Goal: Navigation & Orientation: Find specific page/section

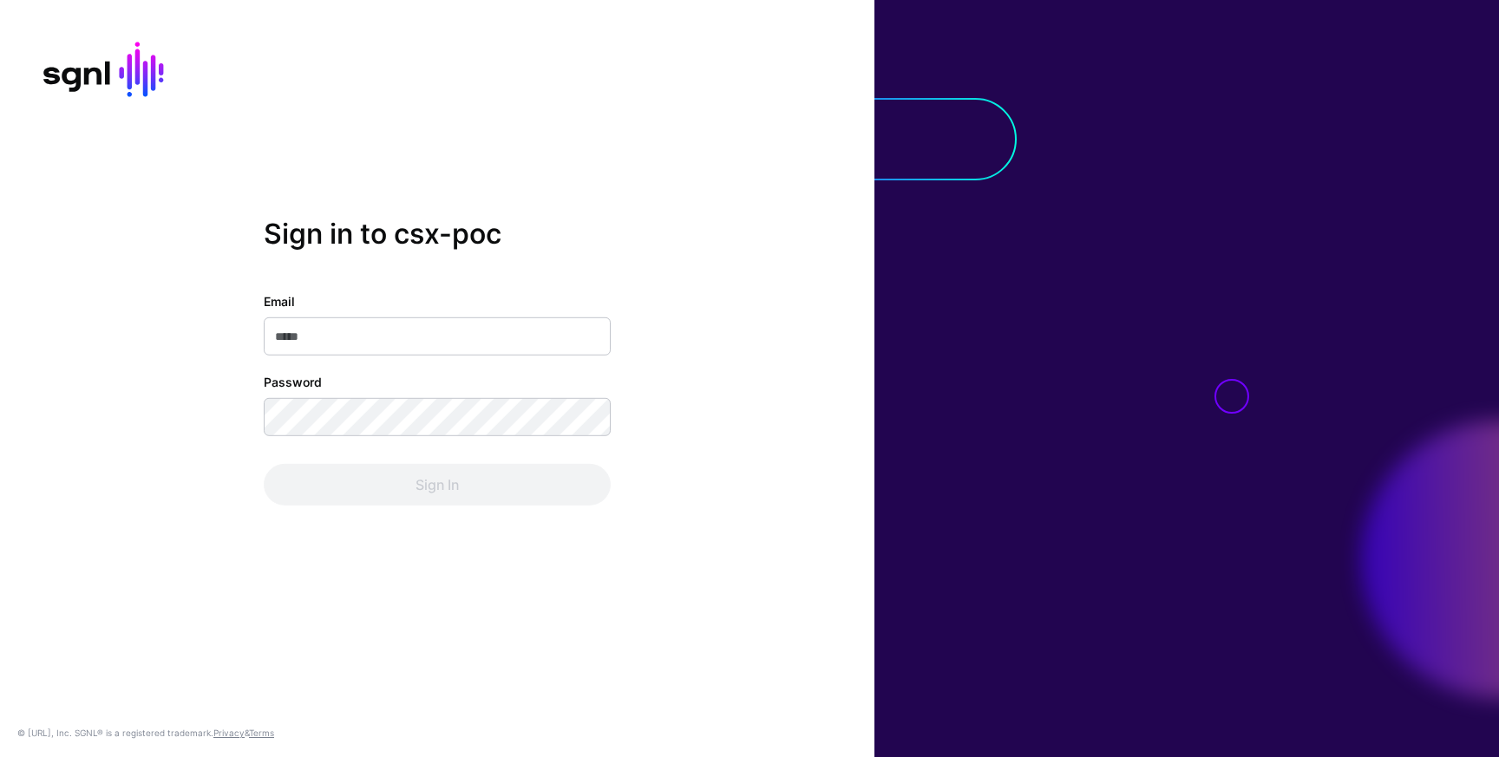
click at [0, 757] on com-1password-button at bounding box center [0, 757] width 0 height 0
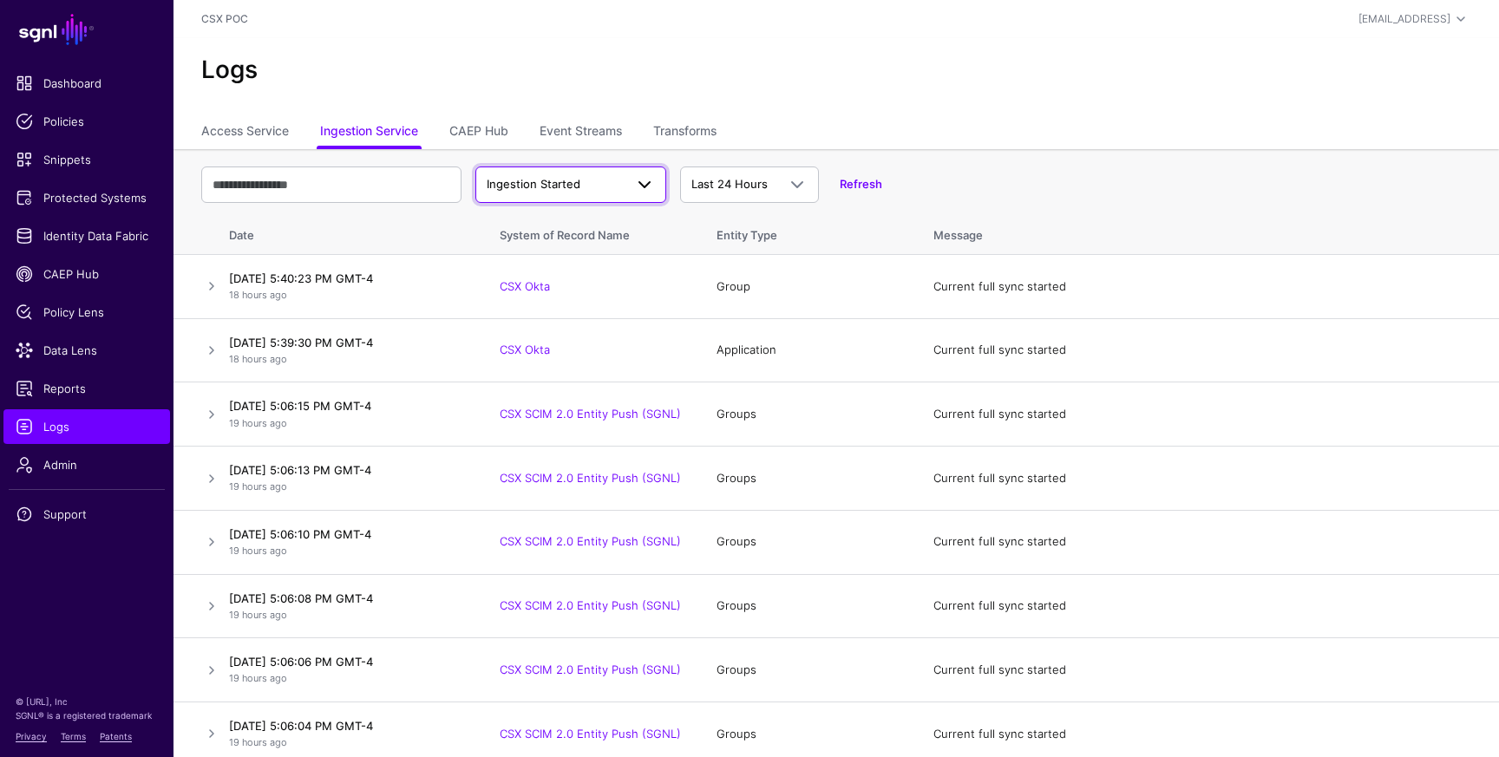
click at [646, 190] on span at bounding box center [644, 184] width 21 height 21
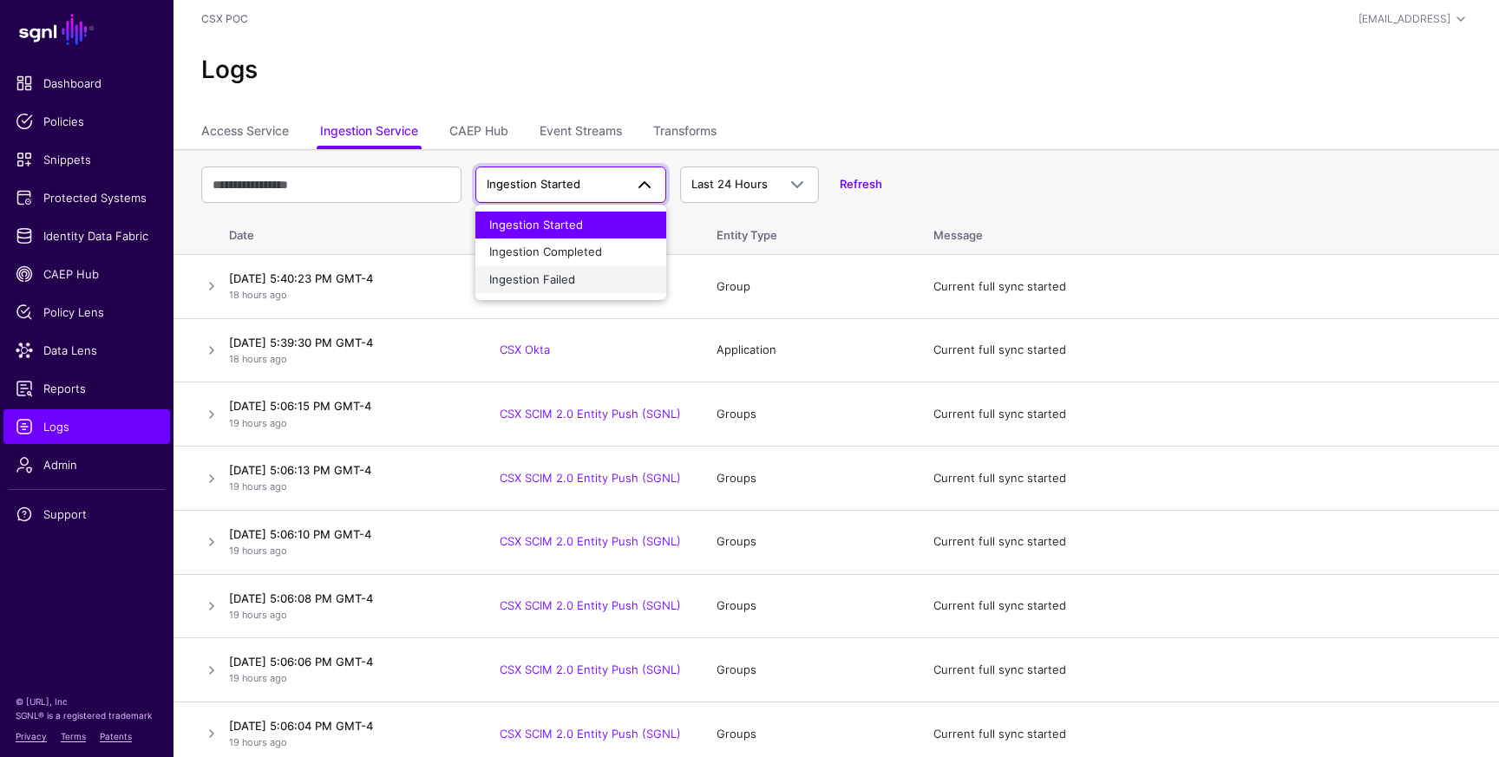
click at [618, 278] on div "Ingestion Failed" at bounding box center [570, 280] width 163 height 17
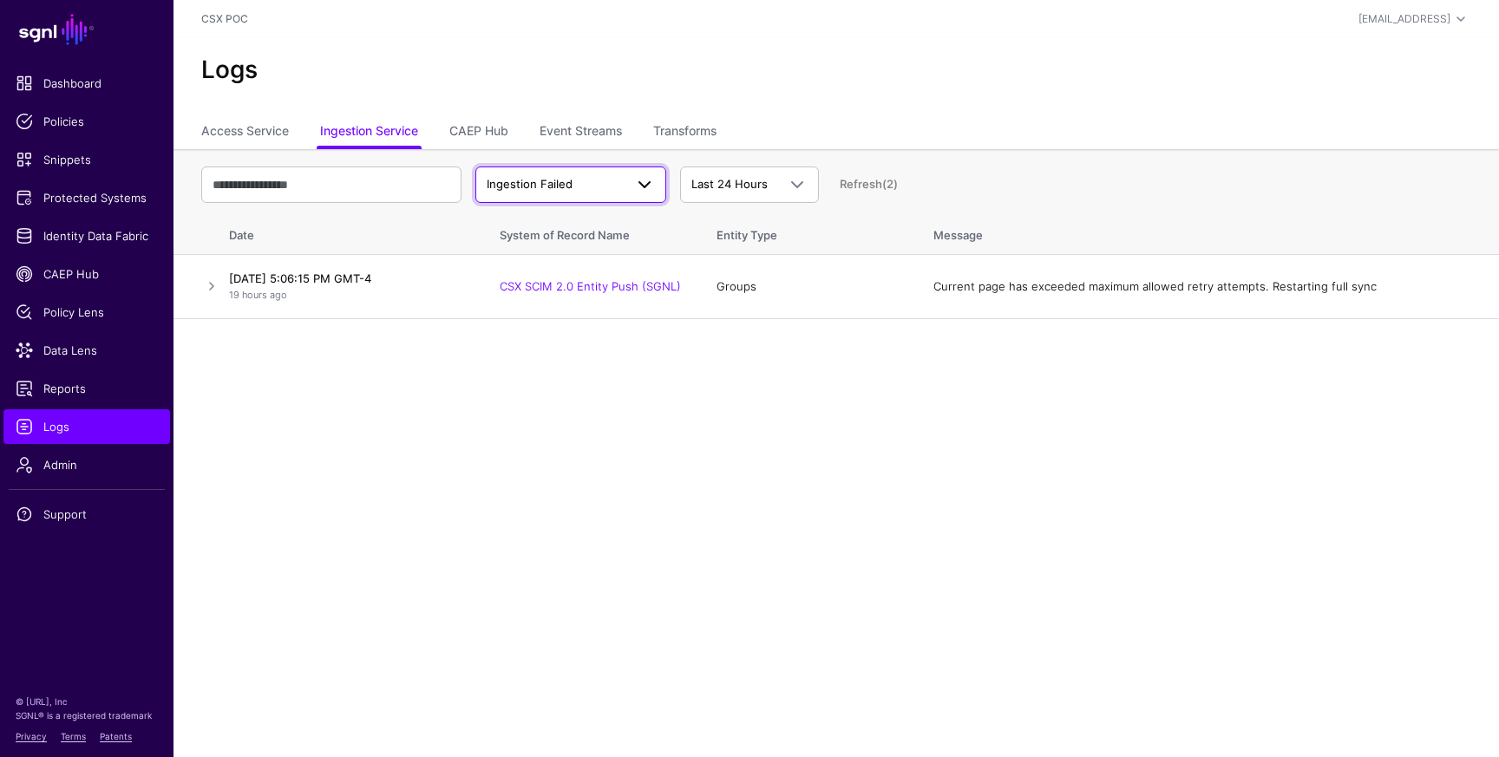
click at [639, 186] on span at bounding box center [644, 184] width 21 height 21
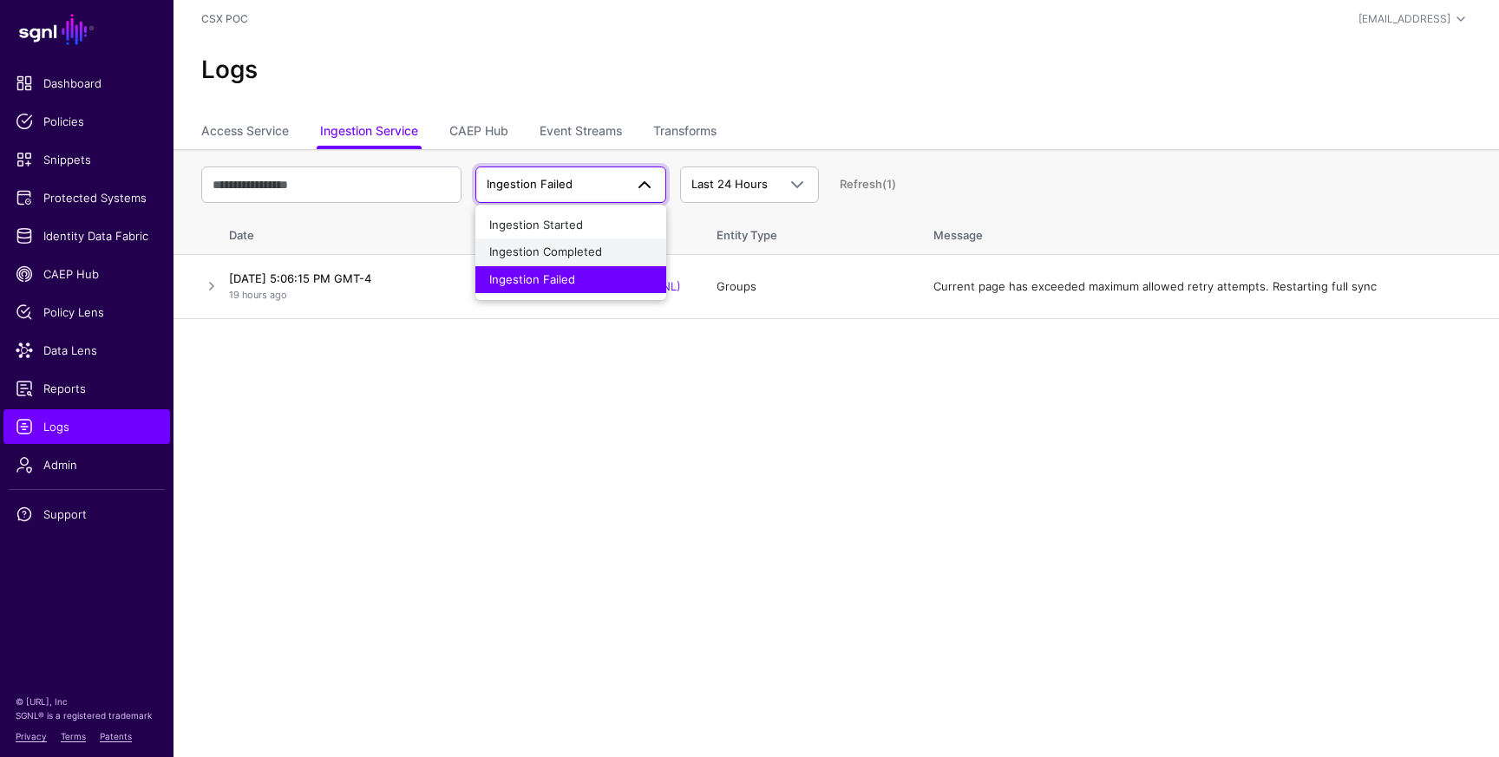
click at [639, 242] on button "Ingestion Completed" at bounding box center [570, 253] width 191 height 28
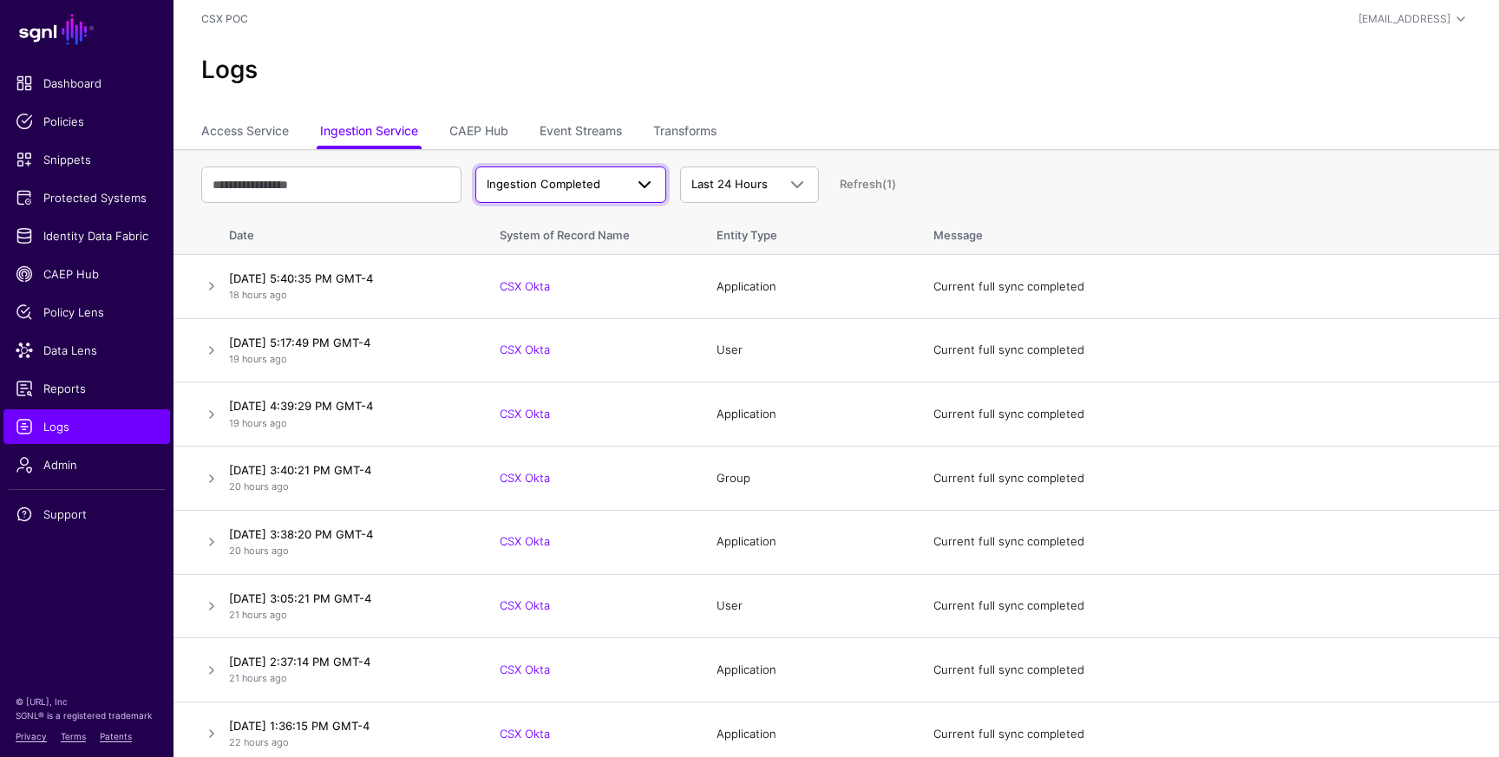
click at [655, 184] on link "Ingestion Completed" at bounding box center [570, 185] width 191 height 36
click at [633, 217] on div "Ingestion Started" at bounding box center [570, 225] width 163 height 17
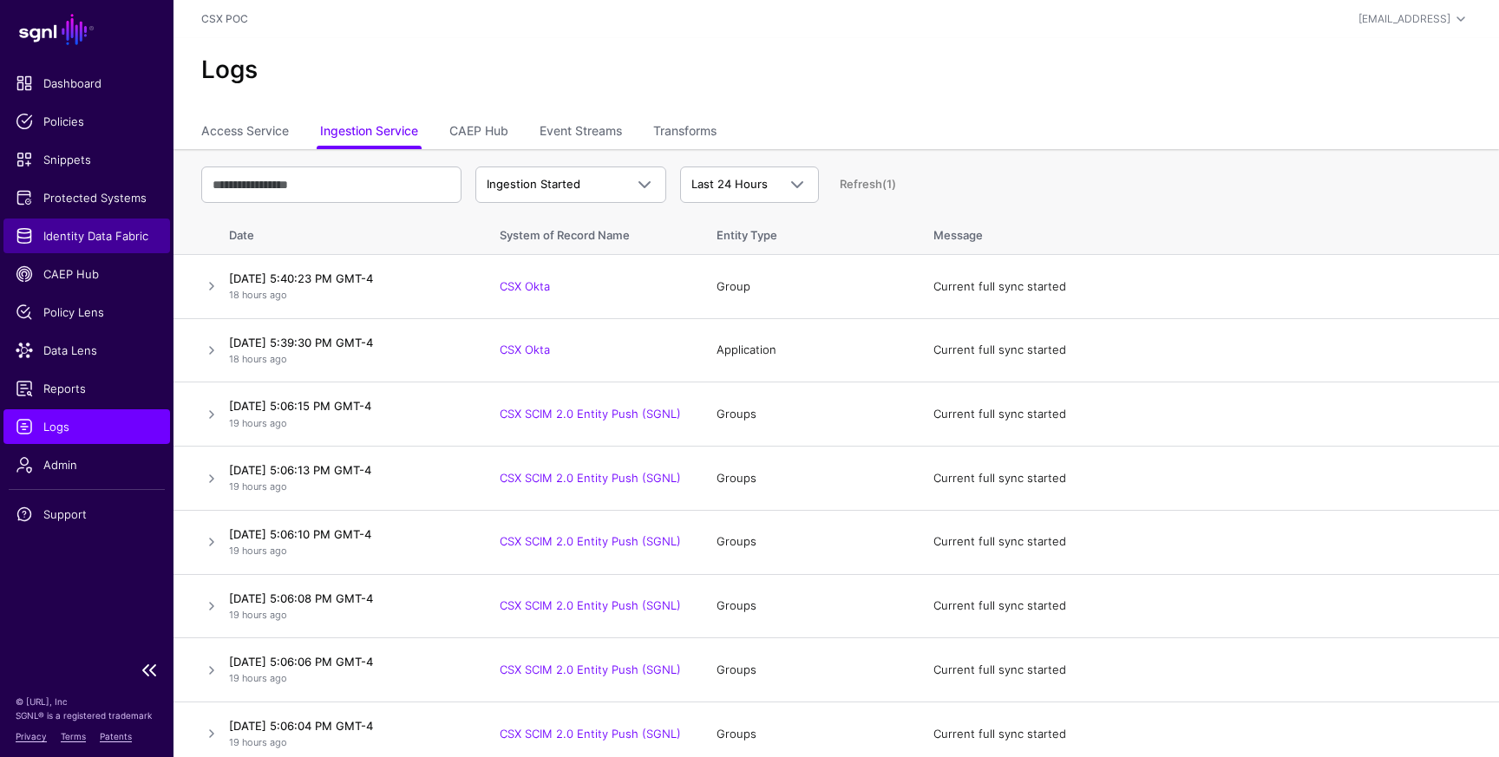
click at [108, 239] on span "Identity Data Fabric" at bounding box center [87, 235] width 142 height 17
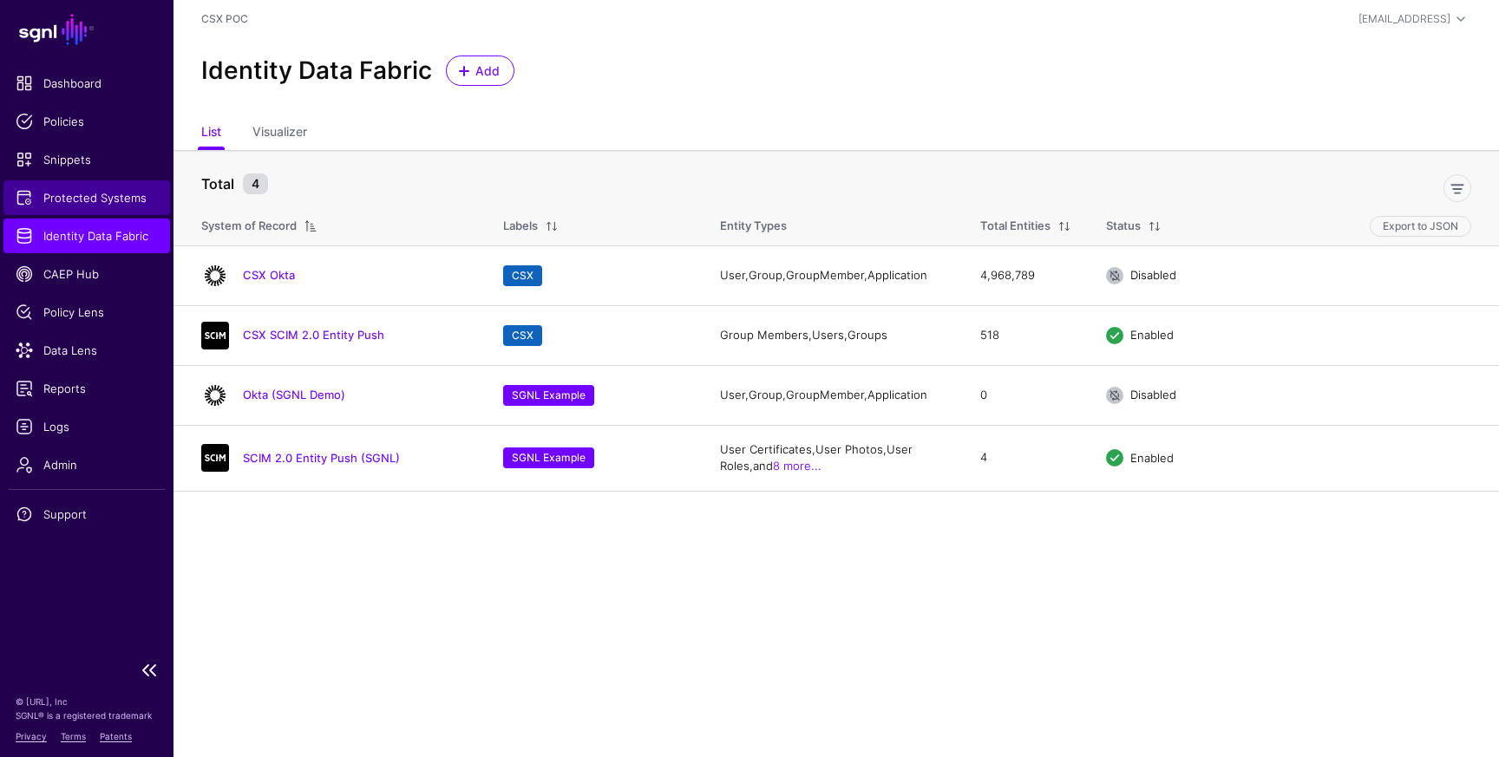
click at [110, 206] on span "Protected Systems" at bounding box center [87, 197] width 142 height 17
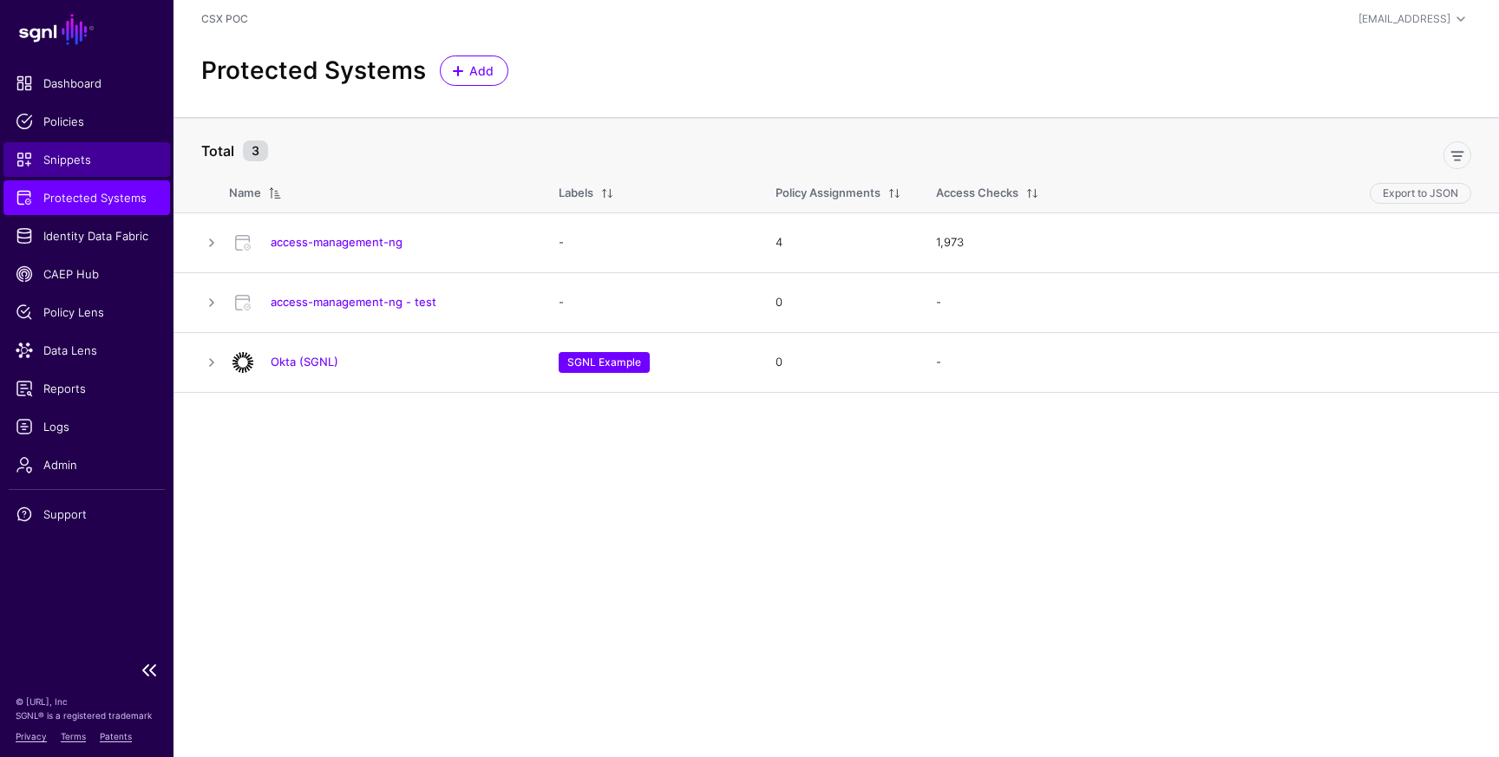
click at [81, 152] on span "Snippets" at bounding box center [87, 159] width 142 height 17
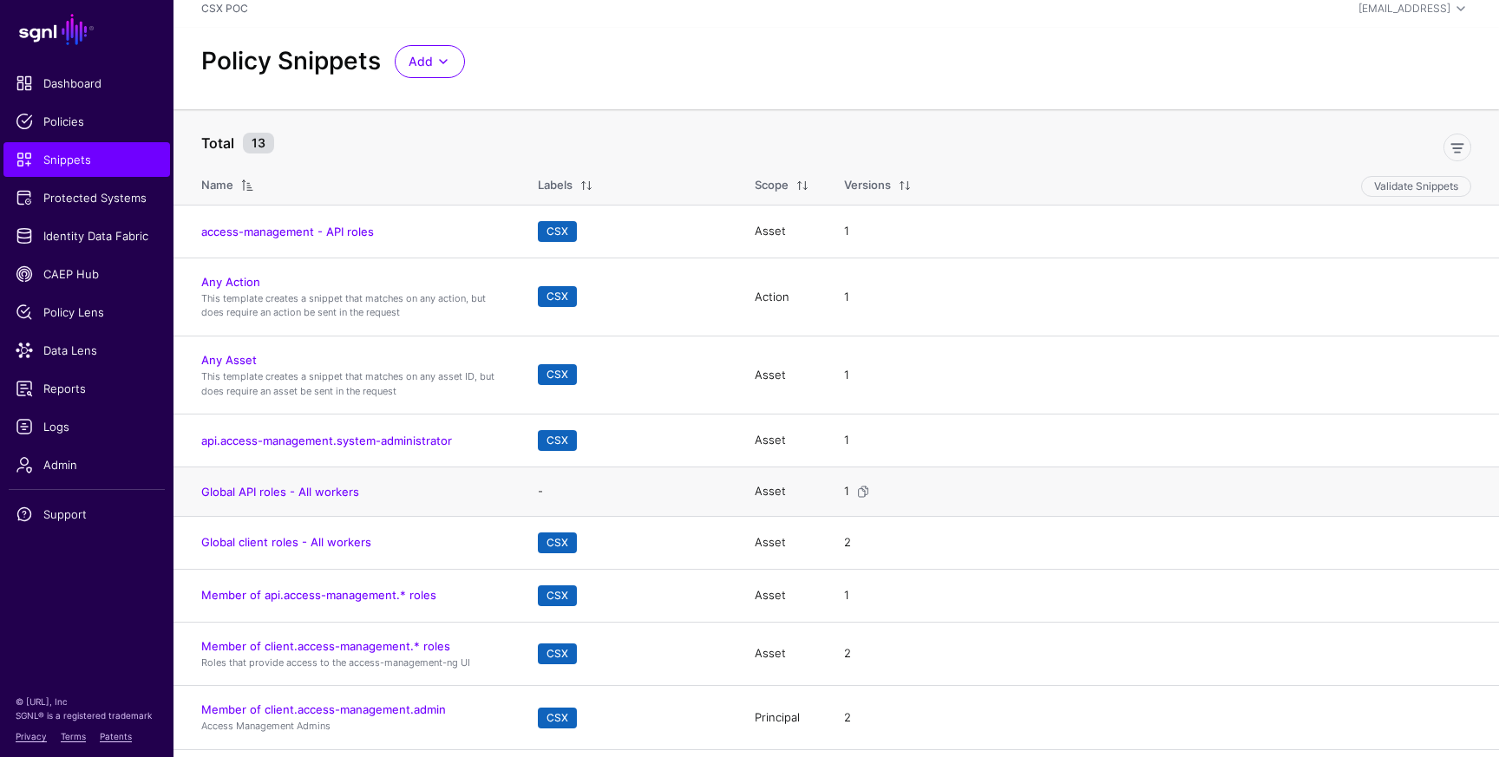
scroll to position [2, 0]
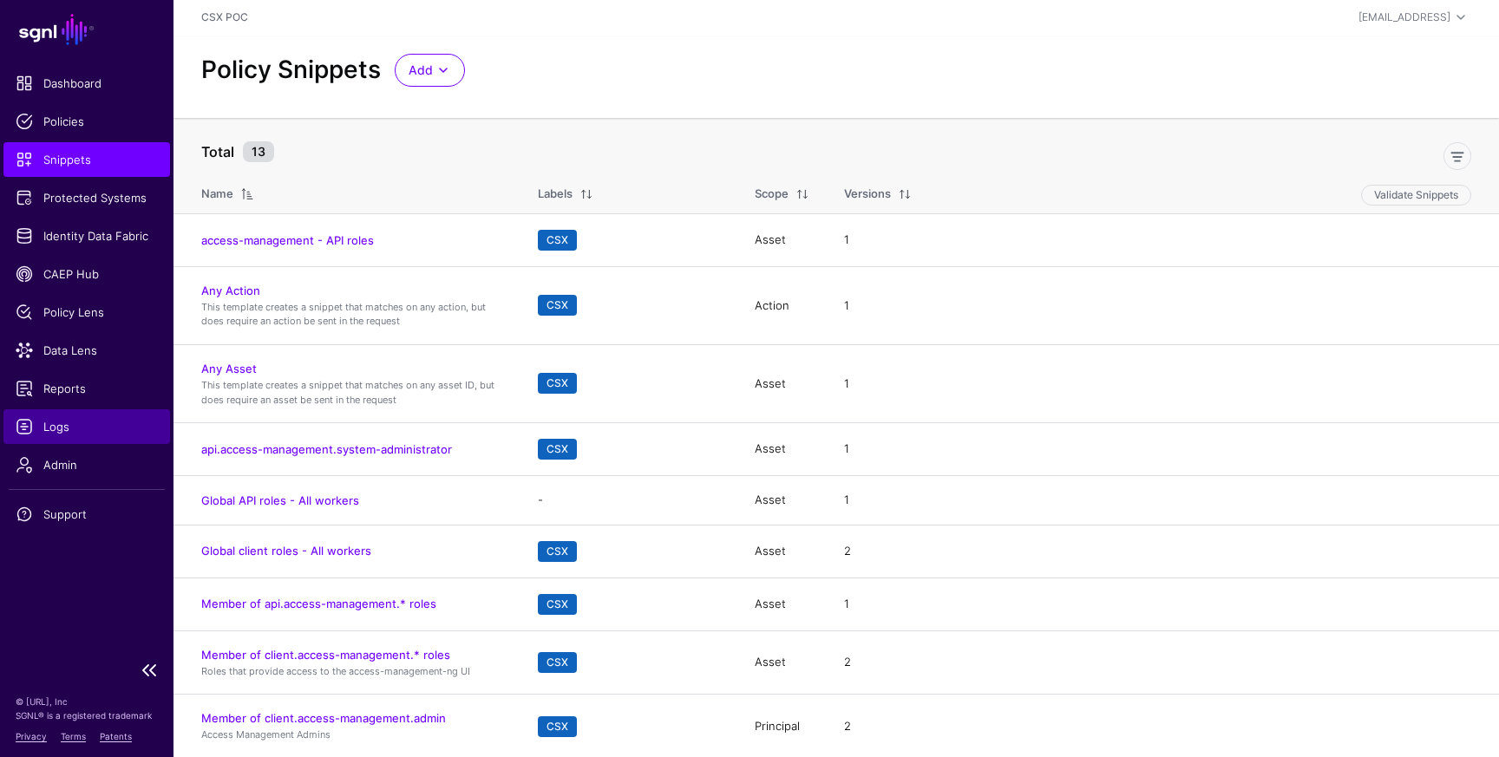
click at [107, 436] on link "Logs" at bounding box center [86, 427] width 167 height 35
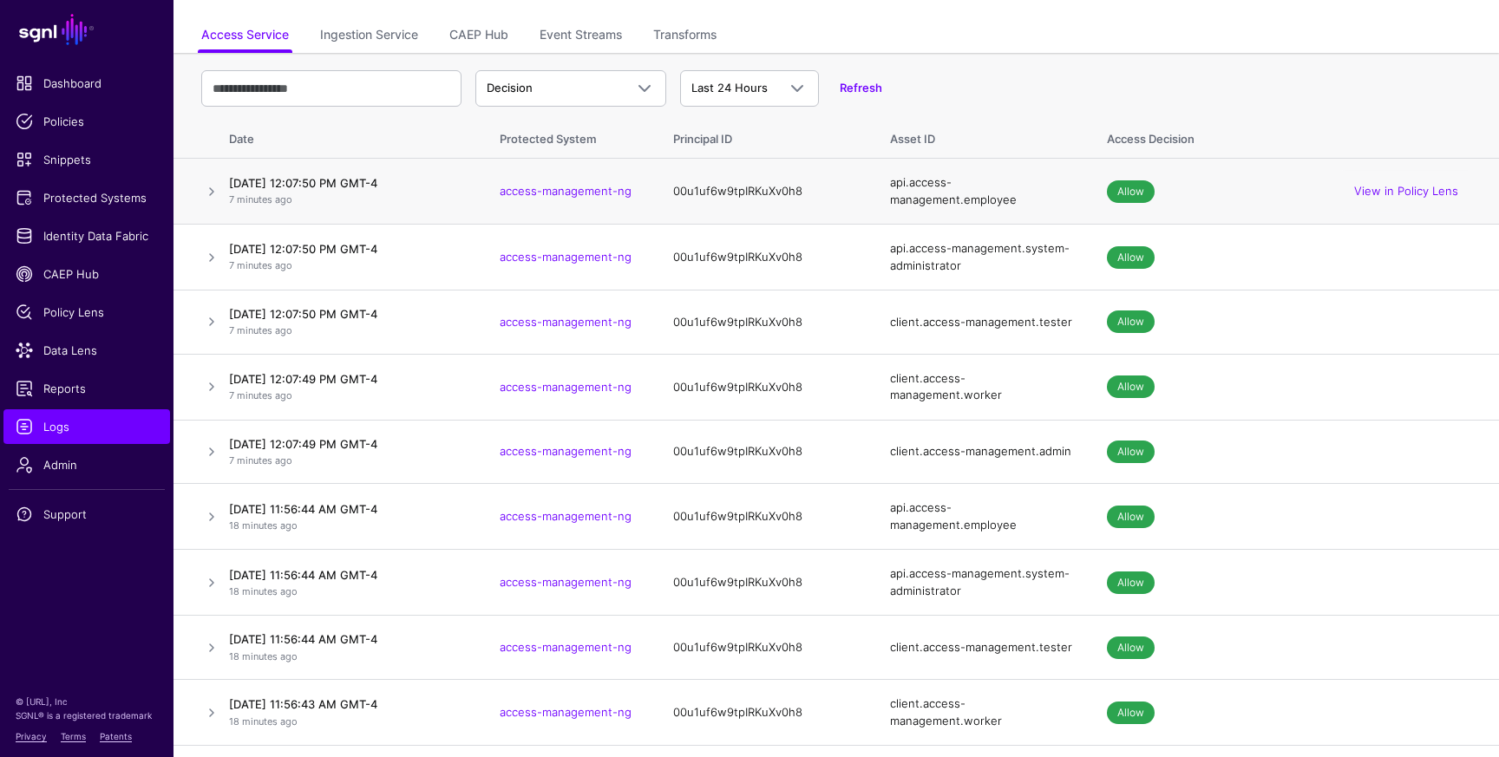
scroll to position [98, 0]
click at [1406, 187] on link "View in Policy Lens" at bounding box center [1406, 189] width 104 height 14
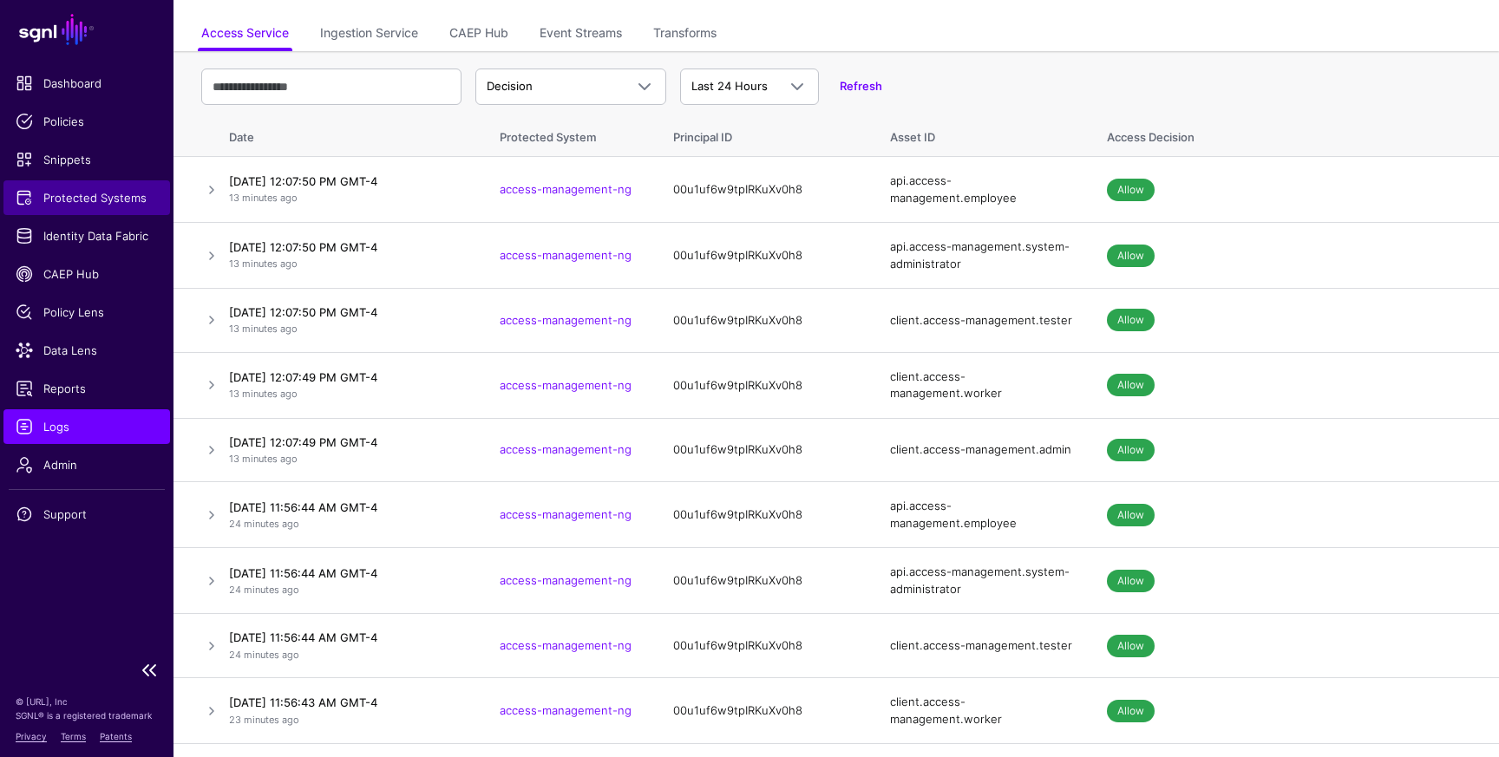
click at [108, 193] on span "Protected Systems" at bounding box center [87, 197] width 142 height 17
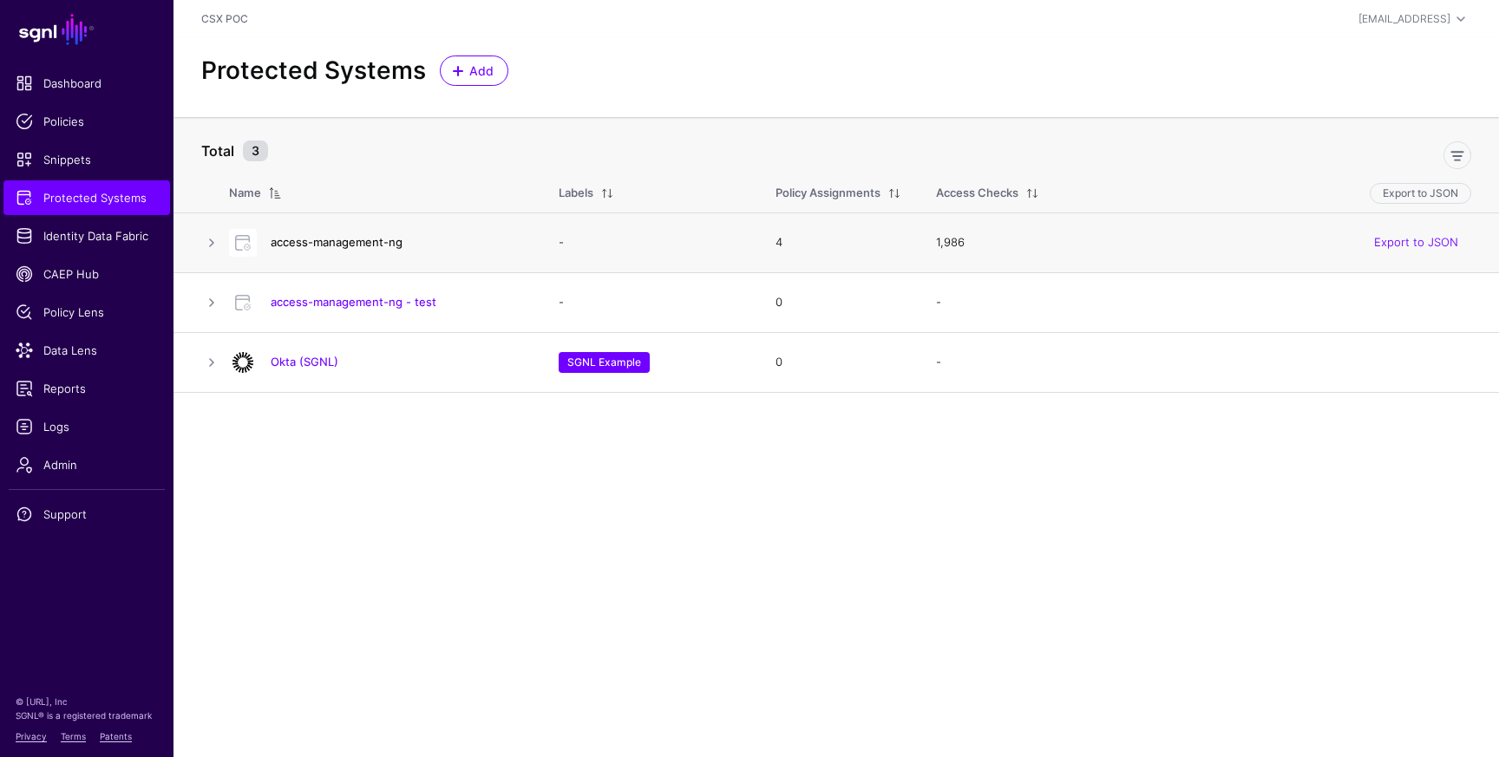
click at [344, 239] on link "access-management-ng" at bounding box center [337, 242] width 132 height 14
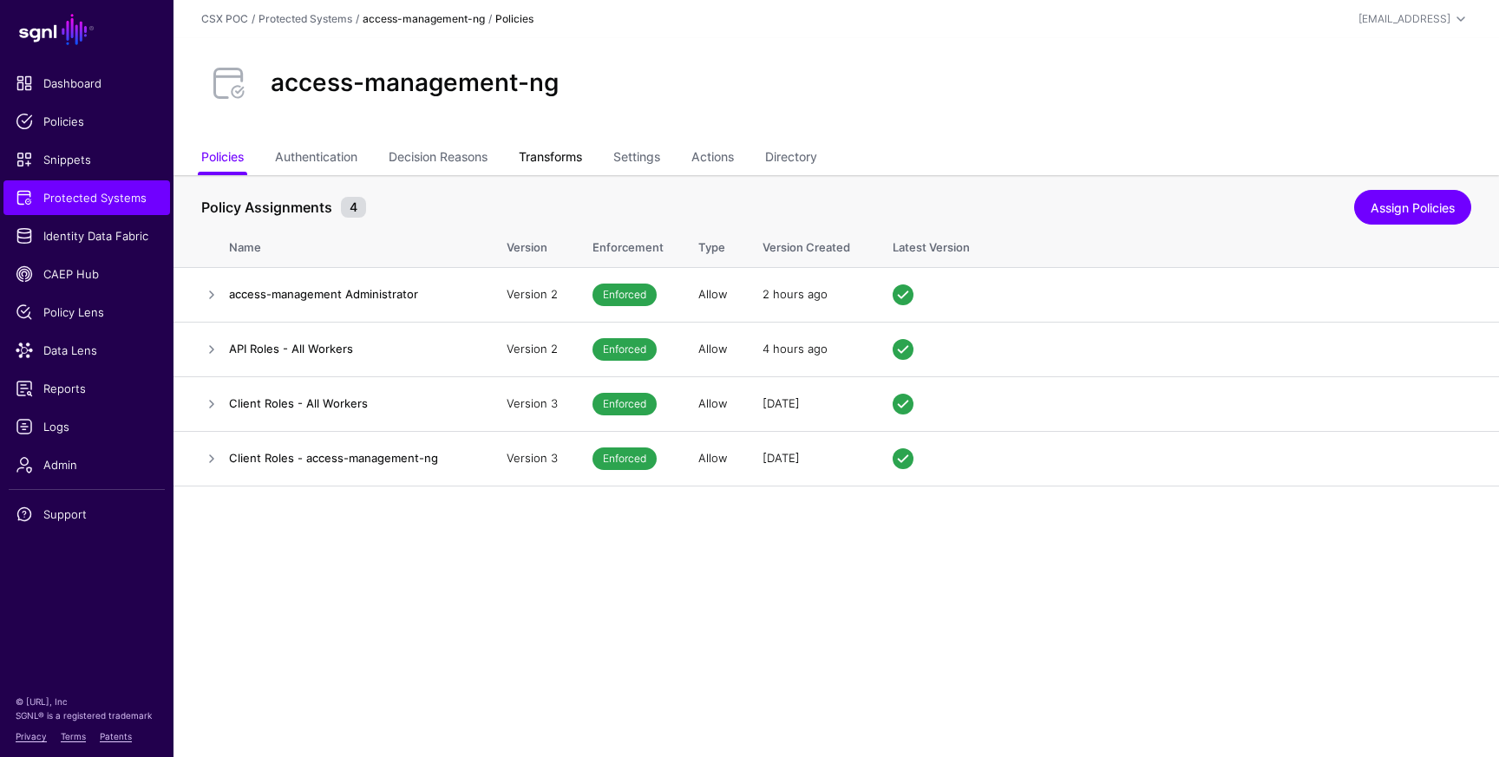
click at [549, 162] on link "Transforms" at bounding box center [550, 158] width 63 height 33
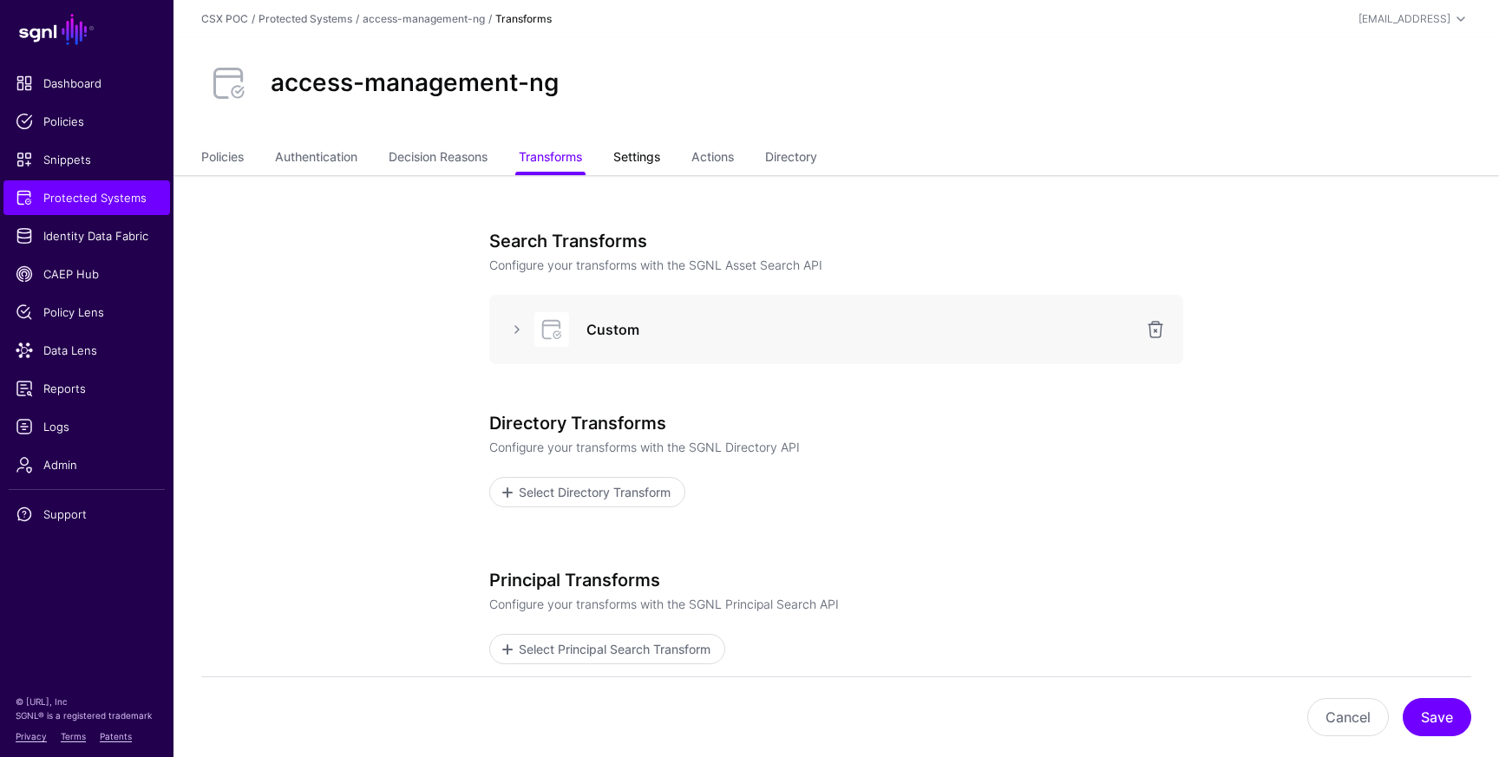
click at [653, 162] on link "Settings" at bounding box center [636, 158] width 47 height 33
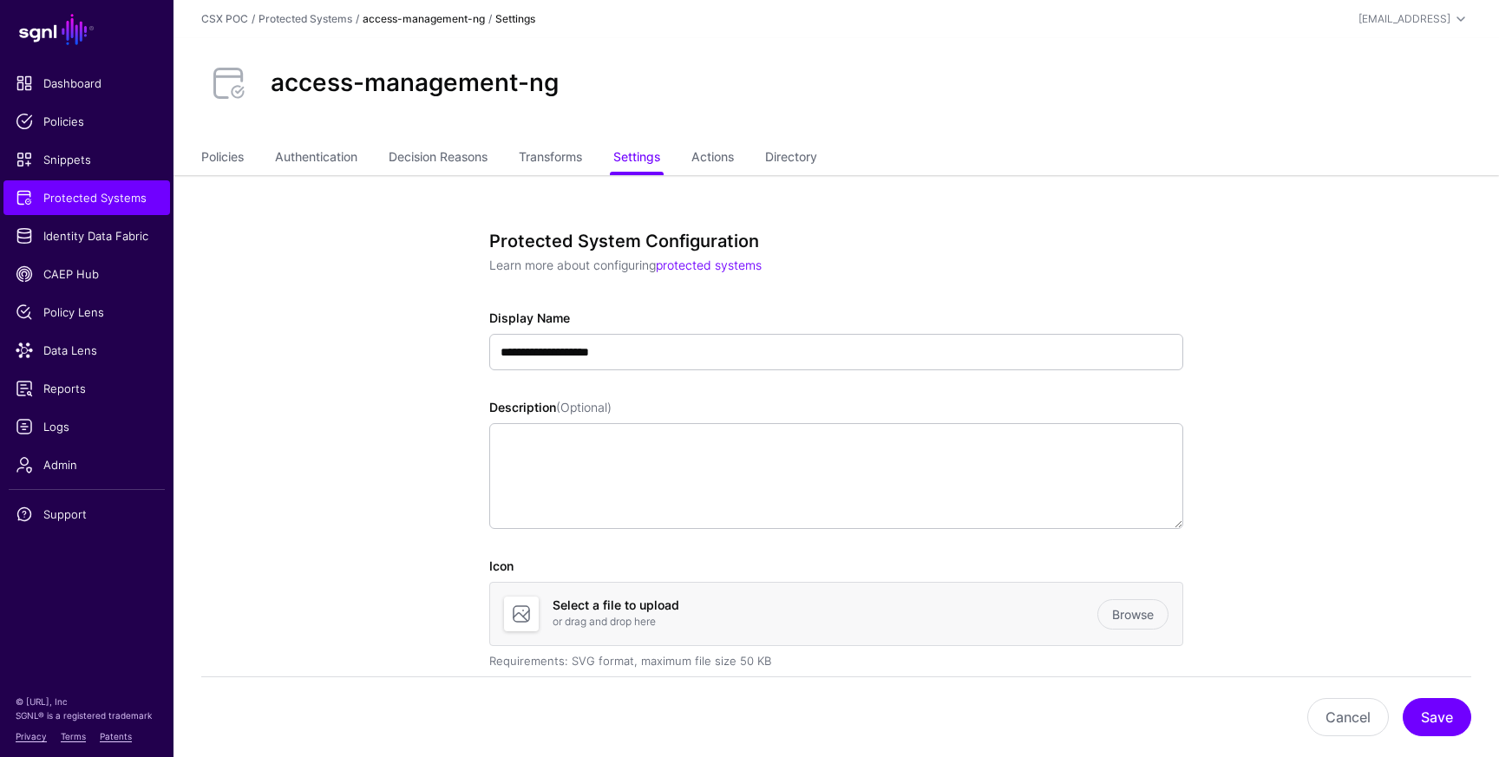
click at [422, 17] on link "access-management-ng" at bounding box center [424, 18] width 122 height 13
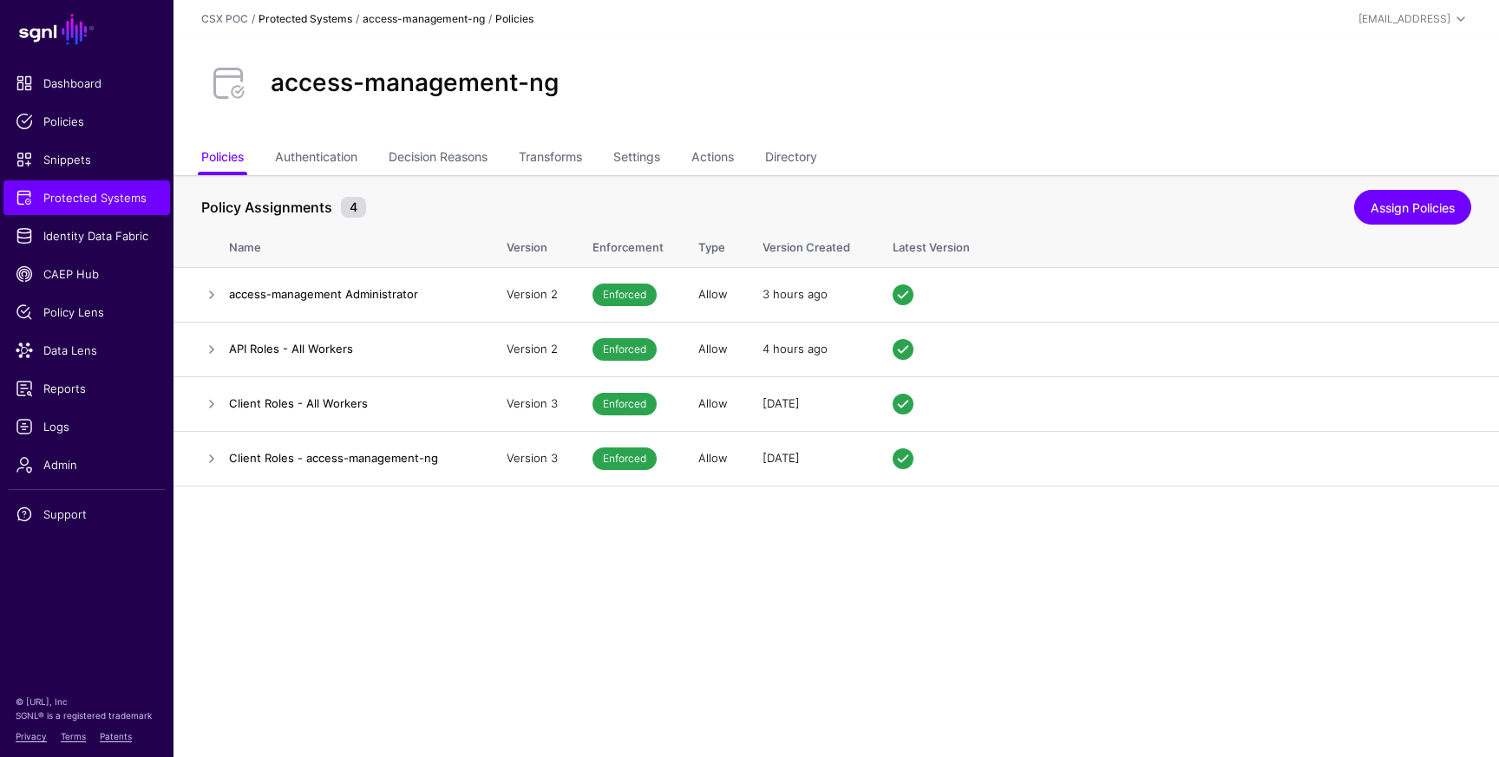
click at [334, 22] on link "Protected Systems" at bounding box center [306, 18] width 94 height 13
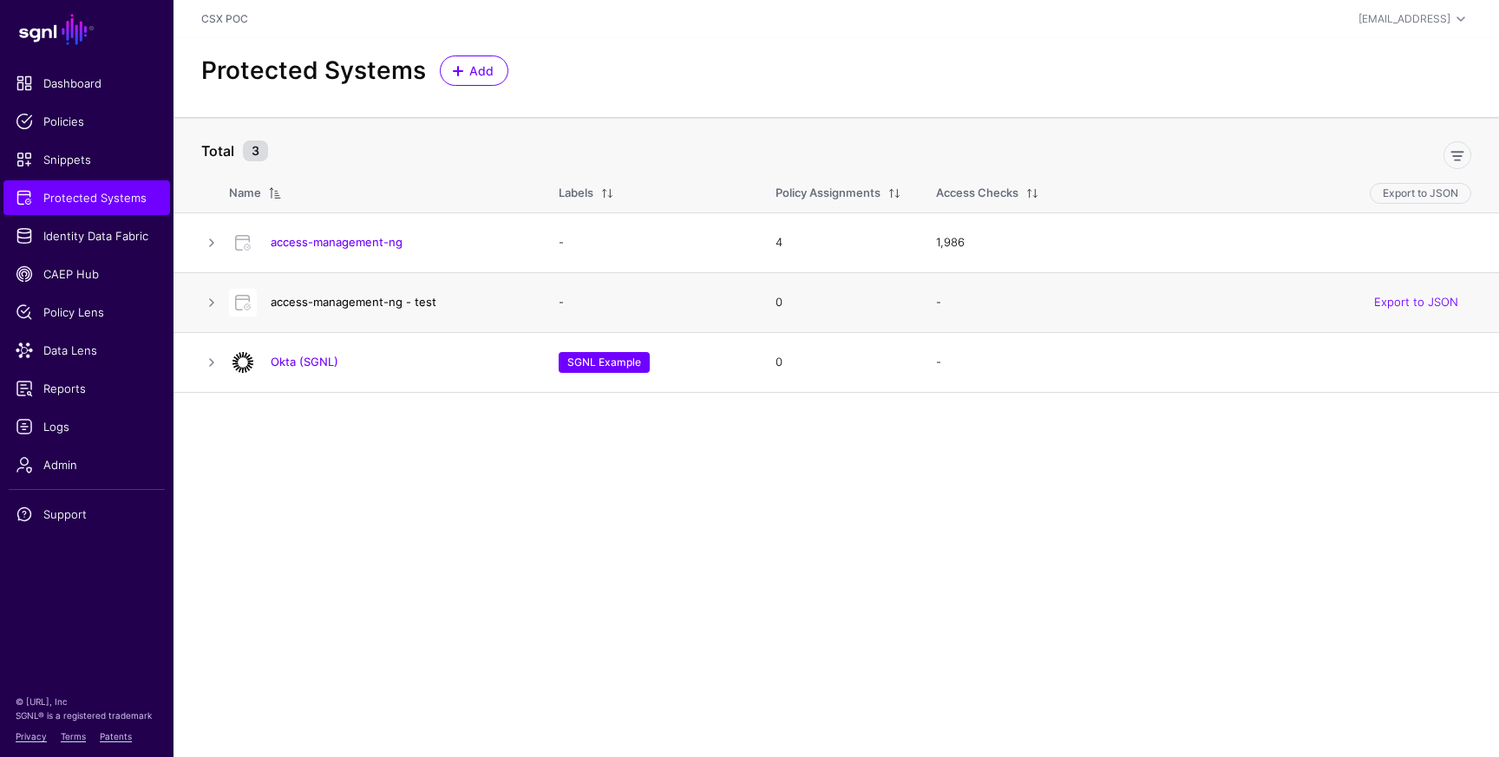
click at [409, 303] on link "access-management-ng - test" at bounding box center [354, 302] width 166 height 14
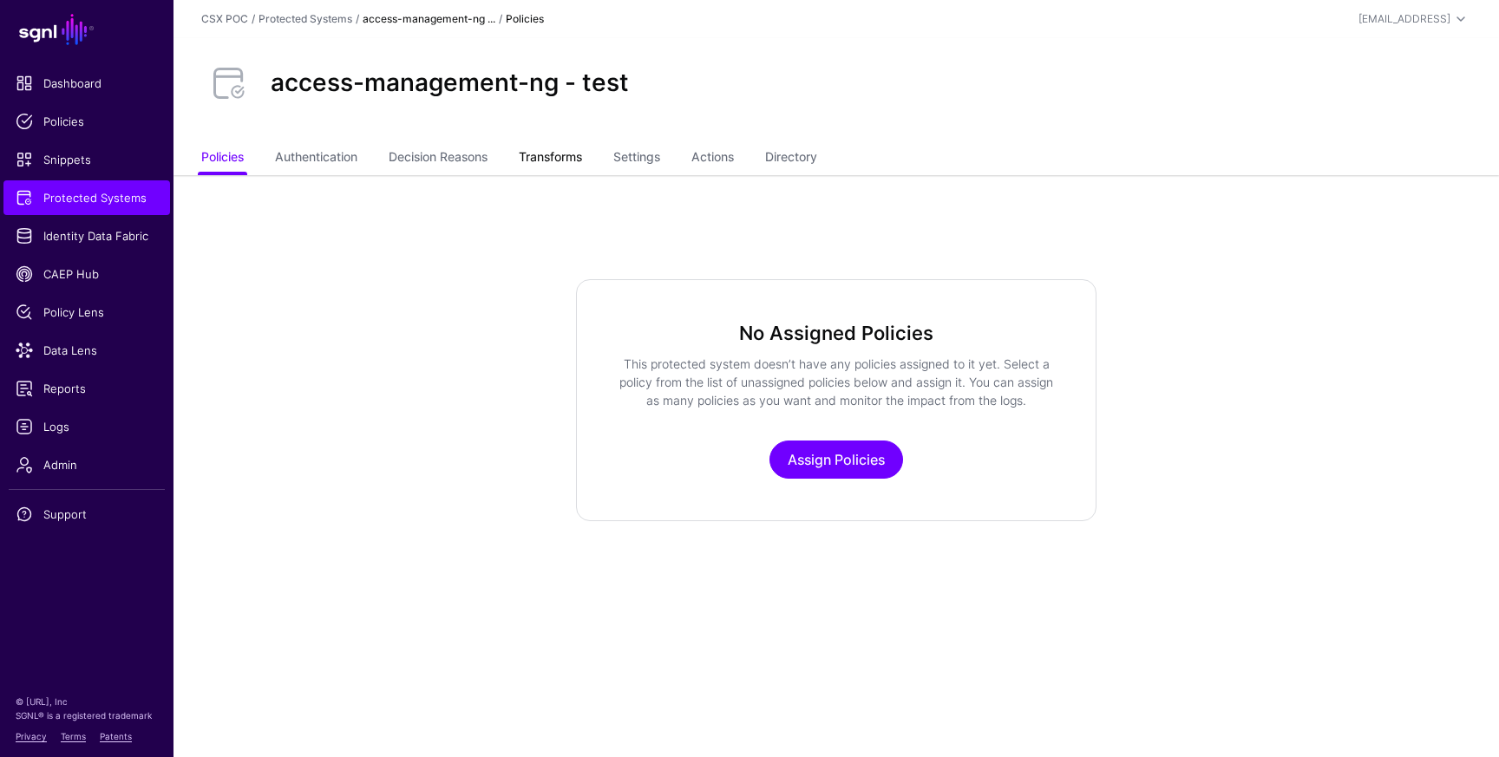
click at [581, 167] on link "Transforms" at bounding box center [550, 158] width 63 height 33
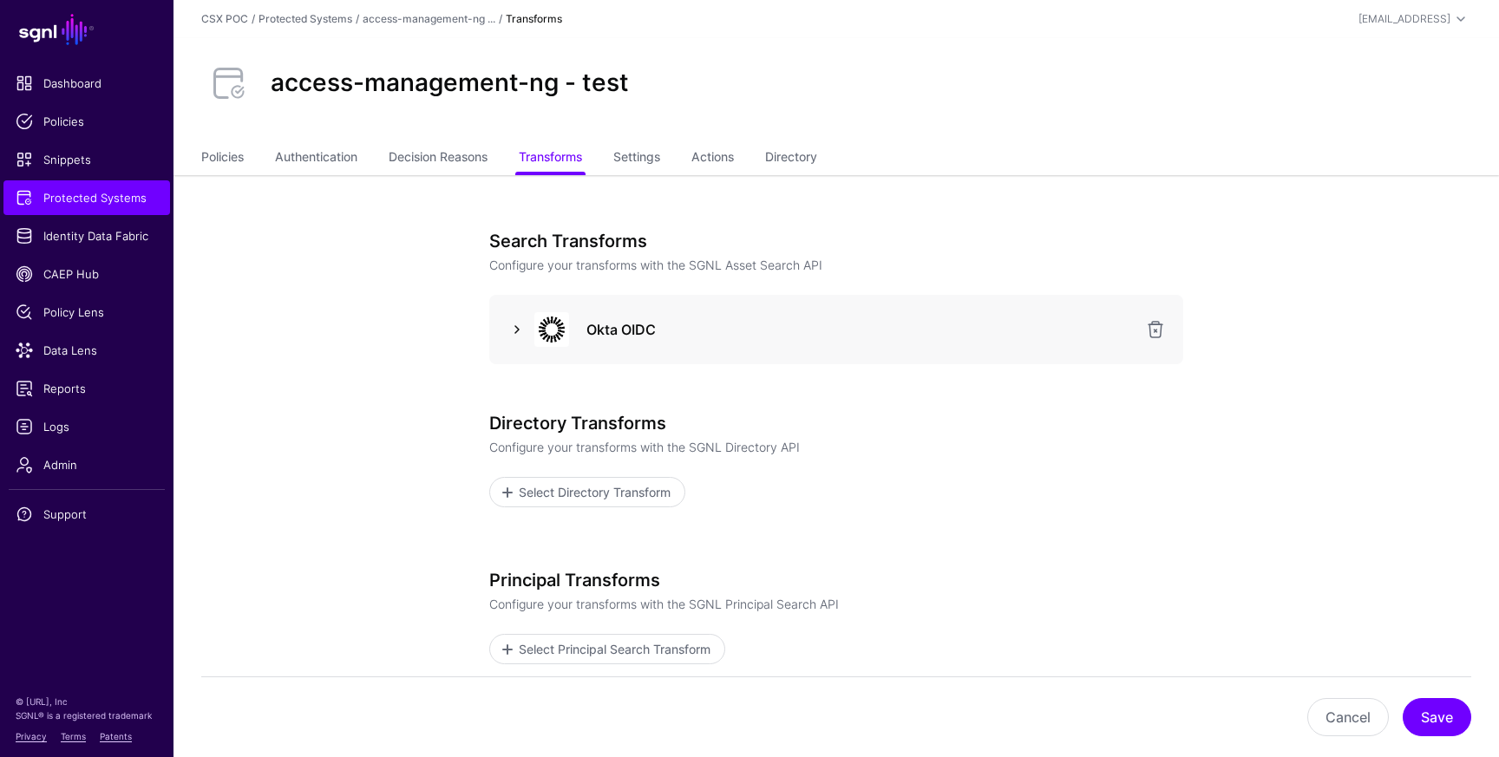
click at [516, 331] on link at bounding box center [517, 329] width 21 height 21
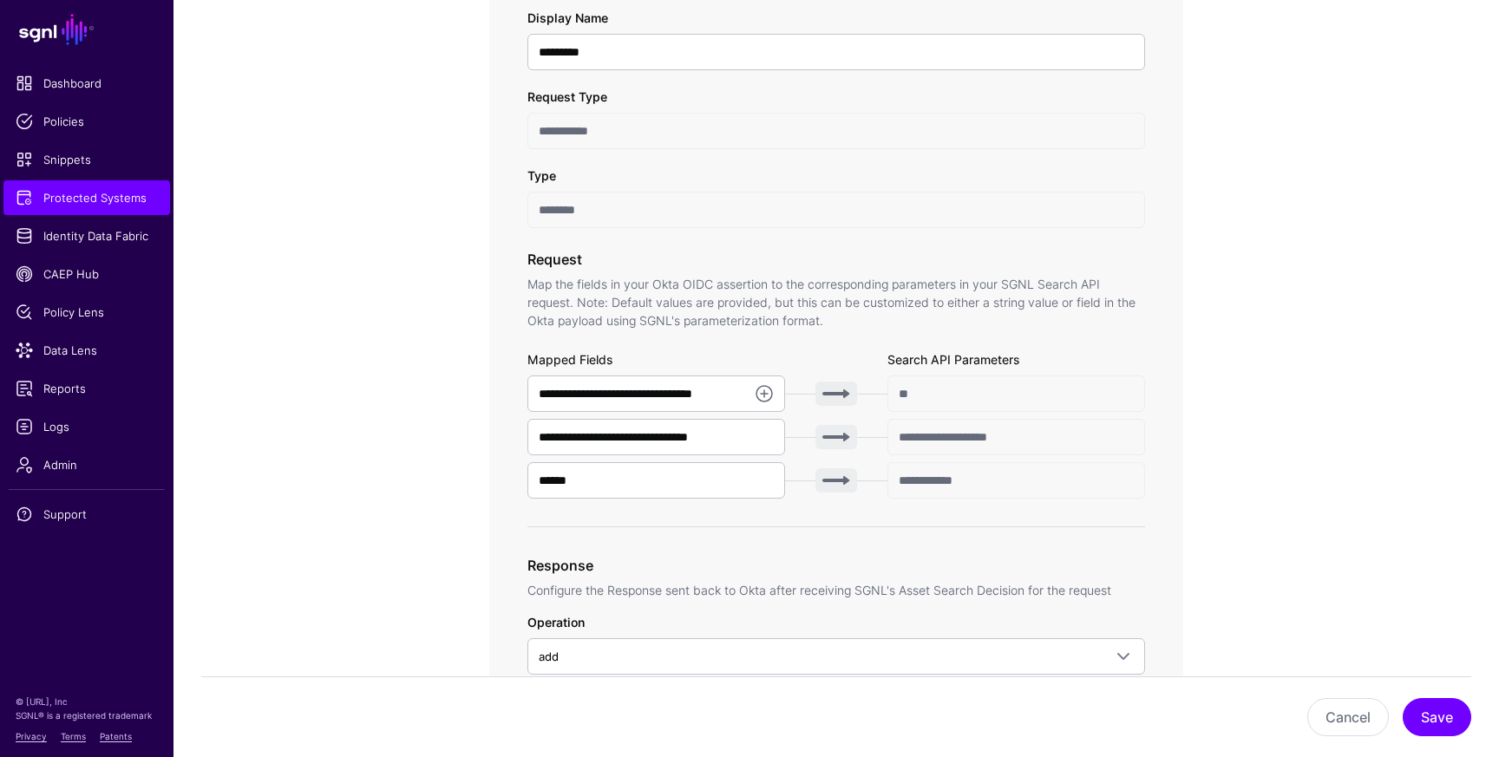
scroll to position [357, 0]
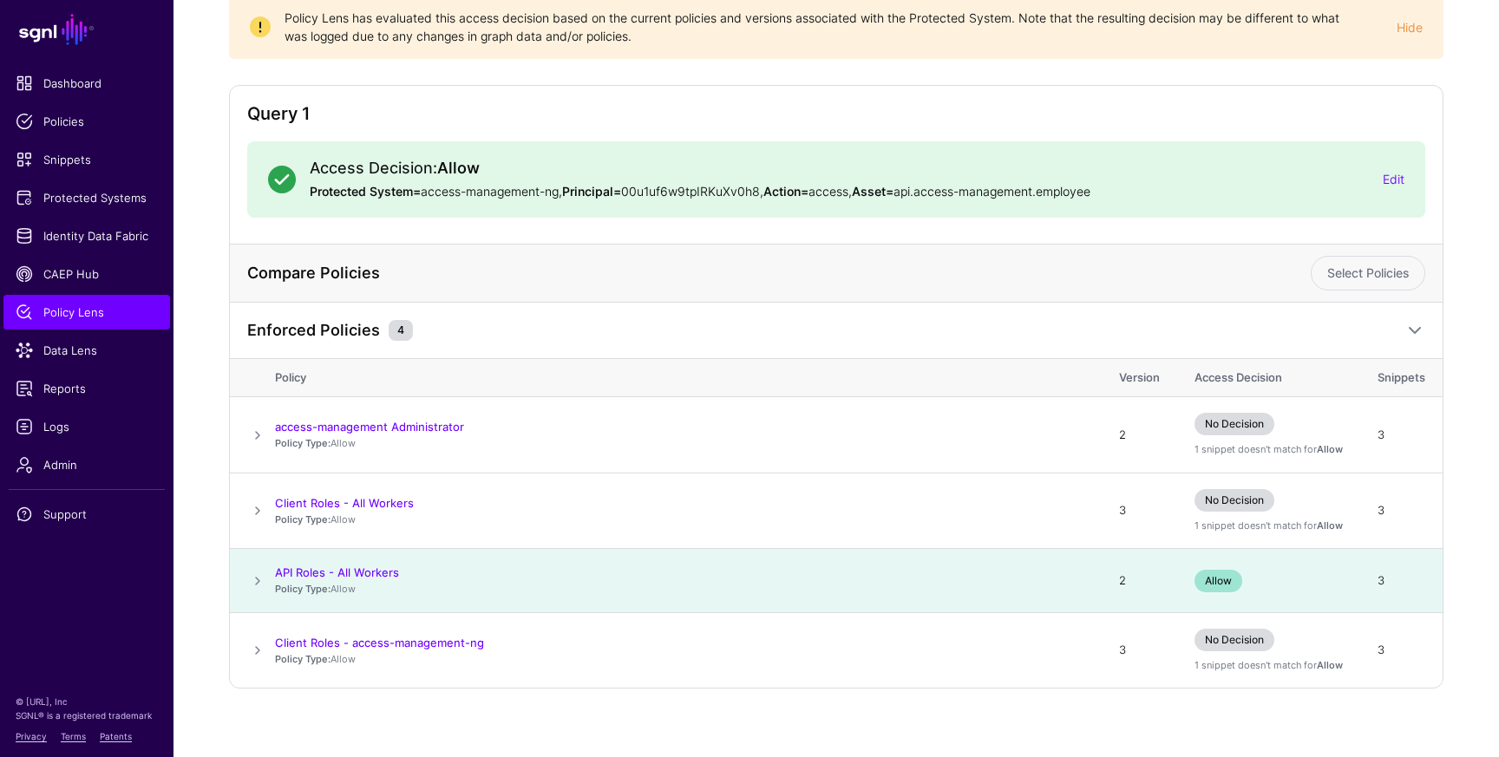
scroll to position [193, 0]
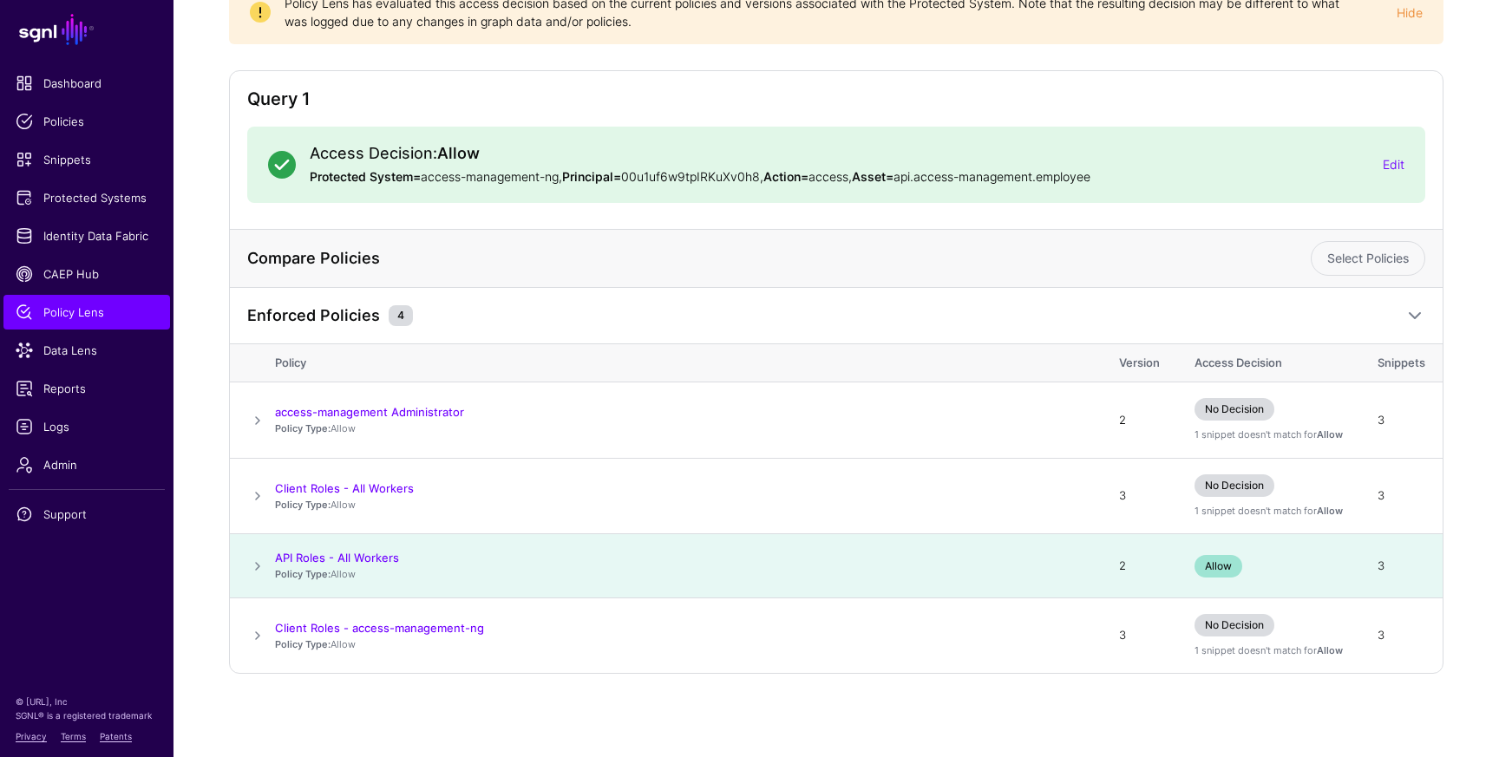
click at [258, 567] on span at bounding box center [257, 566] width 21 height 21
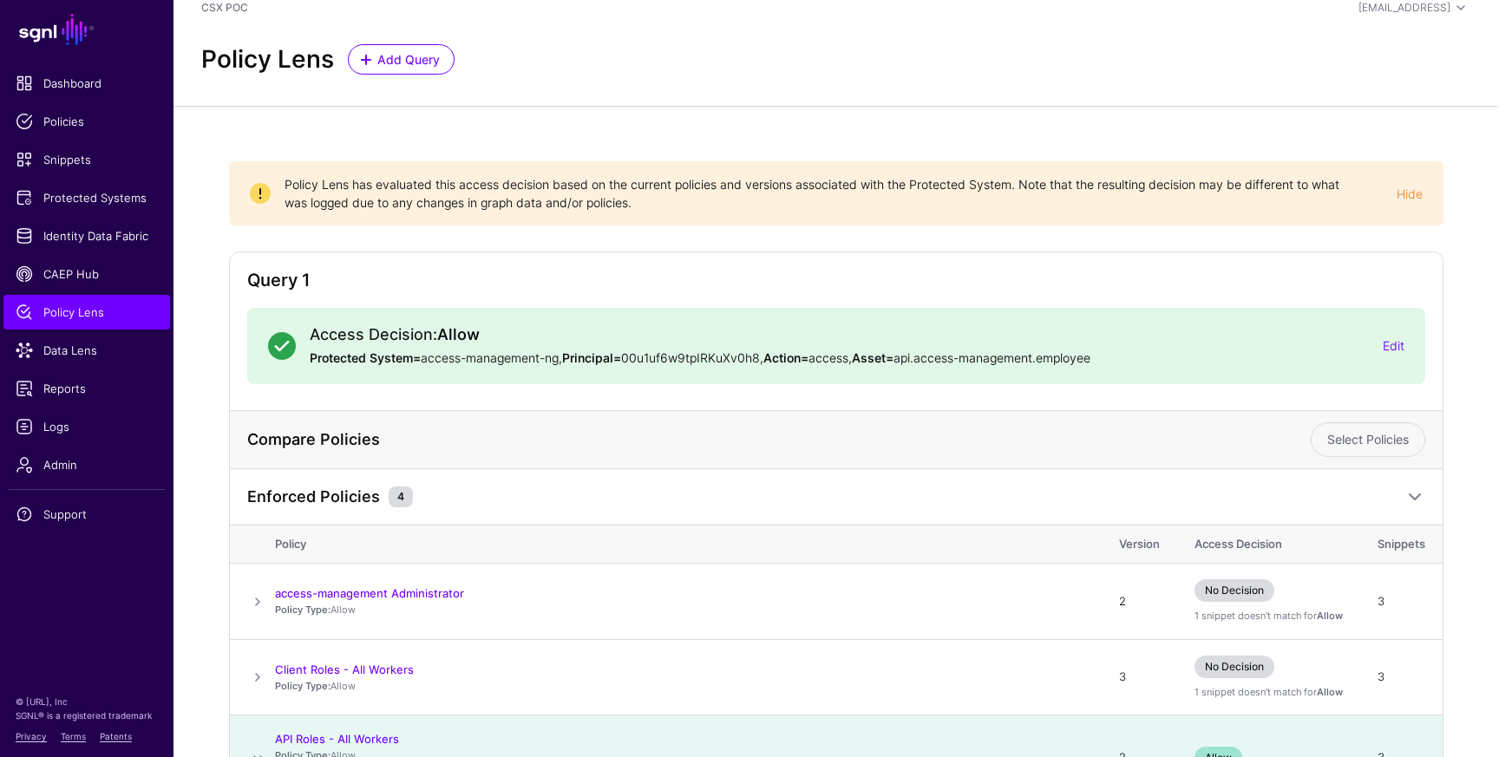
scroll to position [0, 0]
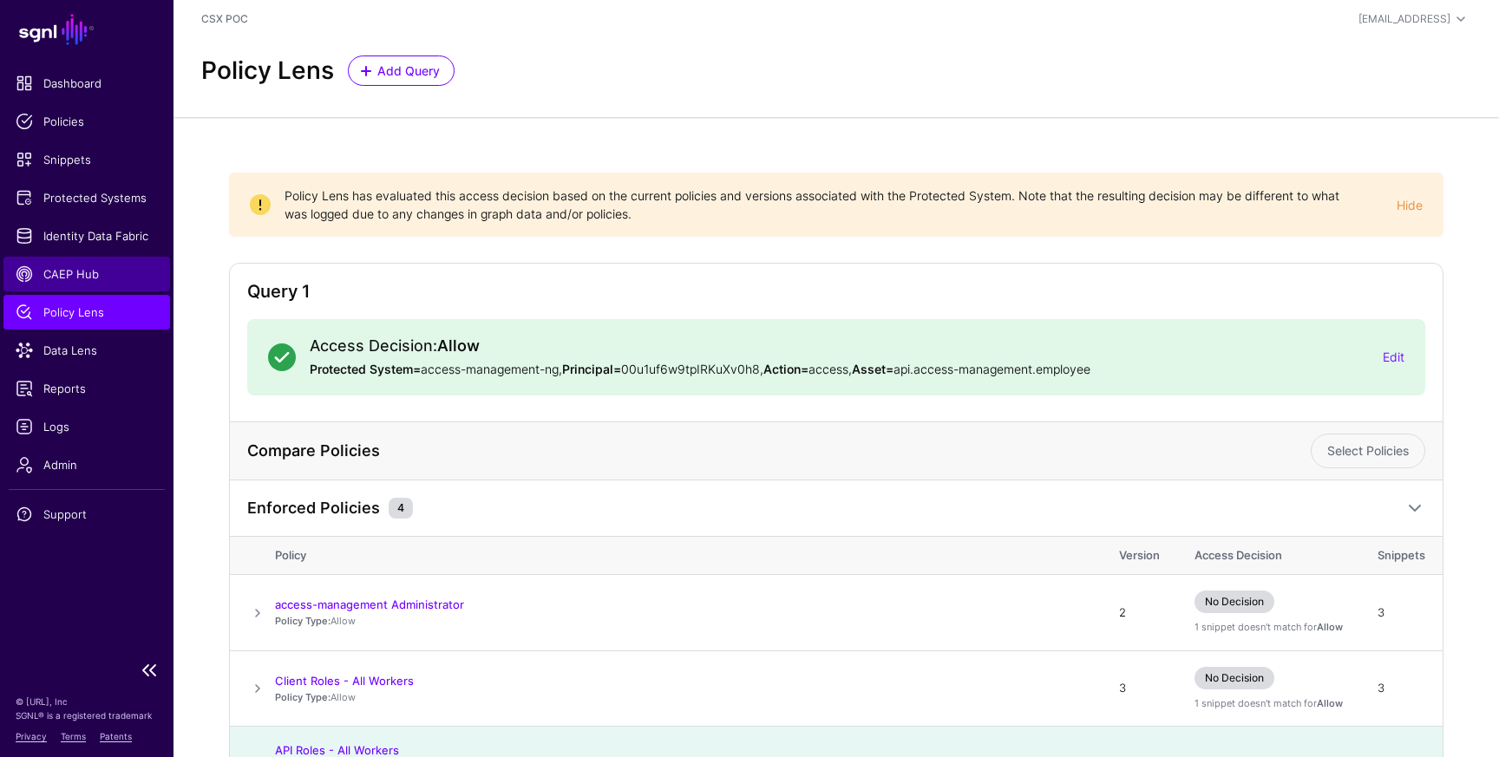
click at [92, 281] on span "CAEP Hub" at bounding box center [87, 274] width 142 height 17
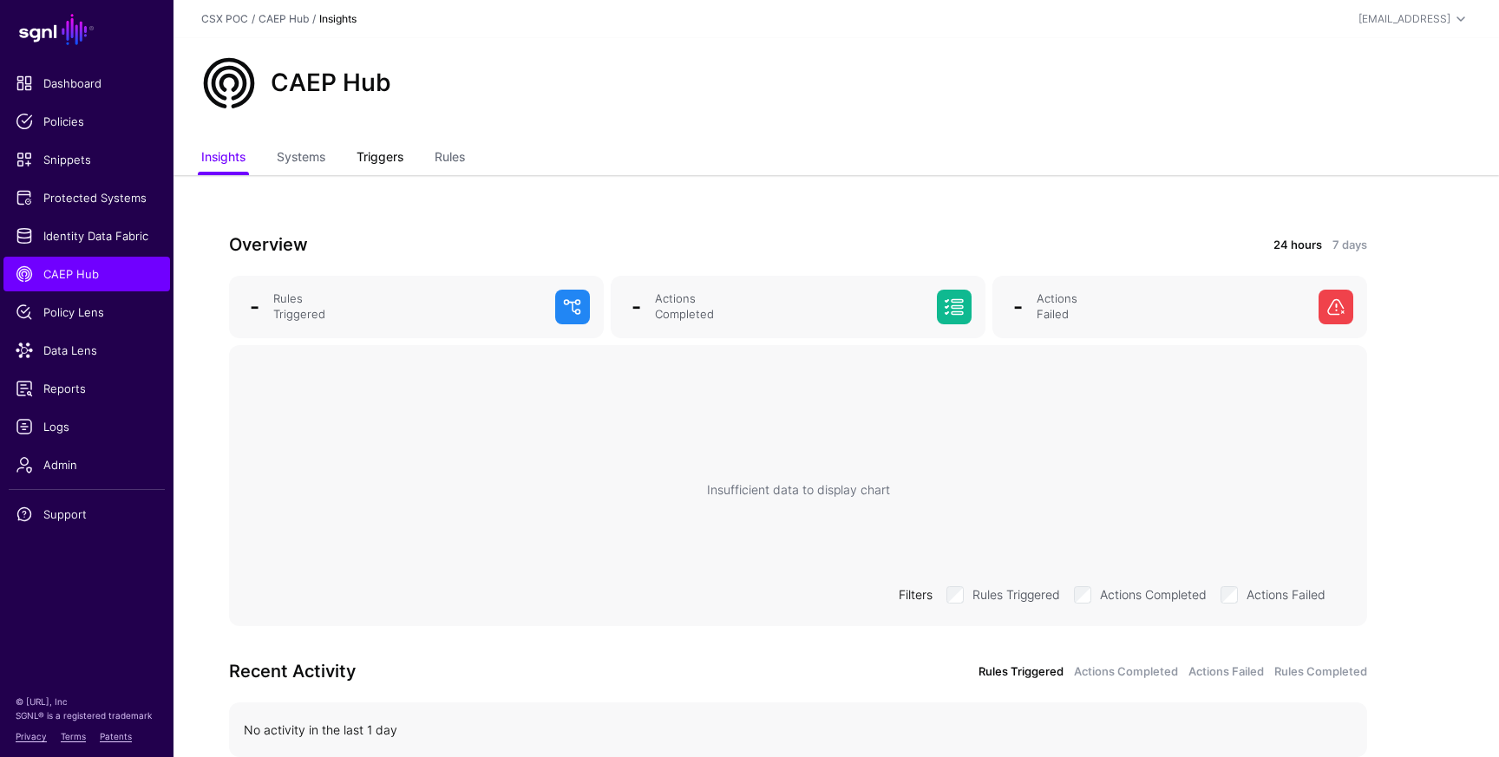
click at [397, 155] on link "Triggers" at bounding box center [380, 158] width 47 height 33
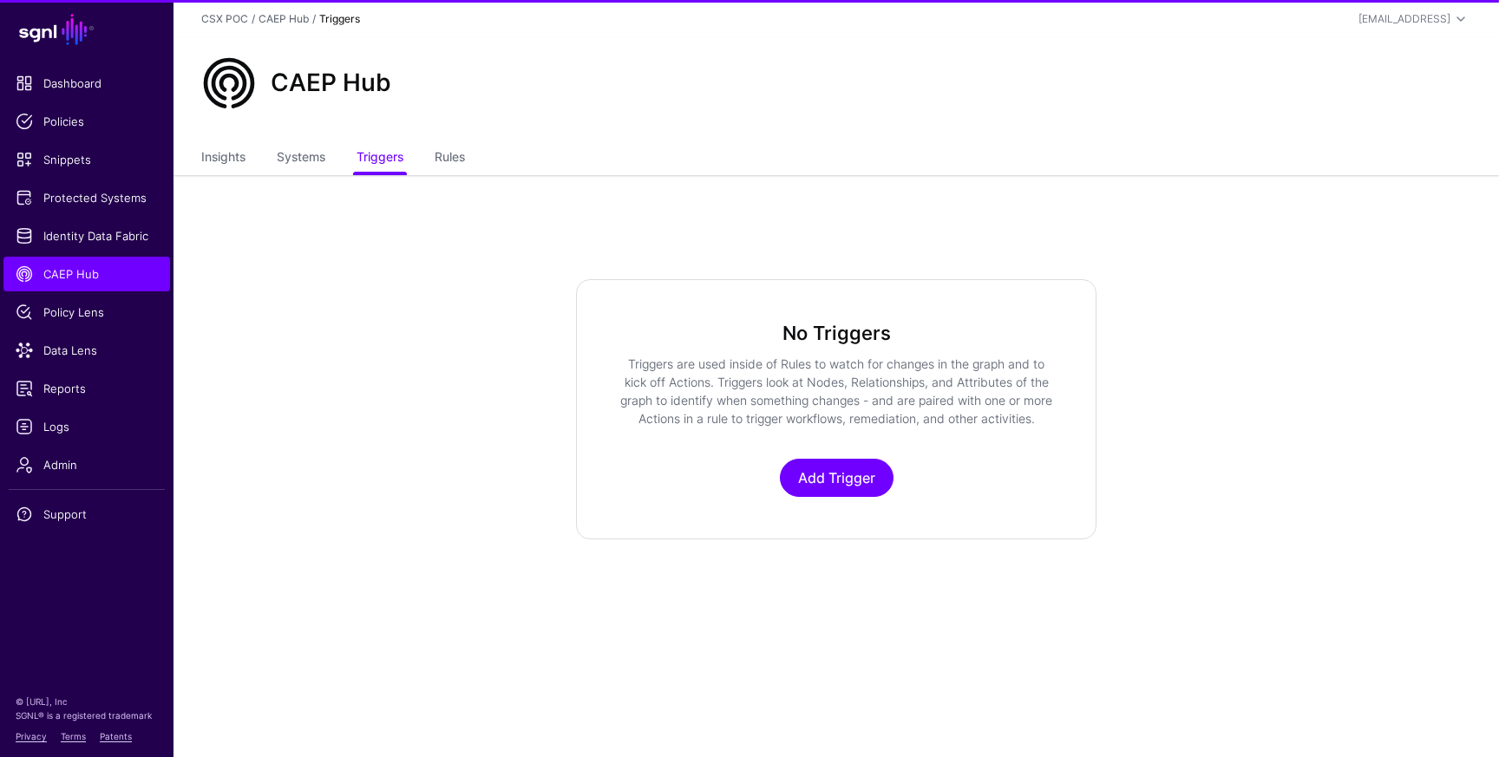
click at [479, 161] on ul "Insights Systems Triggers Rules" at bounding box center [836, 158] width 1270 height 33
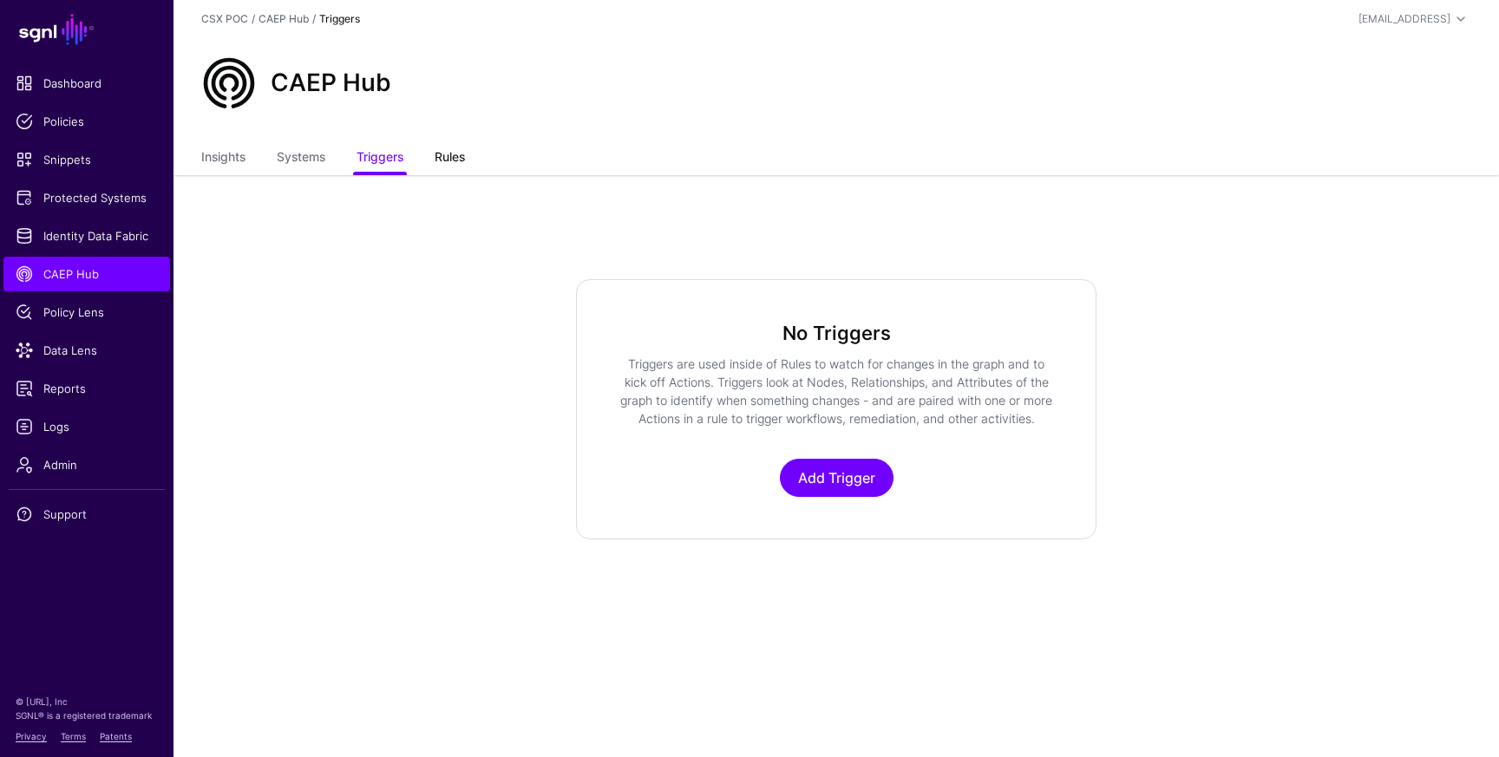
click at [460, 159] on link "Rules" at bounding box center [450, 158] width 30 height 33
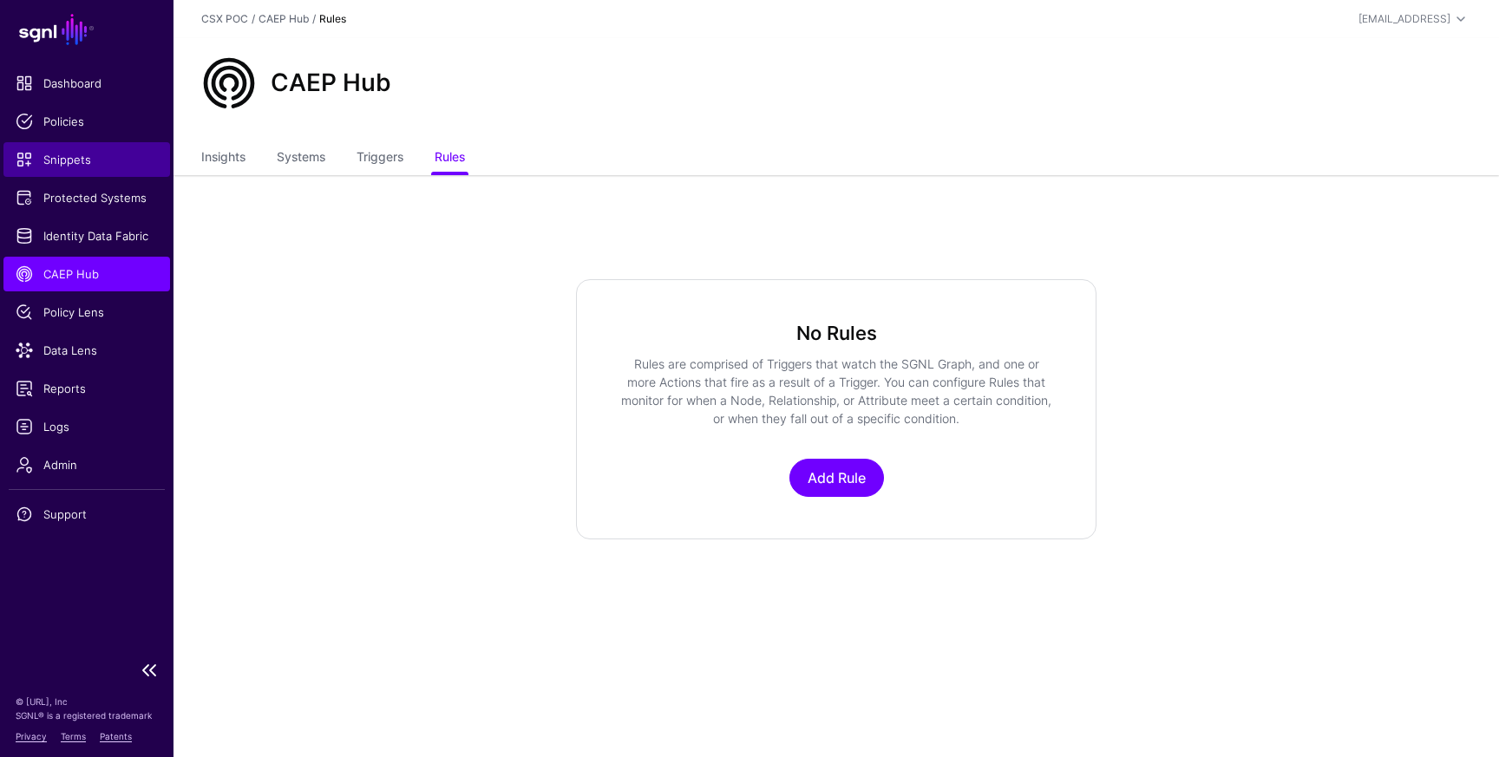
click at [71, 158] on span "Snippets" at bounding box center [87, 159] width 142 height 17
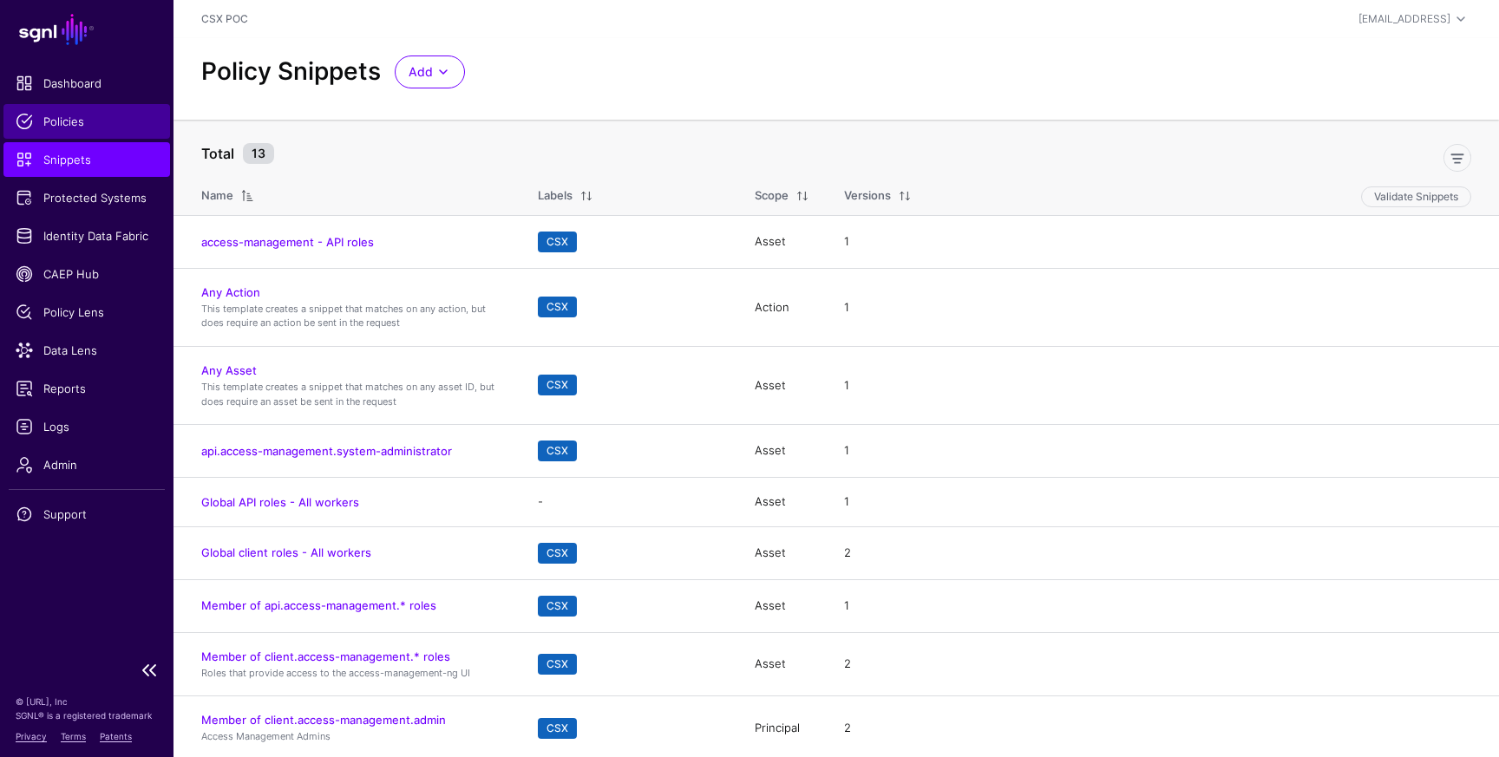
click at [71, 115] on span "Policies" at bounding box center [87, 121] width 142 height 17
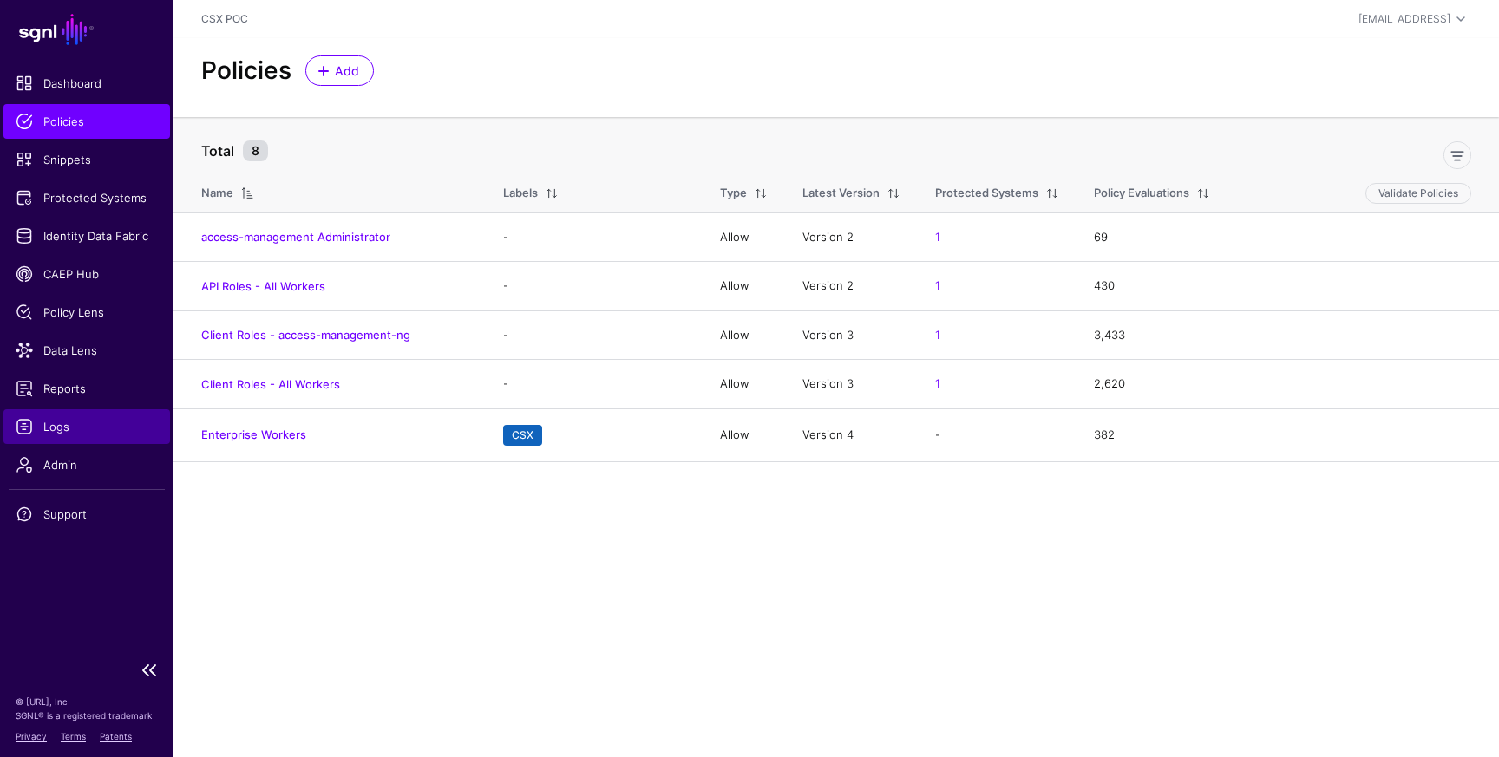
click at [69, 430] on span "Logs" at bounding box center [87, 426] width 142 height 17
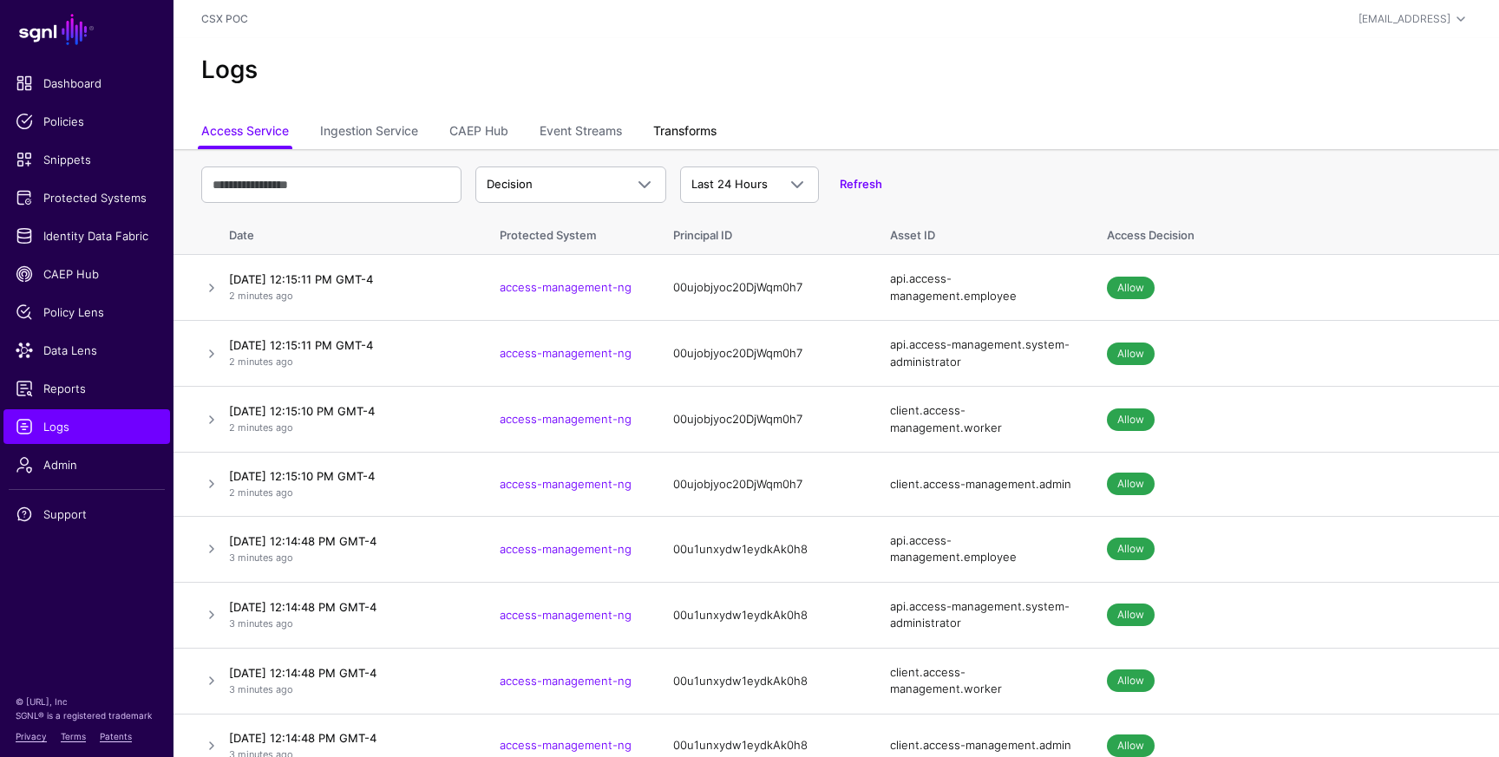
click at [691, 128] on link "Transforms" at bounding box center [684, 132] width 63 height 33
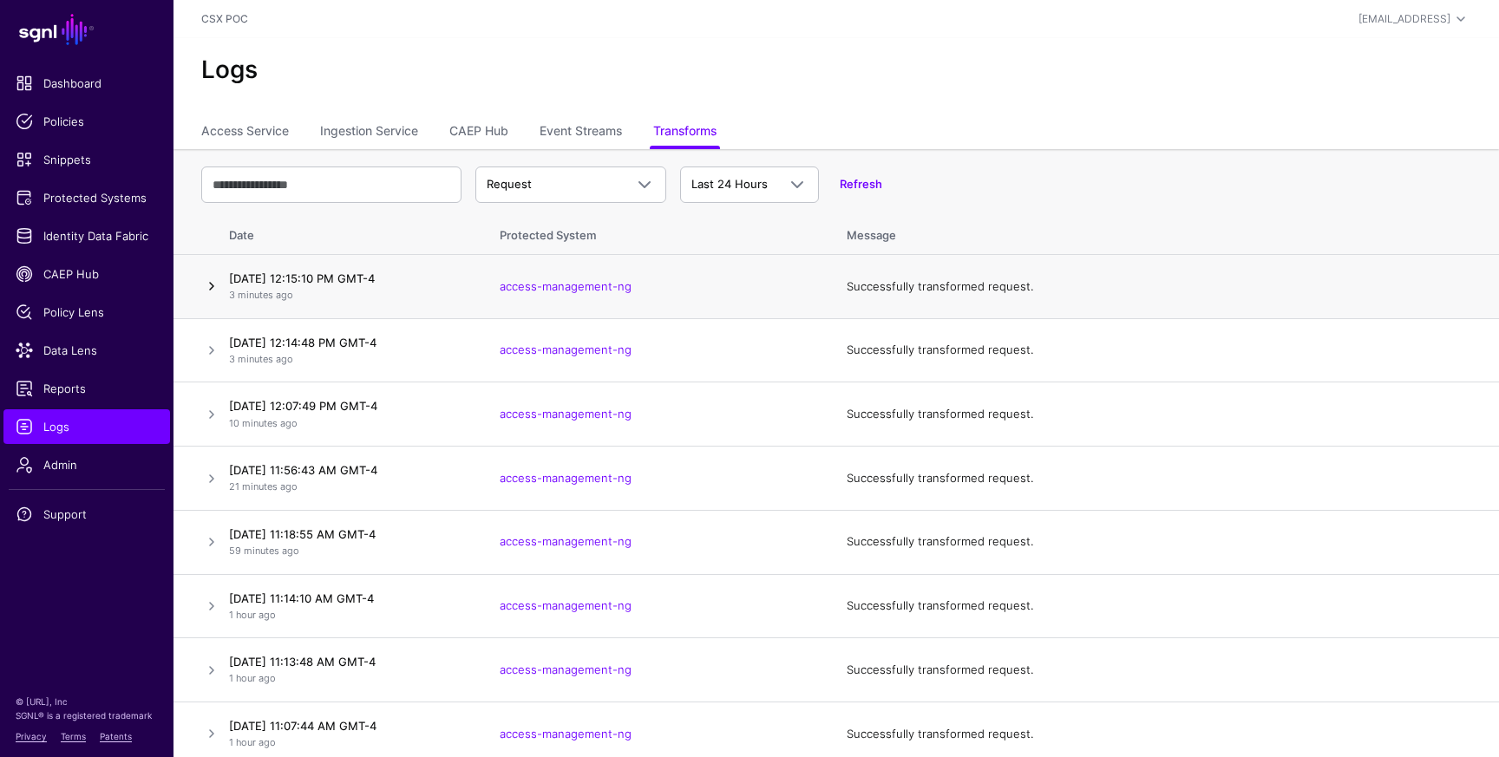
click at [215, 291] on link at bounding box center [211, 286] width 21 height 21
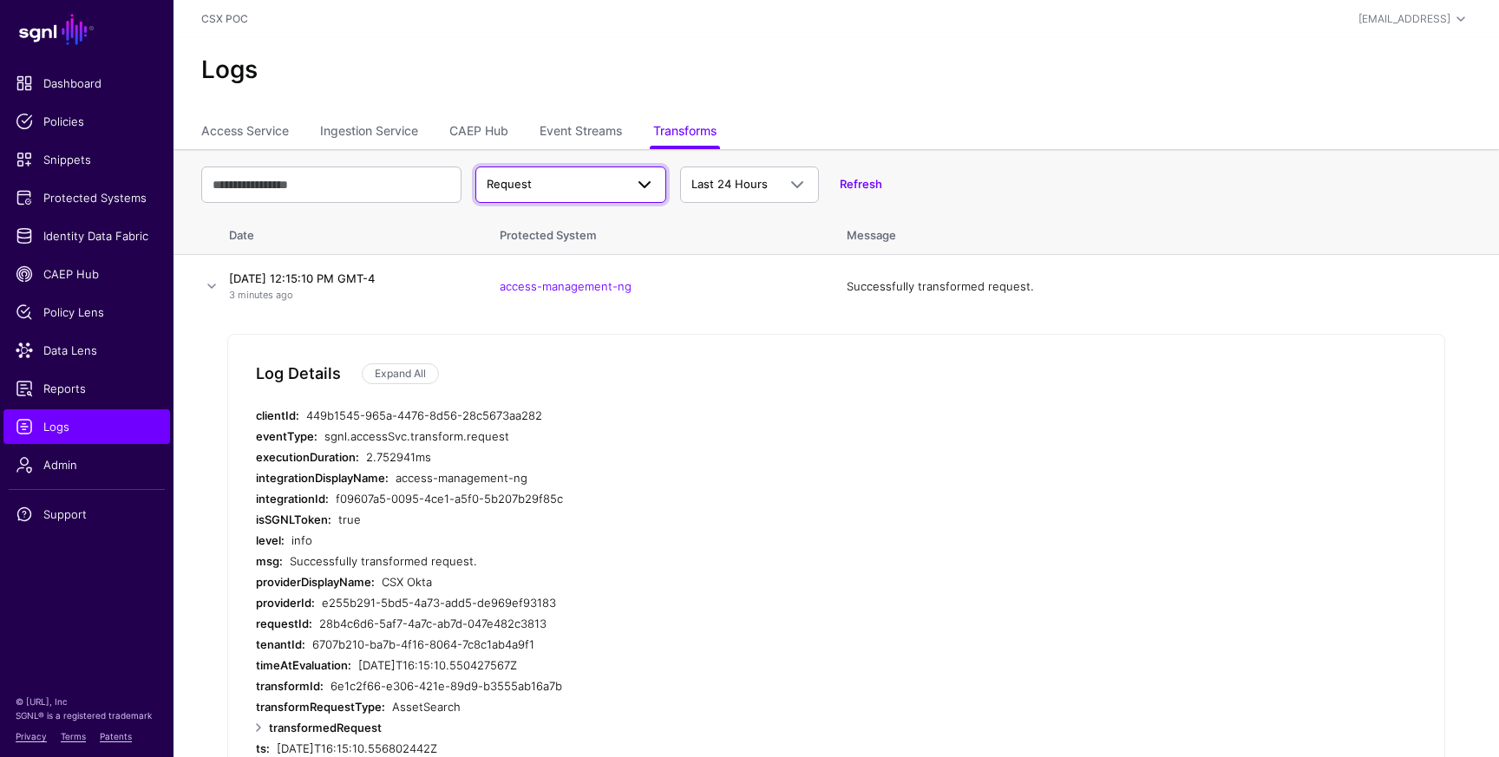
click at [646, 186] on span at bounding box center [644, 184] width 21 height 21
click at [603, 254] on div "Response" at bounding box center [570, 252] width 163 height 17
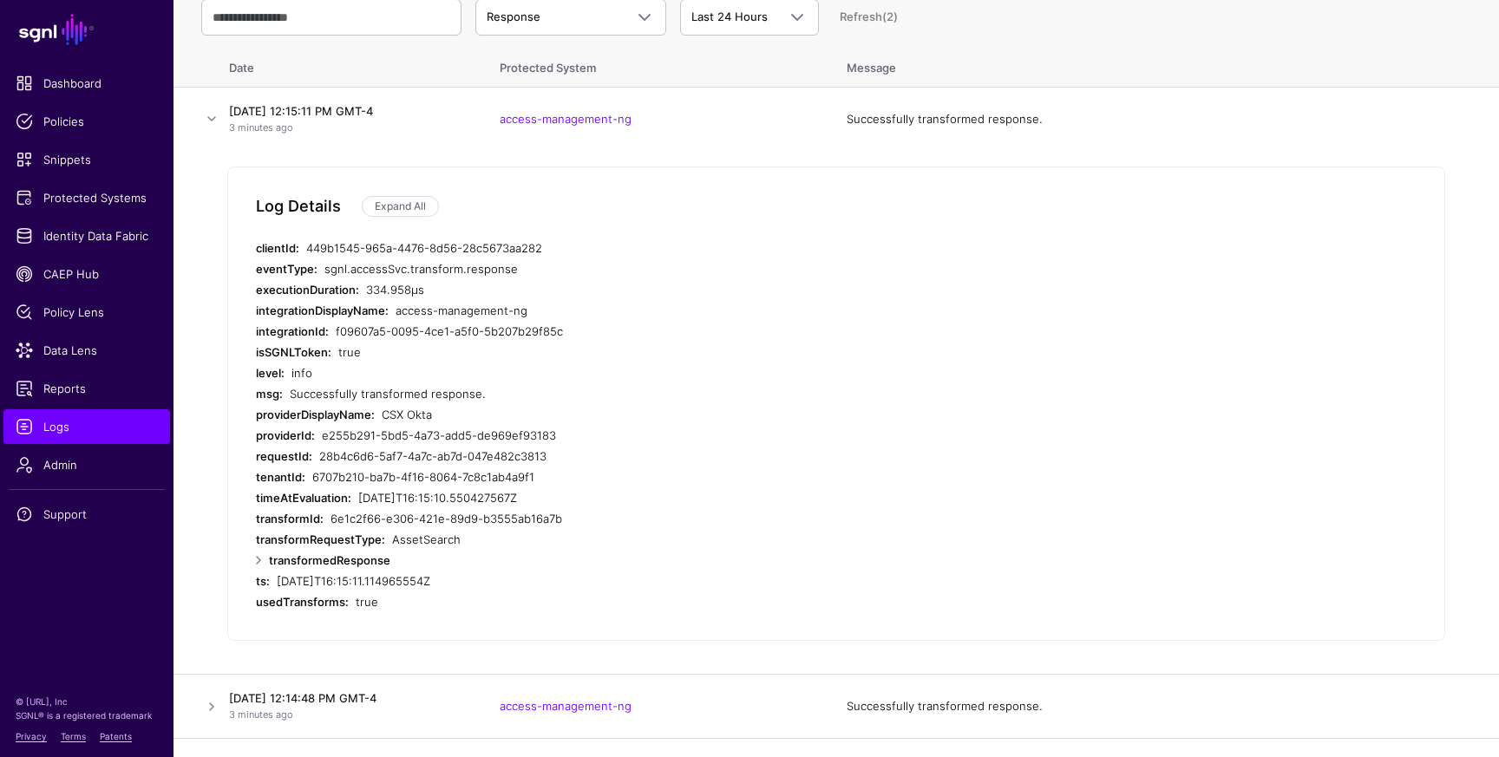
scroll to position [168, 0]
click at [264, 561] on link at bounding box center [258, 559] width 21 height 21
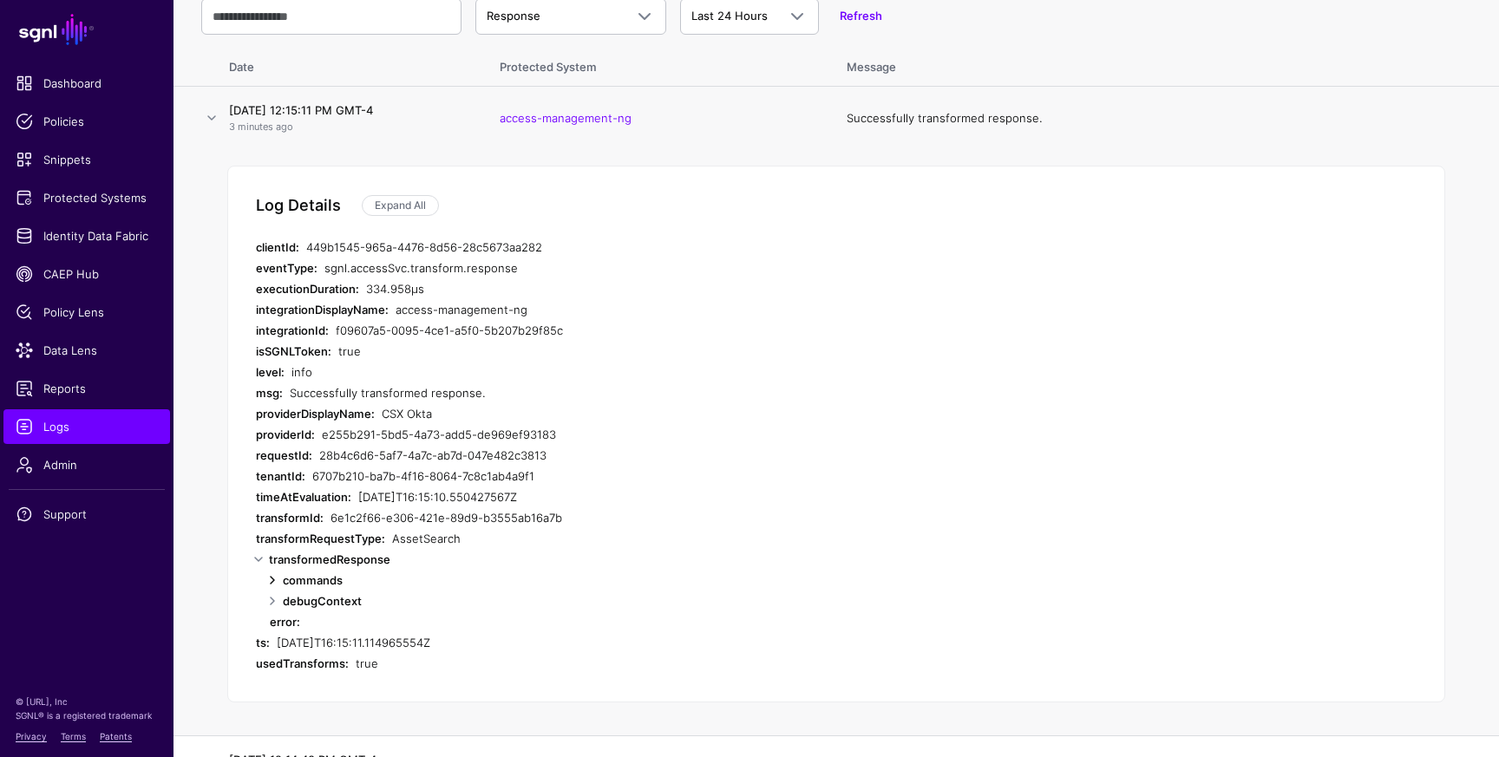
click at [269, 580] on link at bounding box center [272, 580] width 21 height 21
click at [271, 643] on link at bounding box center [272, 643] width 21 height 21
click at [284, 595] on link at bounding box center [286, 601] width 21 height 21
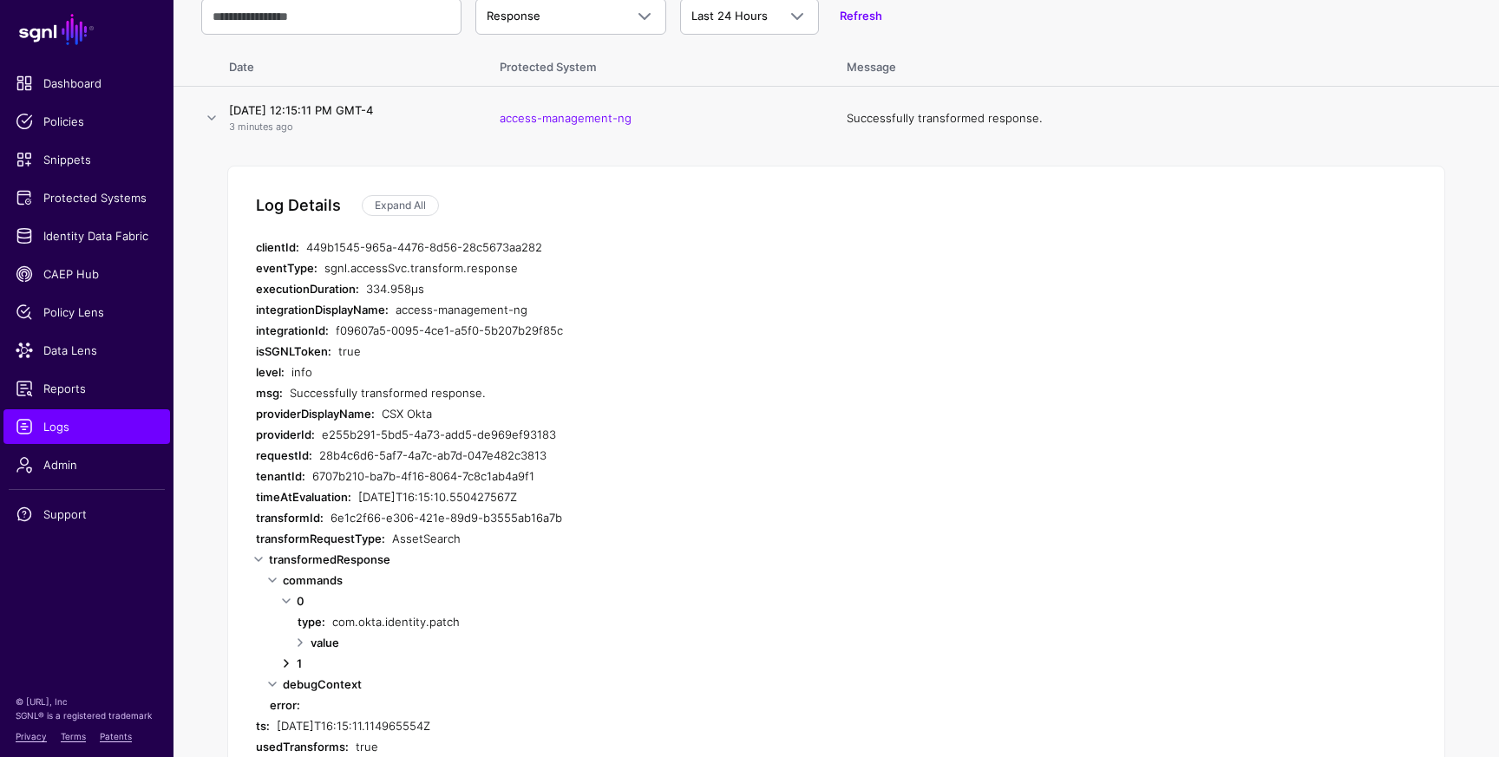
click at [287, 665] on link at bounding box center [286, 663] width 21 height 21
click at [298, 641] on link at bounding box center [300, 643] width 21 height 21
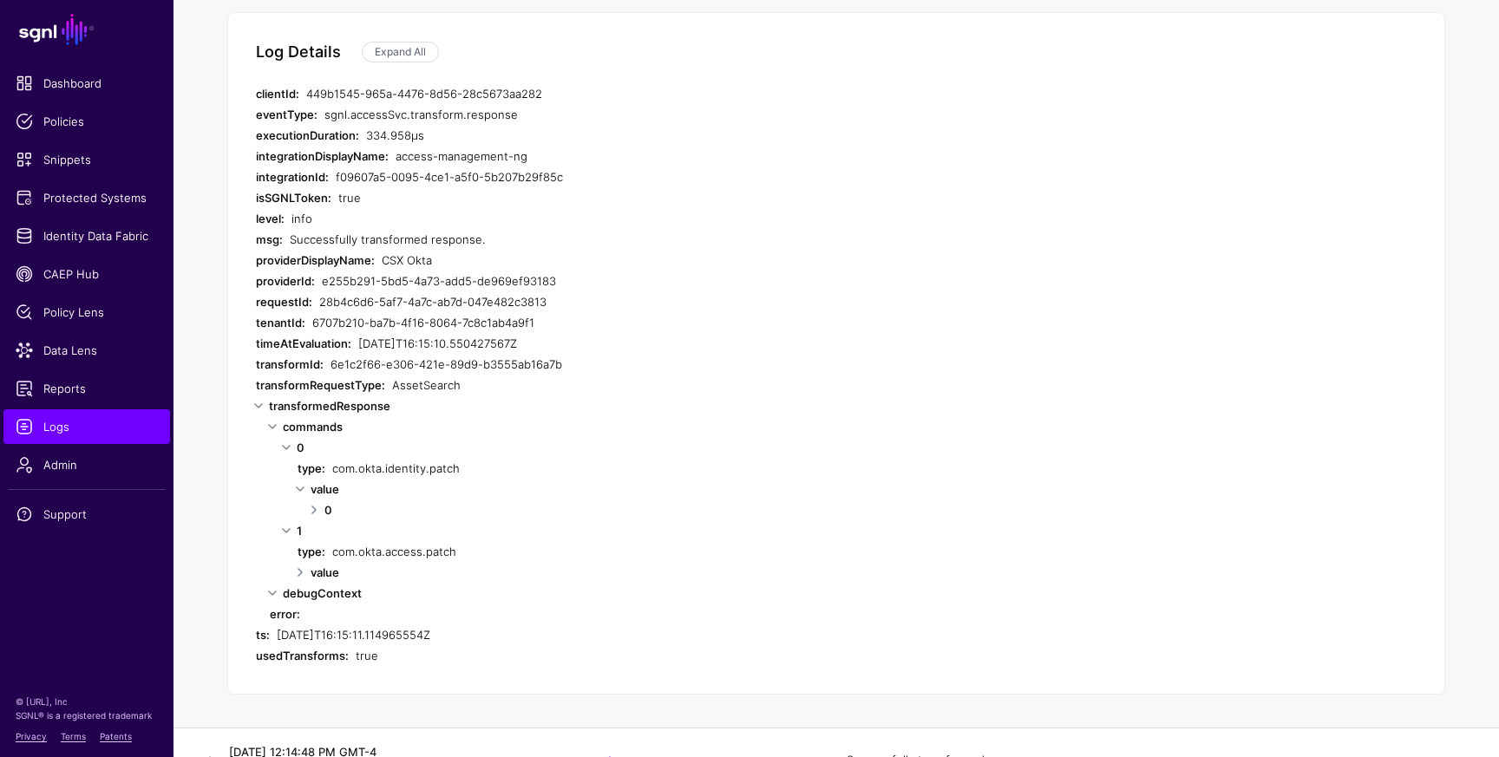
scroll to position [345, 0]
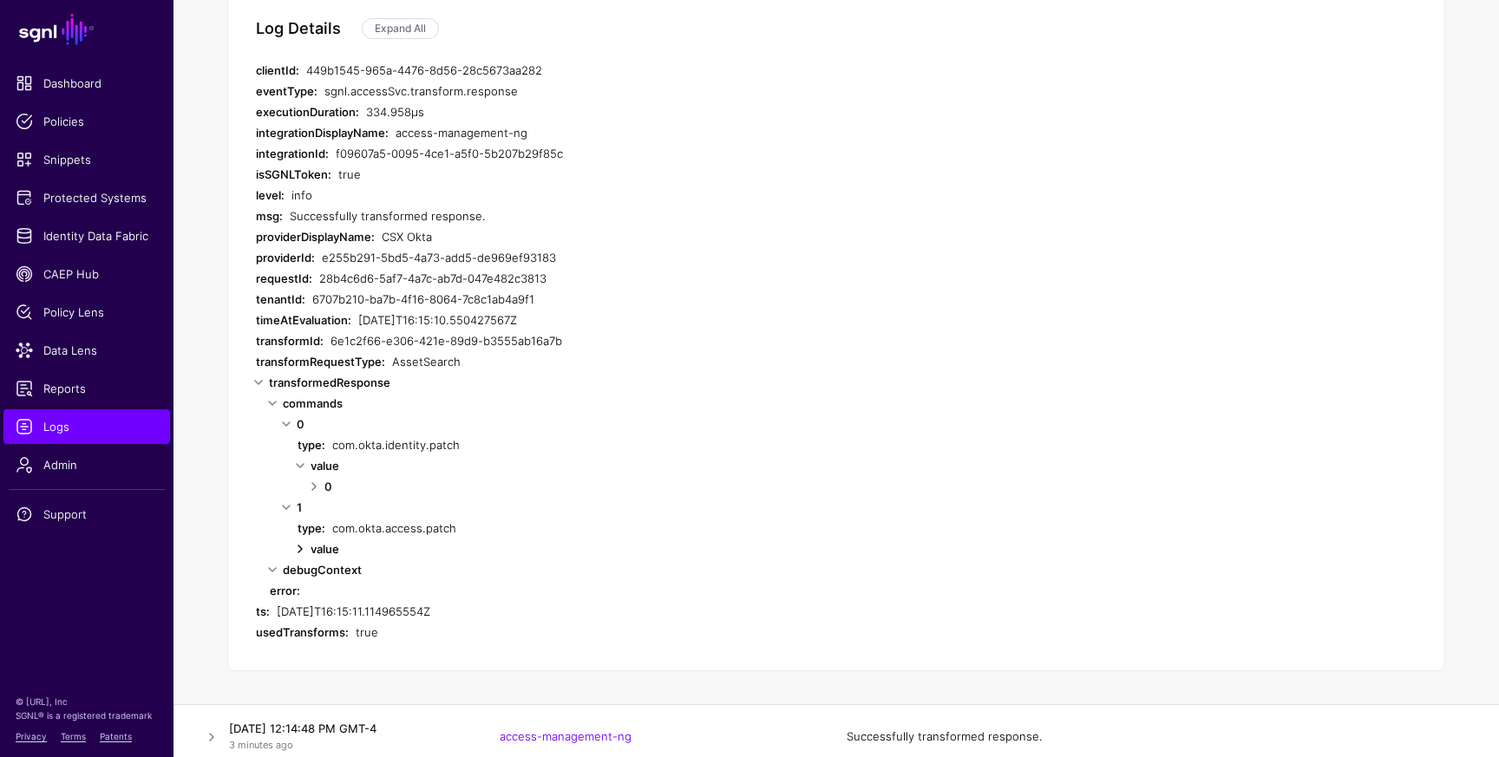
click at [300, 545] on link at bounding box center [300, 549] width 21 height 21
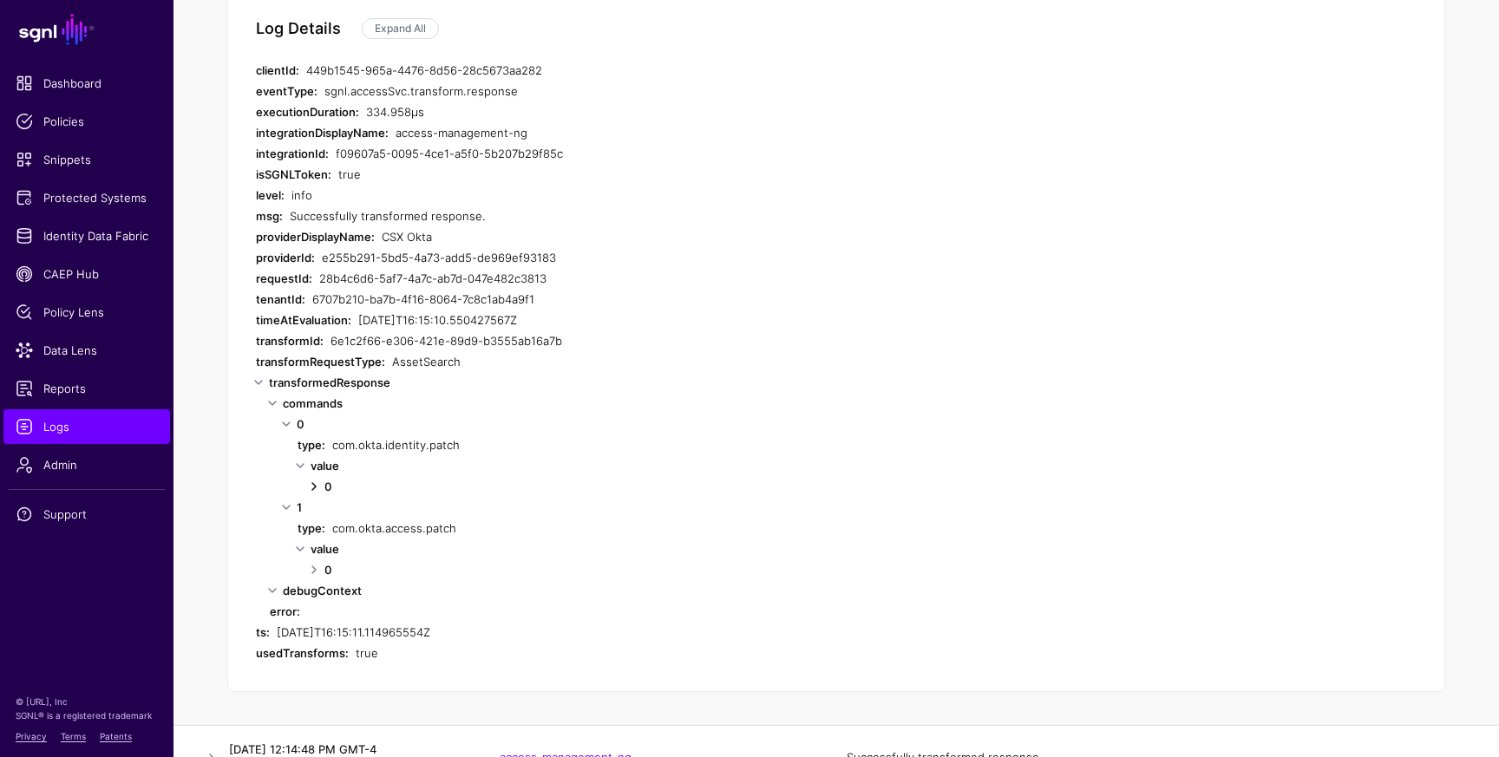
click at [315, 488] on link at bounding box center [314, 486] width 21 height 21
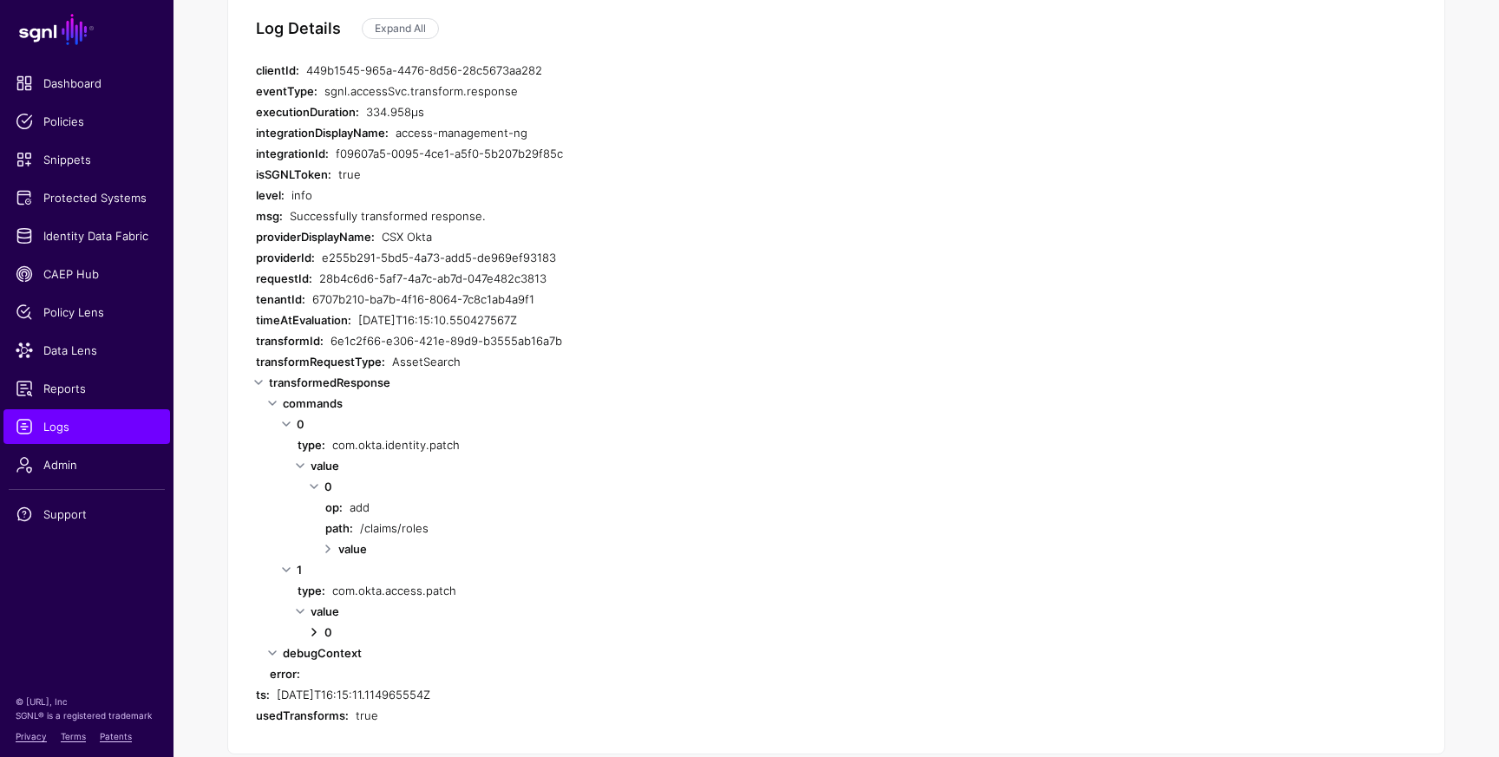
click at [311, 631] on link at bounding box center [314, 632] width 21 height 21
click at [331, 548] on link at bounding box center [328, 549] width 21 height 21
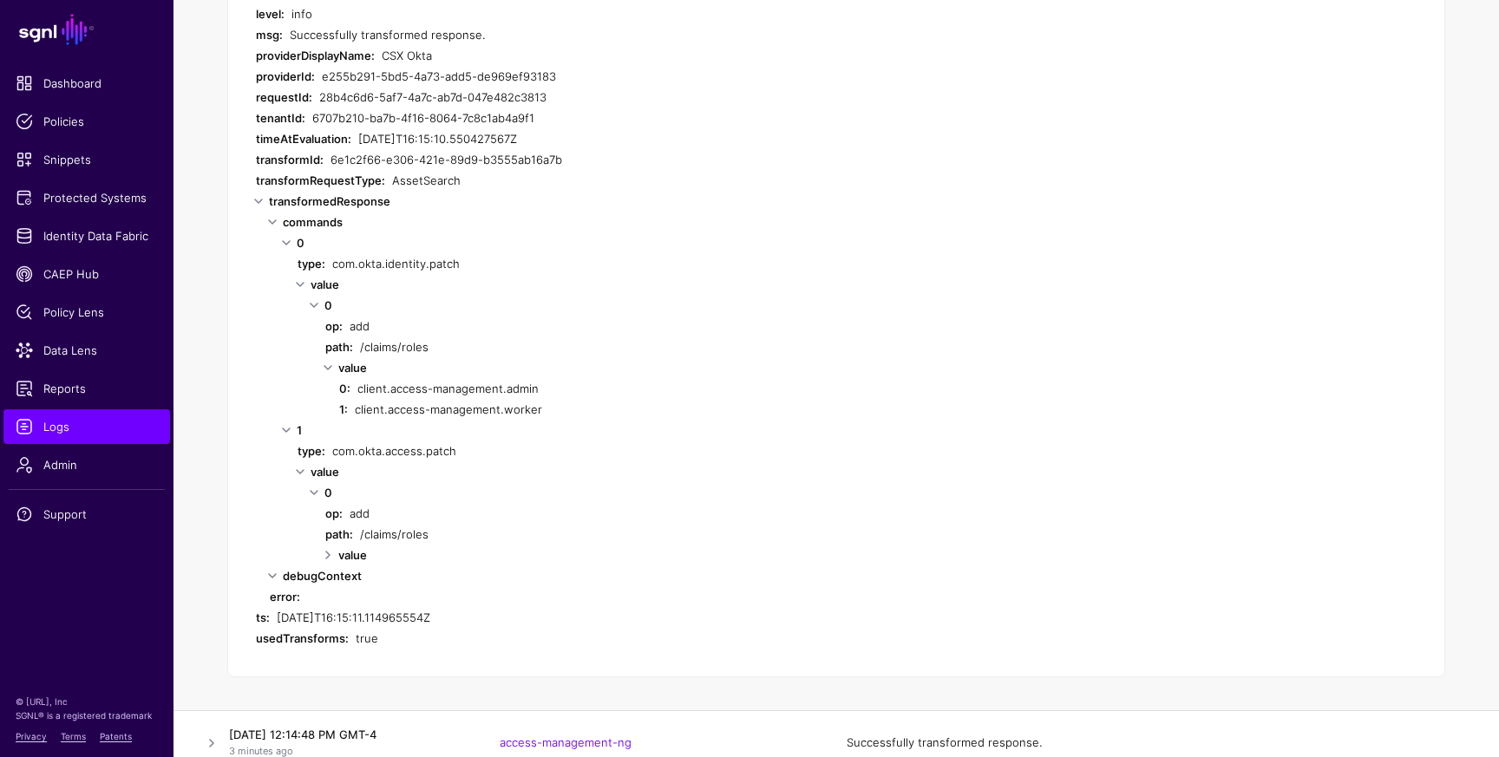
scroll to position [534, 0]
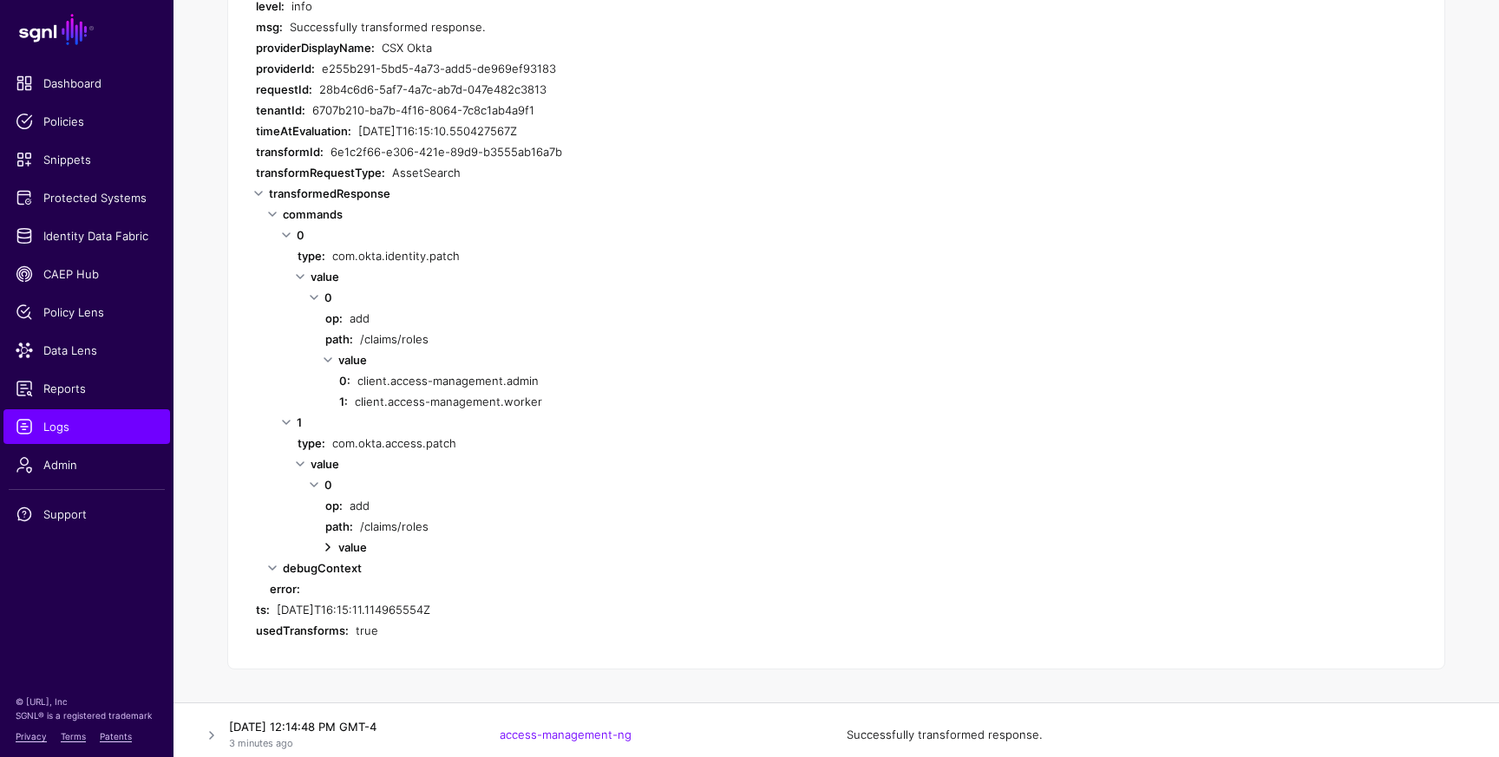
click at [330, 547] on link at bounding box center [328, 547] width 21 height 21
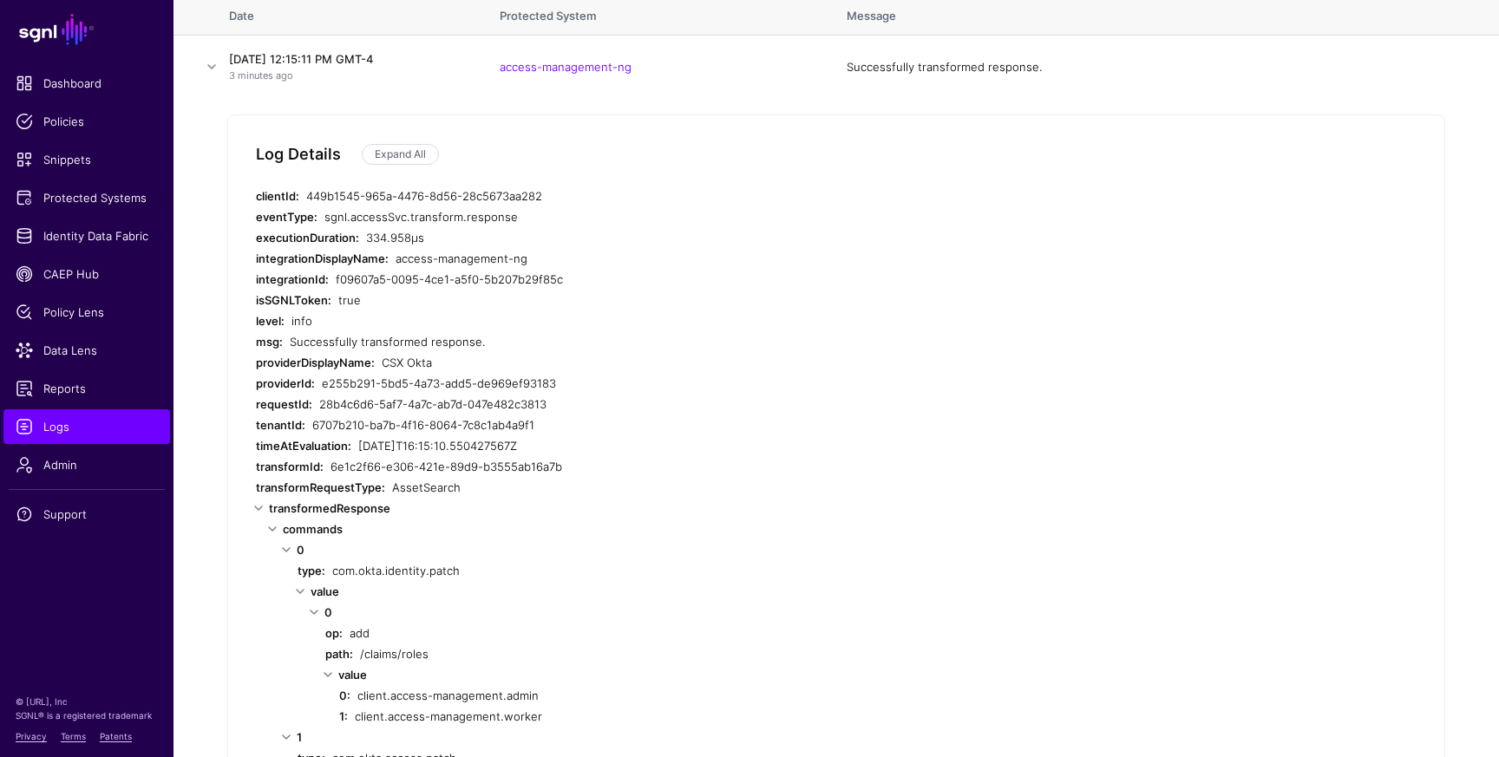
scroll to position [0, 0]
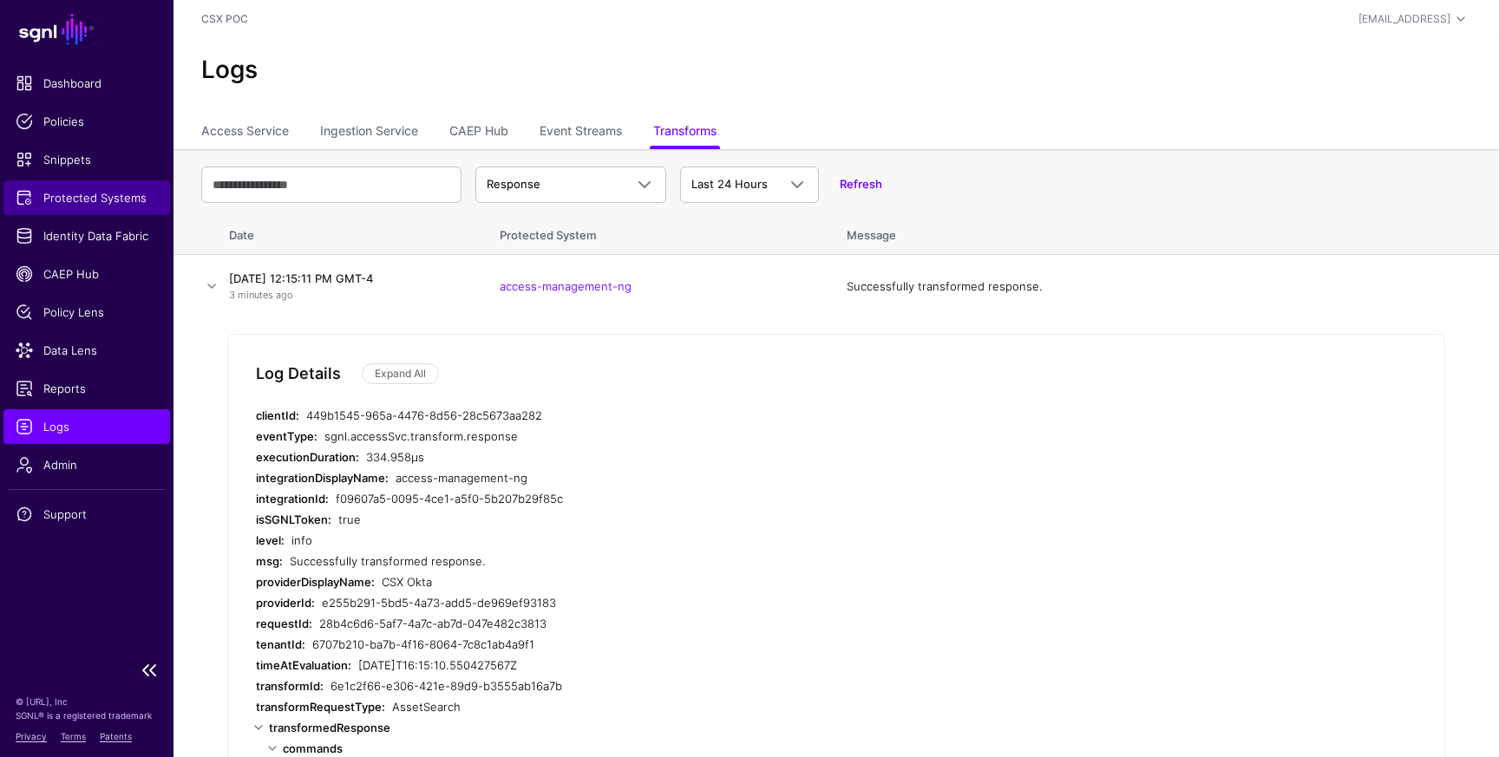
click at [134, 199] on span "Protected Systems" at bounding box center [87, 197] width 142 height 17
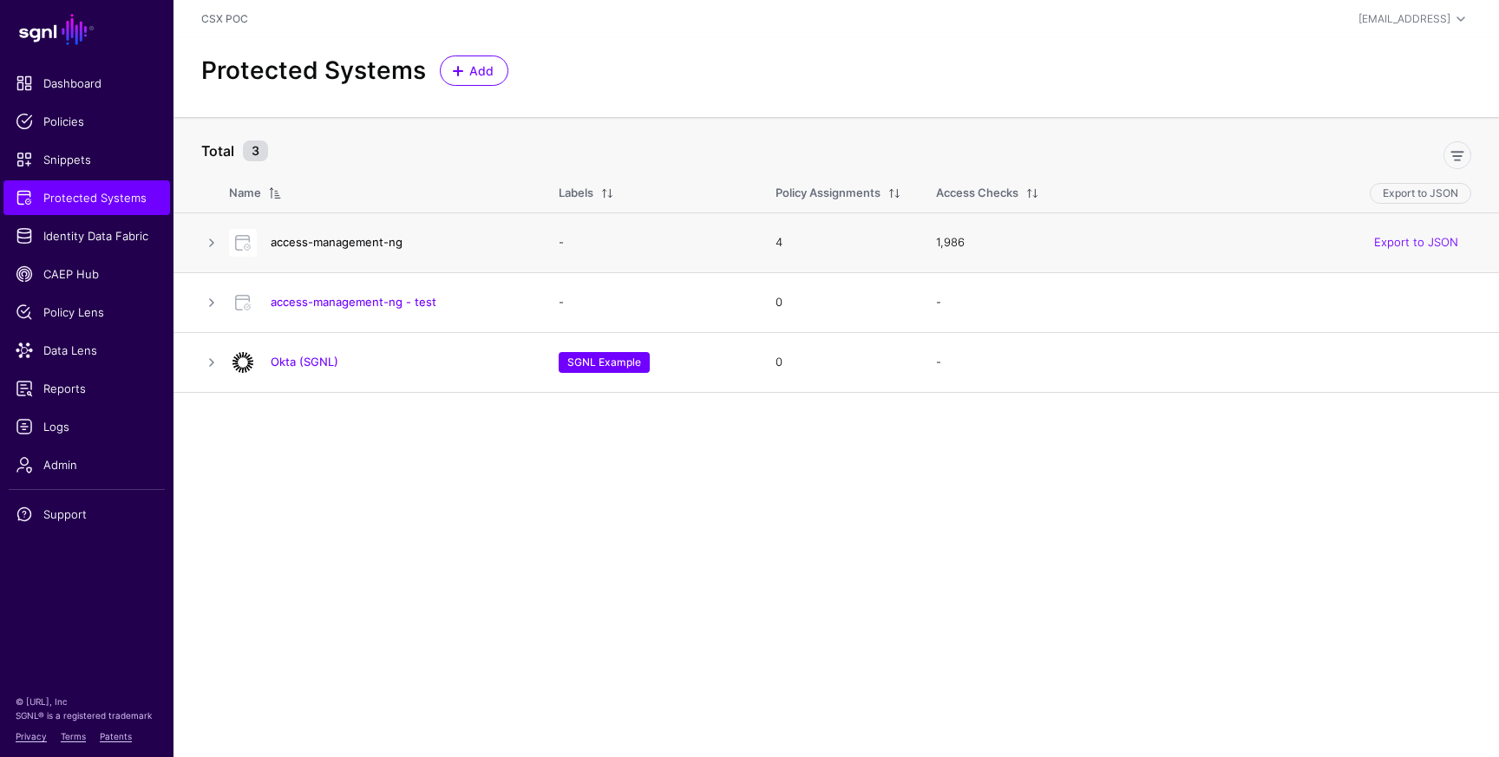
click at [369, 241] on link "access-management-ng" at bounding box center [337, 242] width 132 height 14
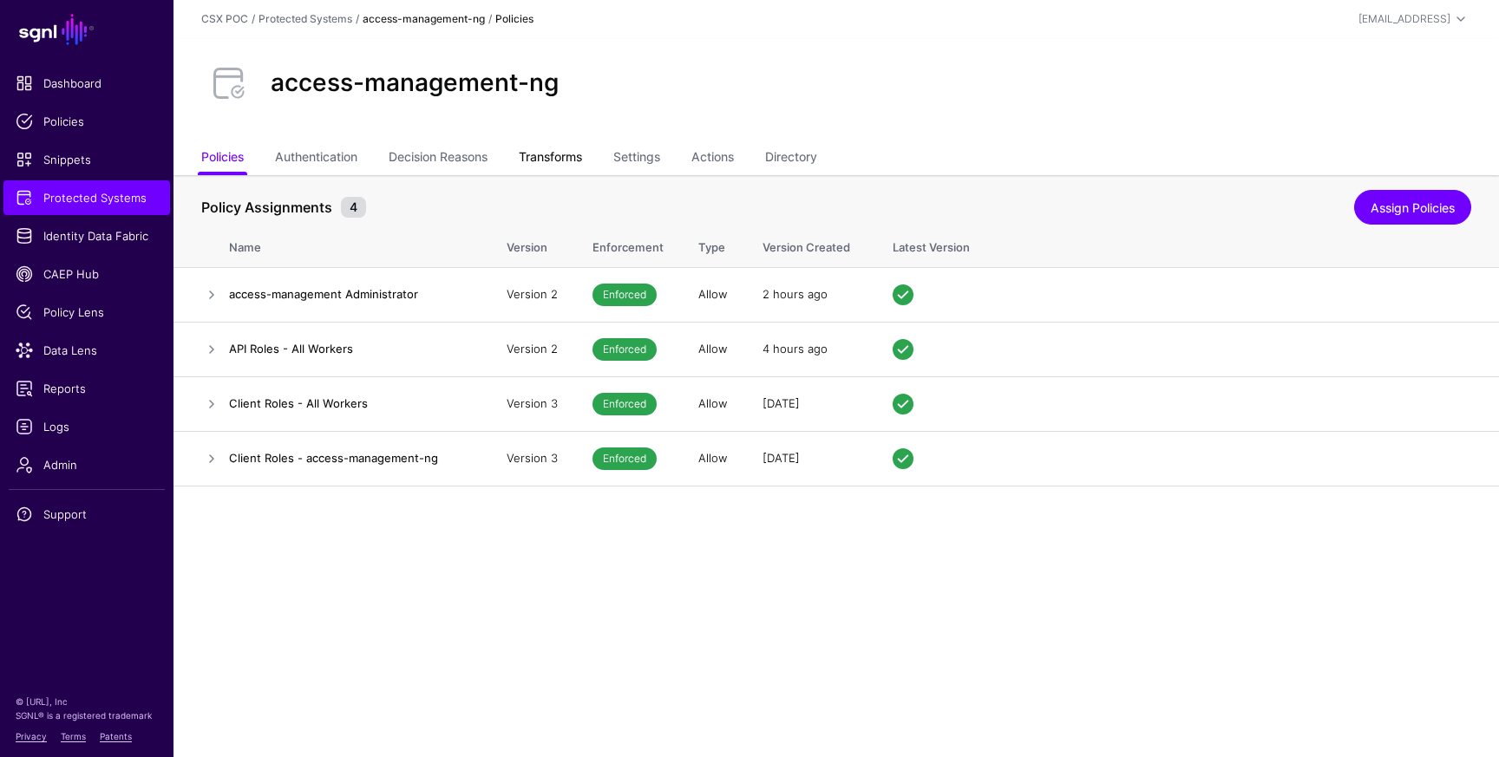
click at [570, 155] on link "Transforms" at bounding box center [550, 158] width 63 height 33
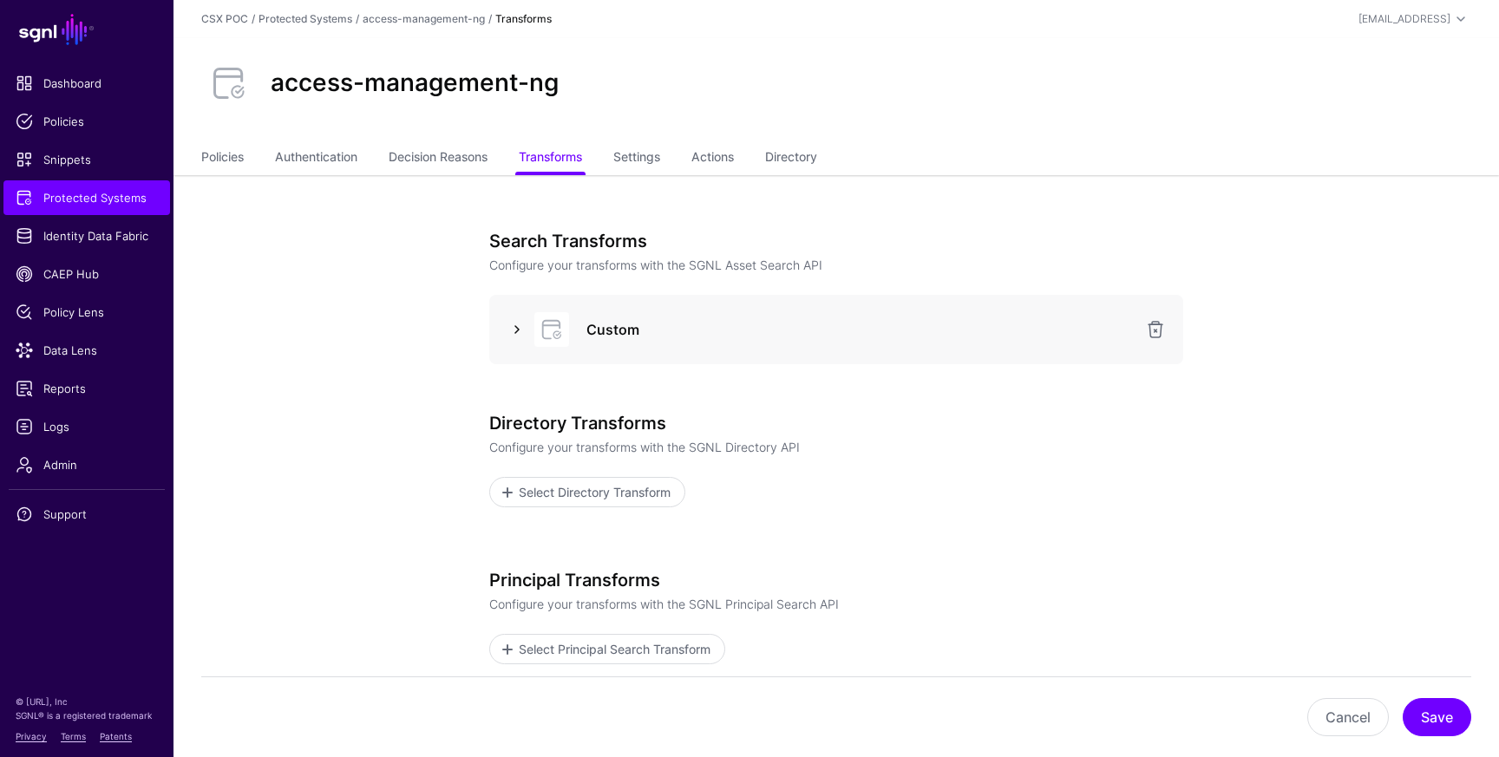
click at [511, 331] on link at bounding box center [517, 329] width 21 height 21
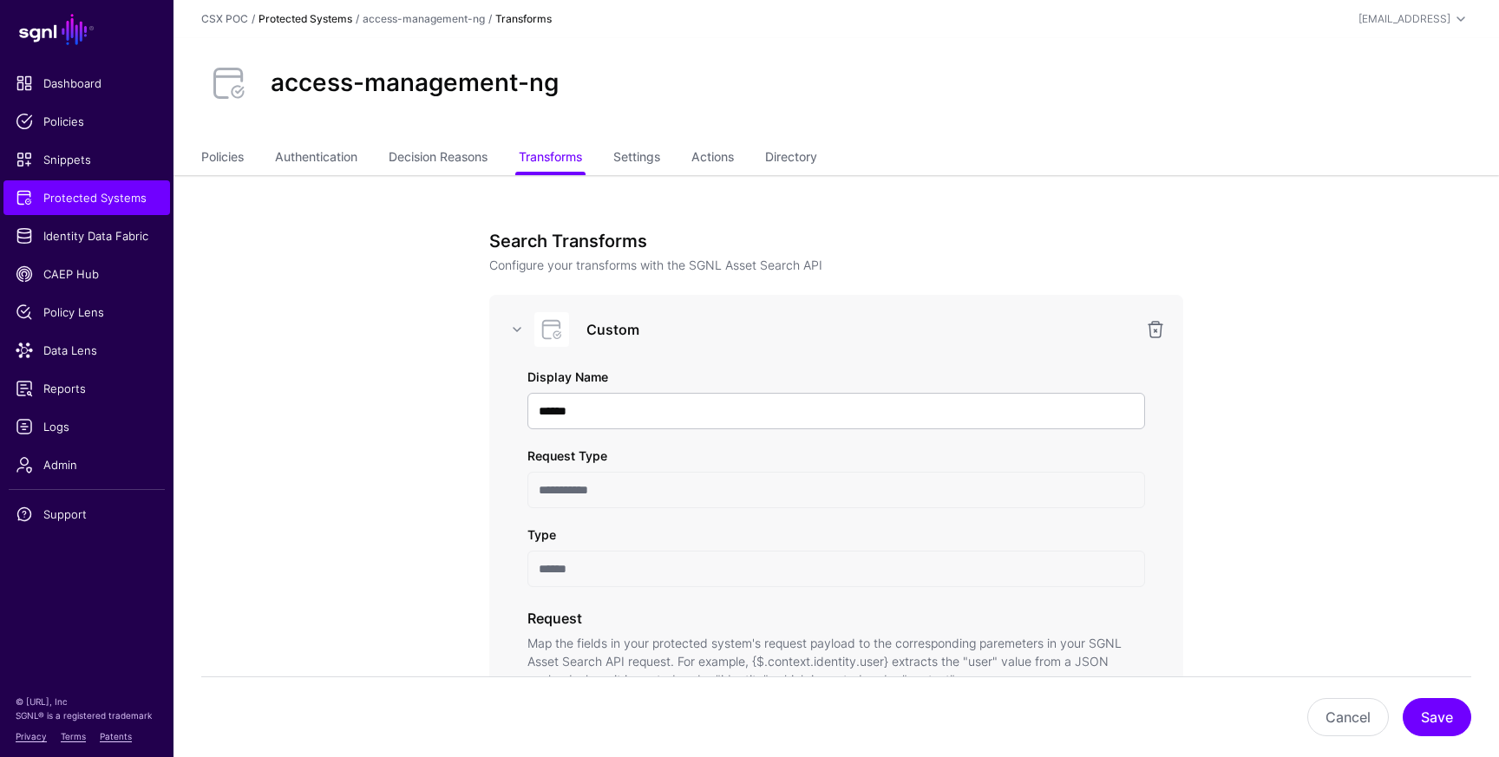
click at [307, 19] on link "Protected Systems" at bounding box center [306, 18] width 94 height 13
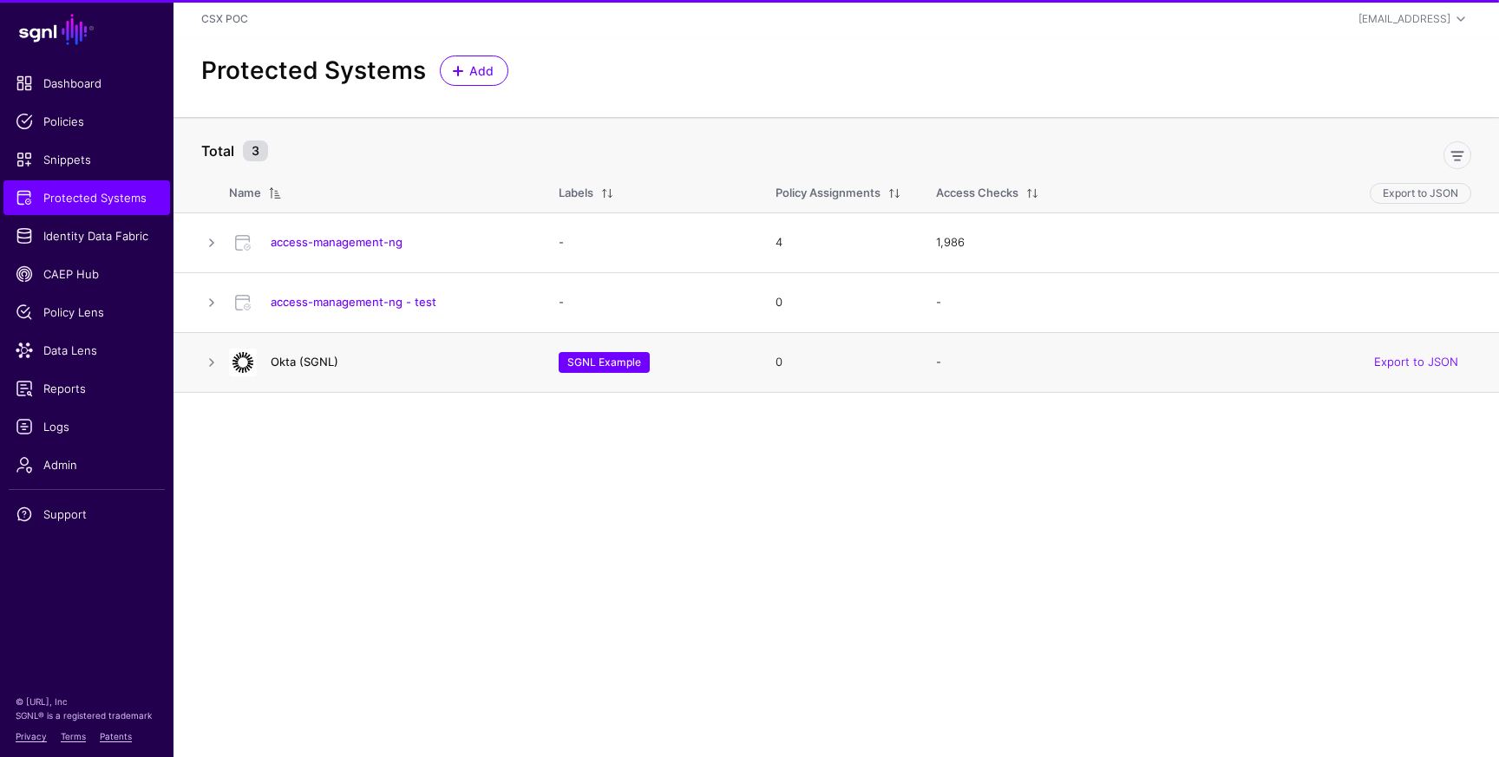
click at [300, 364] on link "Okta (SGNL)" at bounding box center [305, 362] width 68 height 14
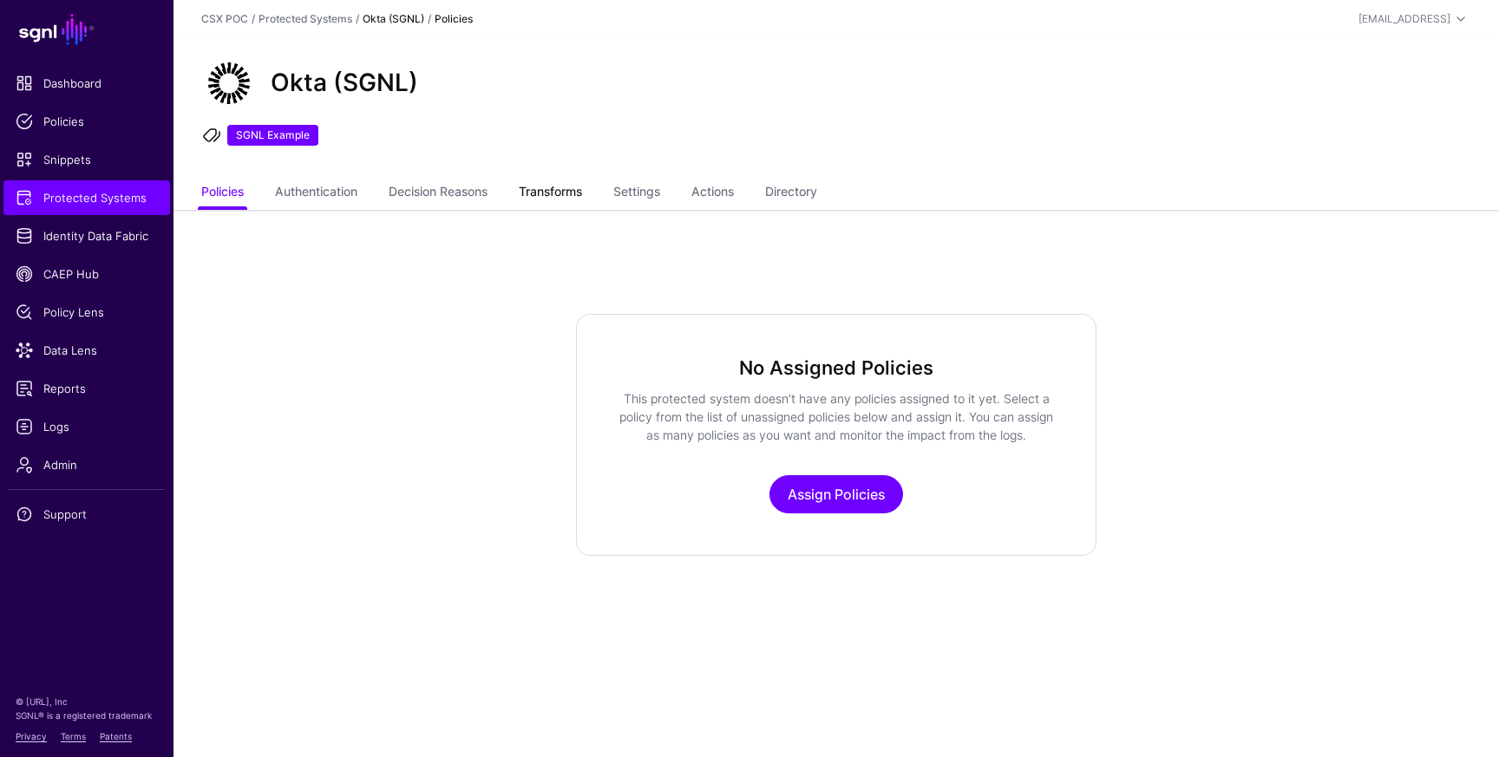
click at [580, 203] on link "Transforms" at bounding box center [550, 193] width 63 height 33
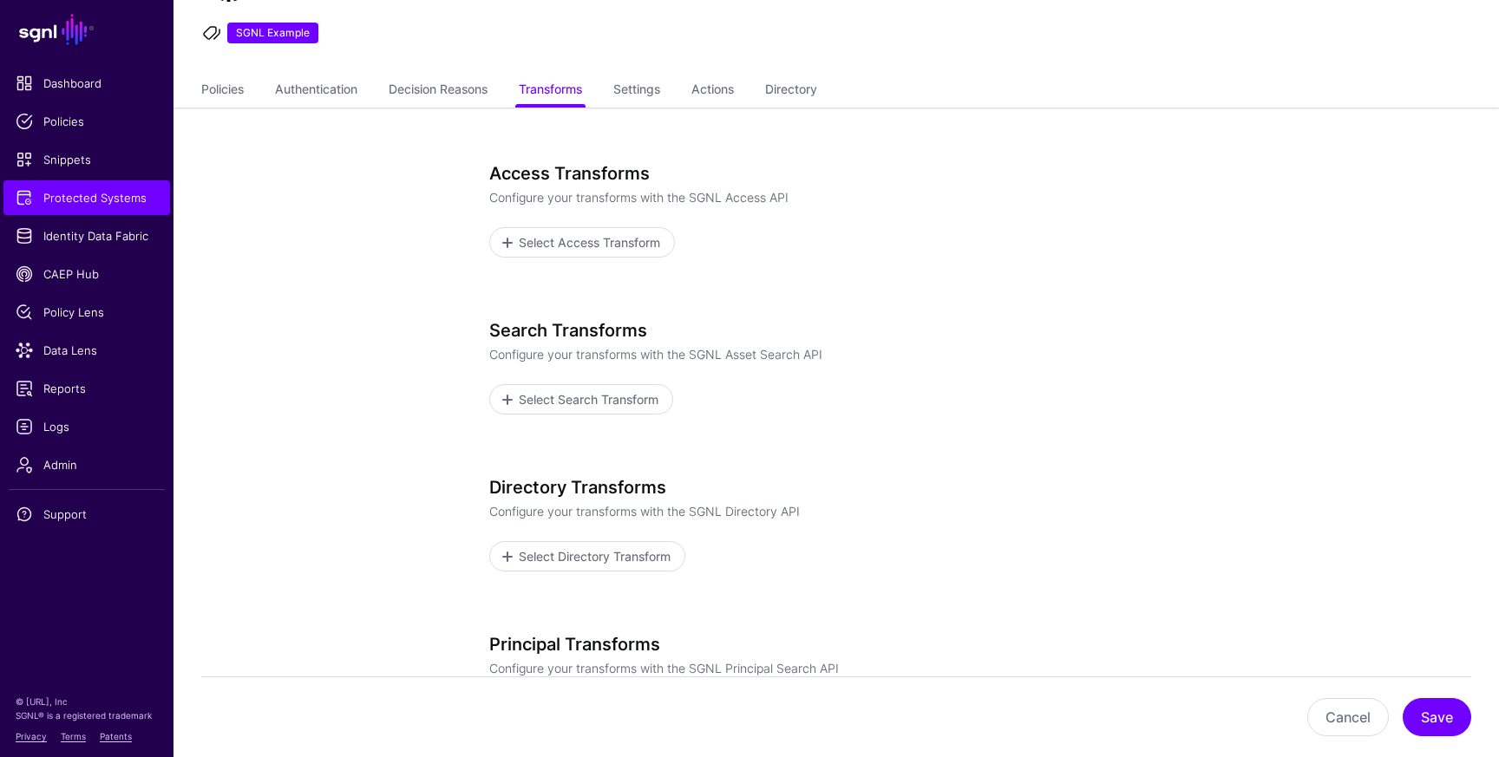
scroll to position [101, 0]
click at [593, 248] on span "Select Access Transform" at bounding box center [590, 244] width 146 height 18
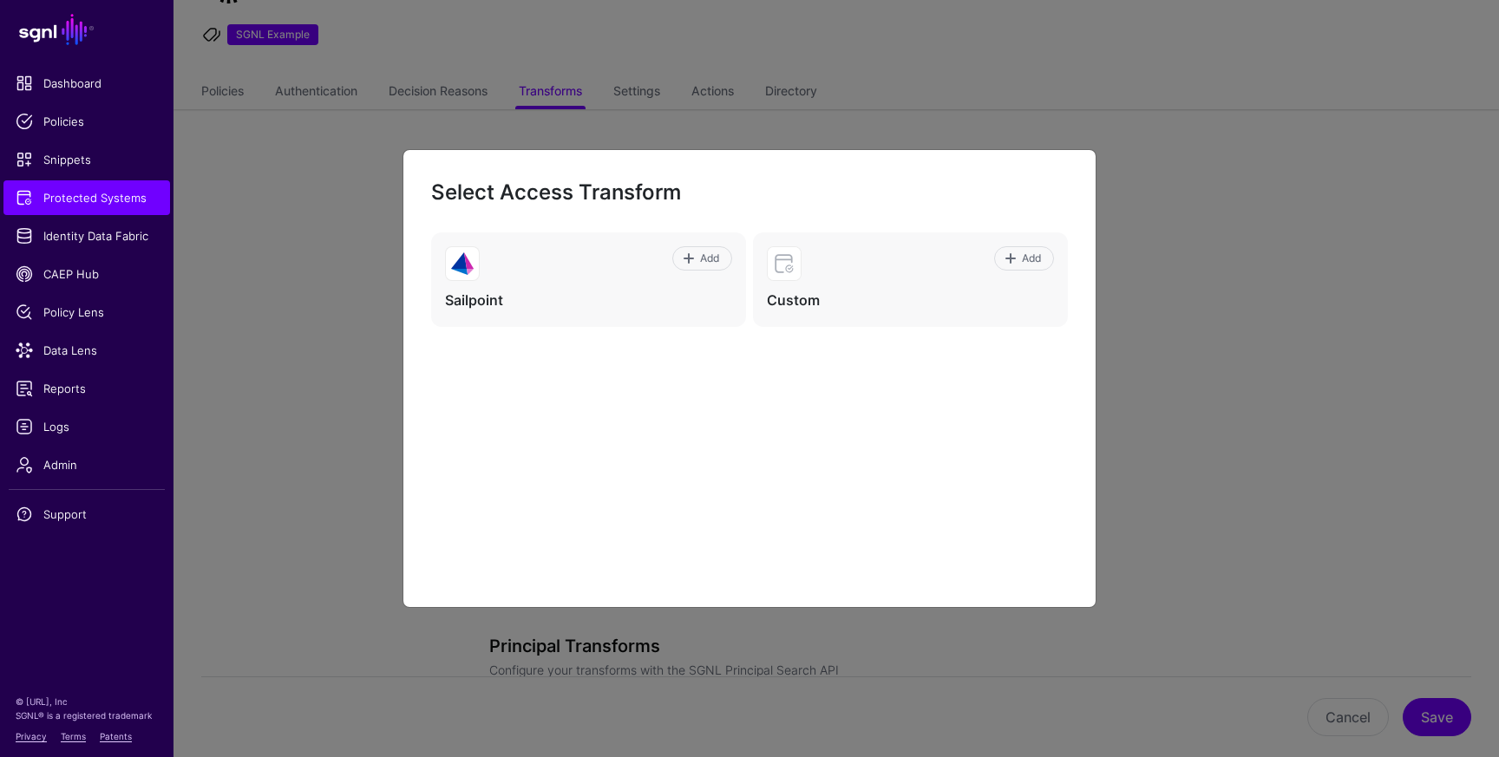
click at [1131, 364] on ngb-modal-window "Select Access Transform Add Sailpoint Add Custom" at bounding box center [749, 378] width 1499 height 757
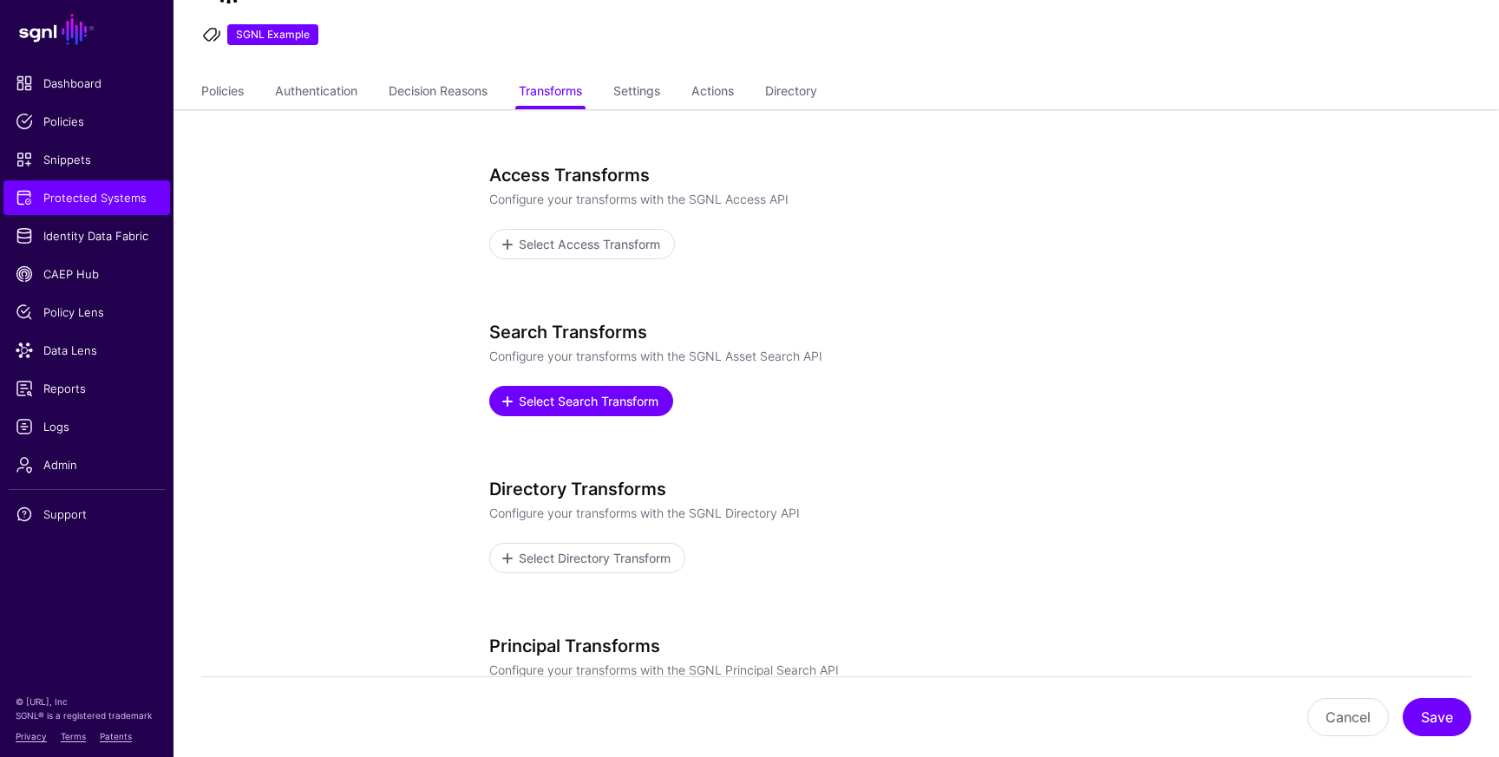
click at [622, 399] on span "Select Search Transform" at bounding box center [589, 401] width 144 height 18
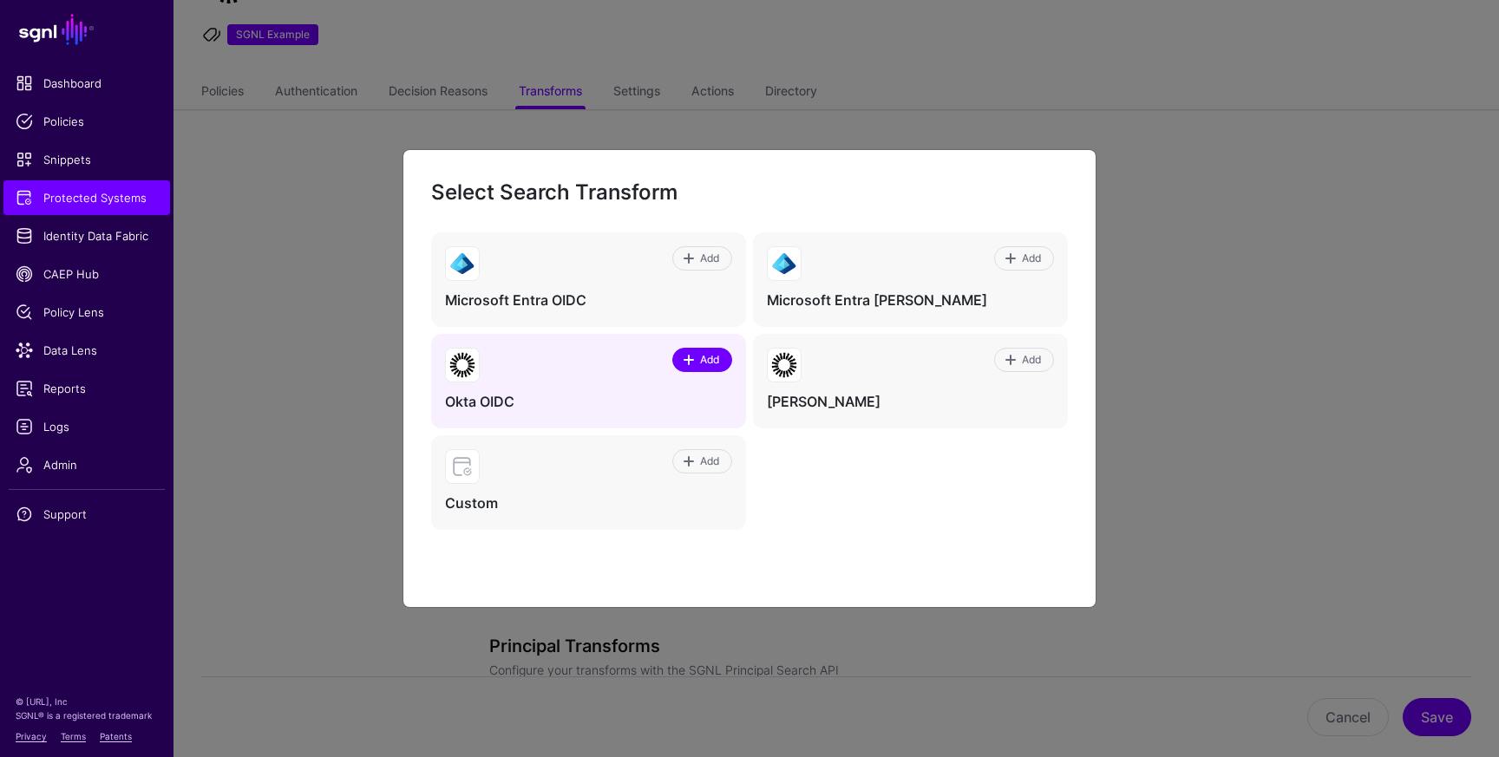
click at [710, 354] on span "Add" at bounding box center [709, 360] width 23 height 16
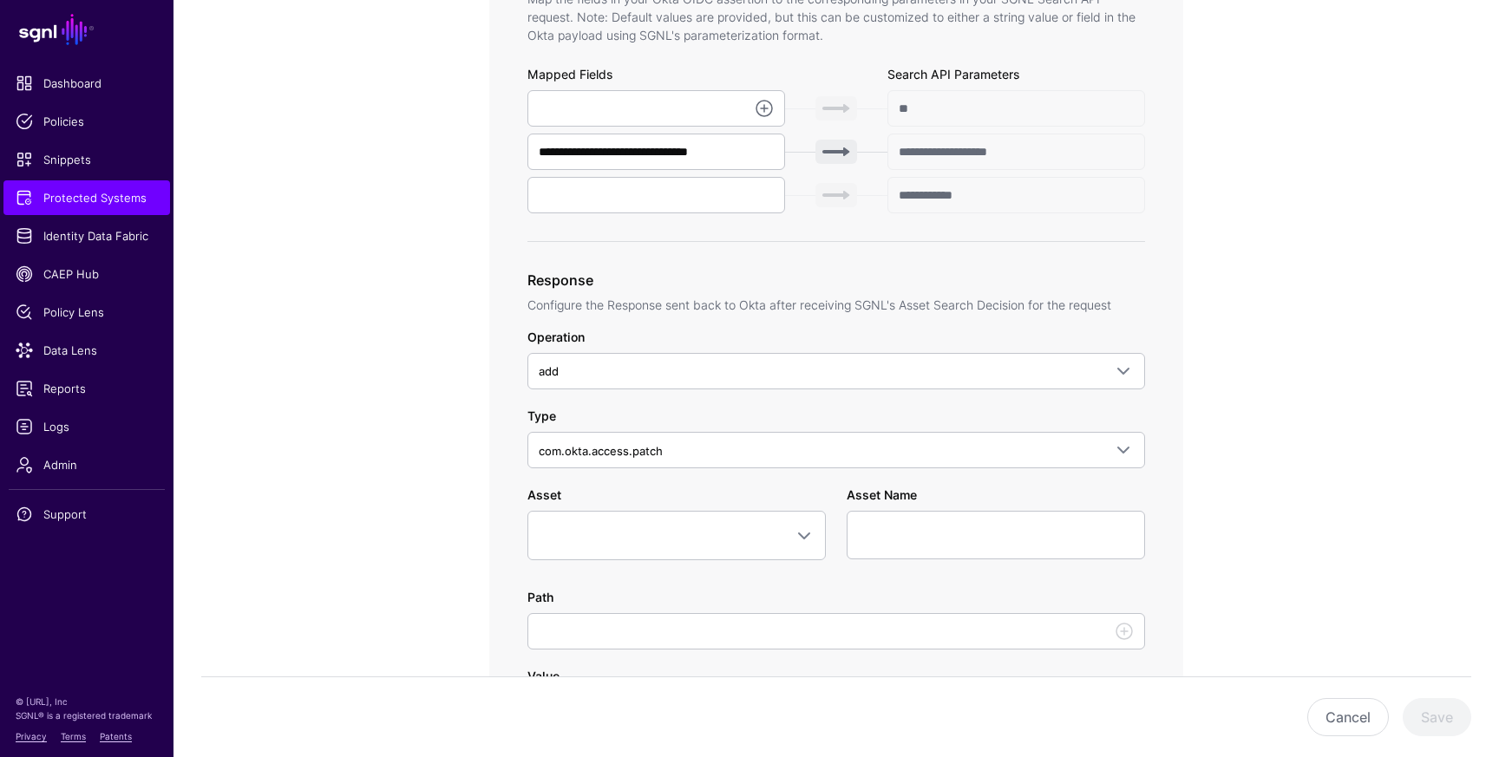
scroll to position [679, 0]
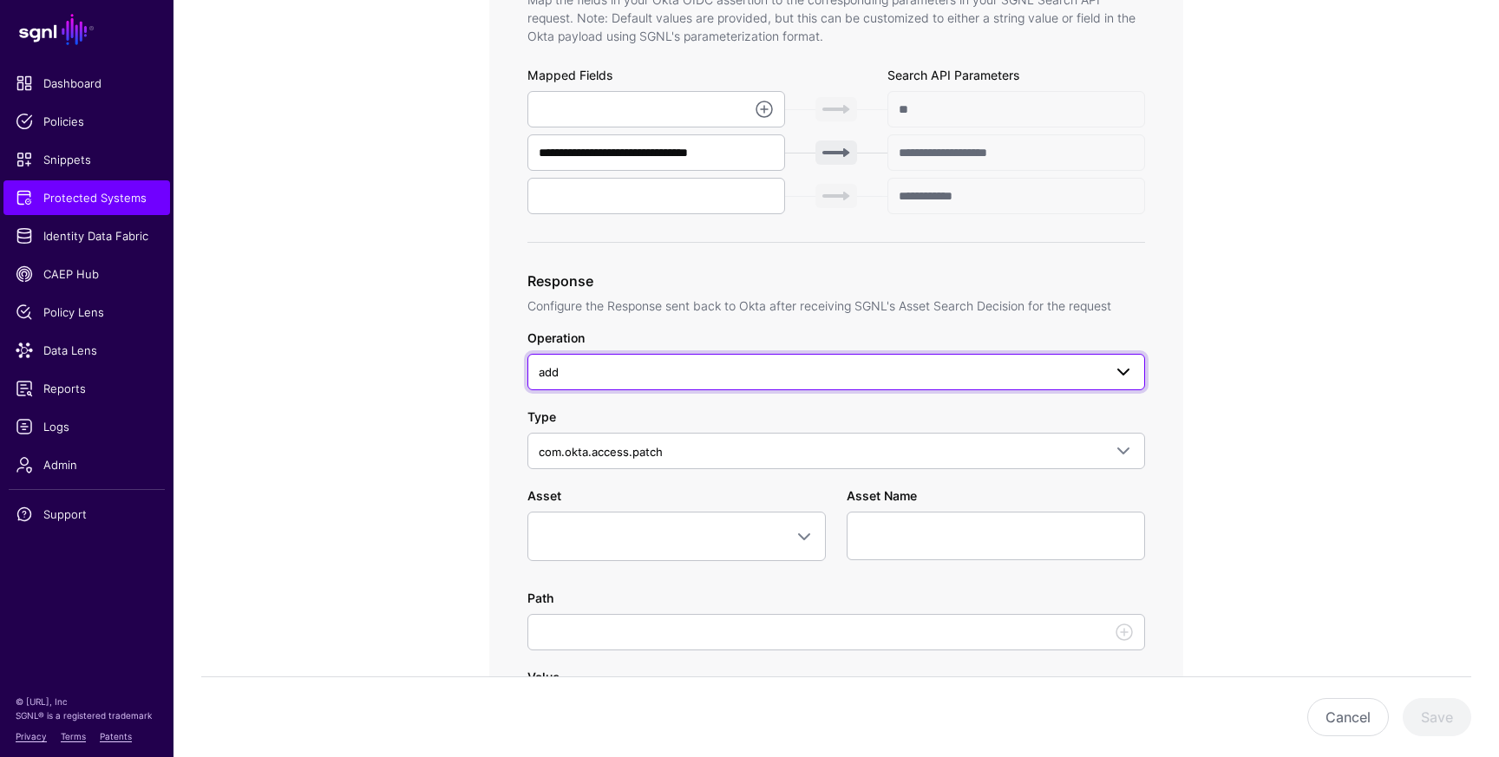
click at [1113, 371] on span at bounding box center [1123, 372] width 21 height 21
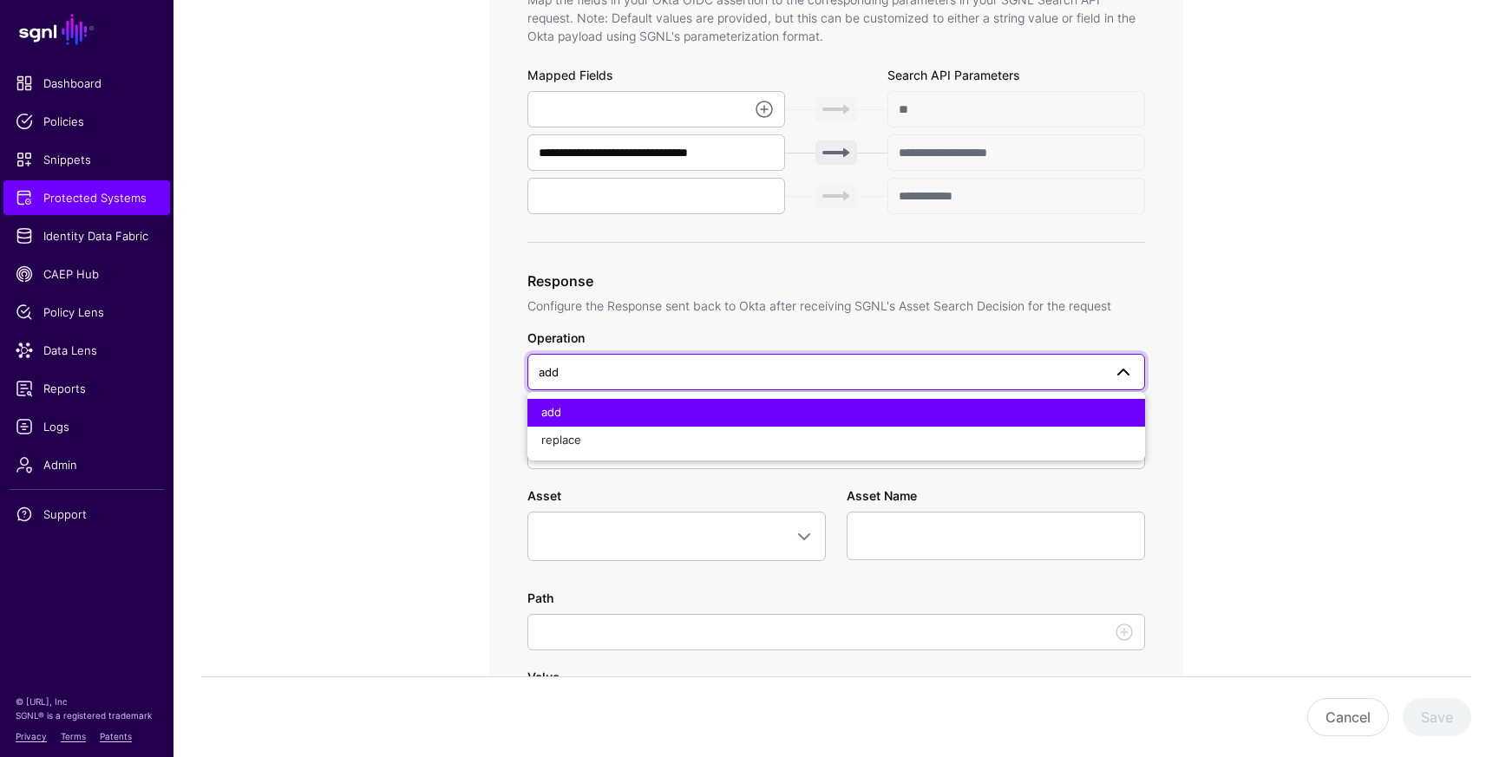
click at [1113, 371] on span at bounding box center [1123, 372] width 21 height 21
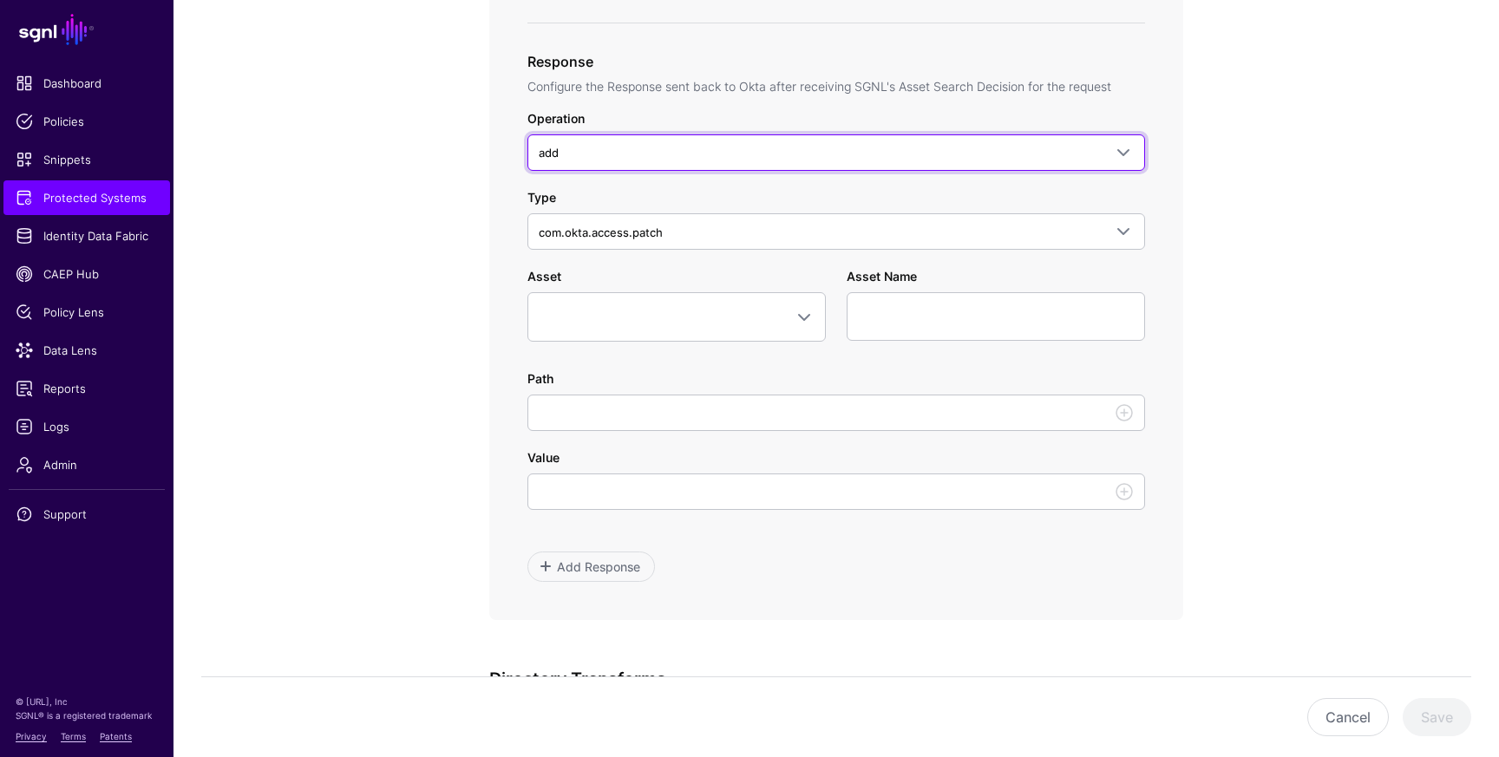
scroll to position [902, 0]
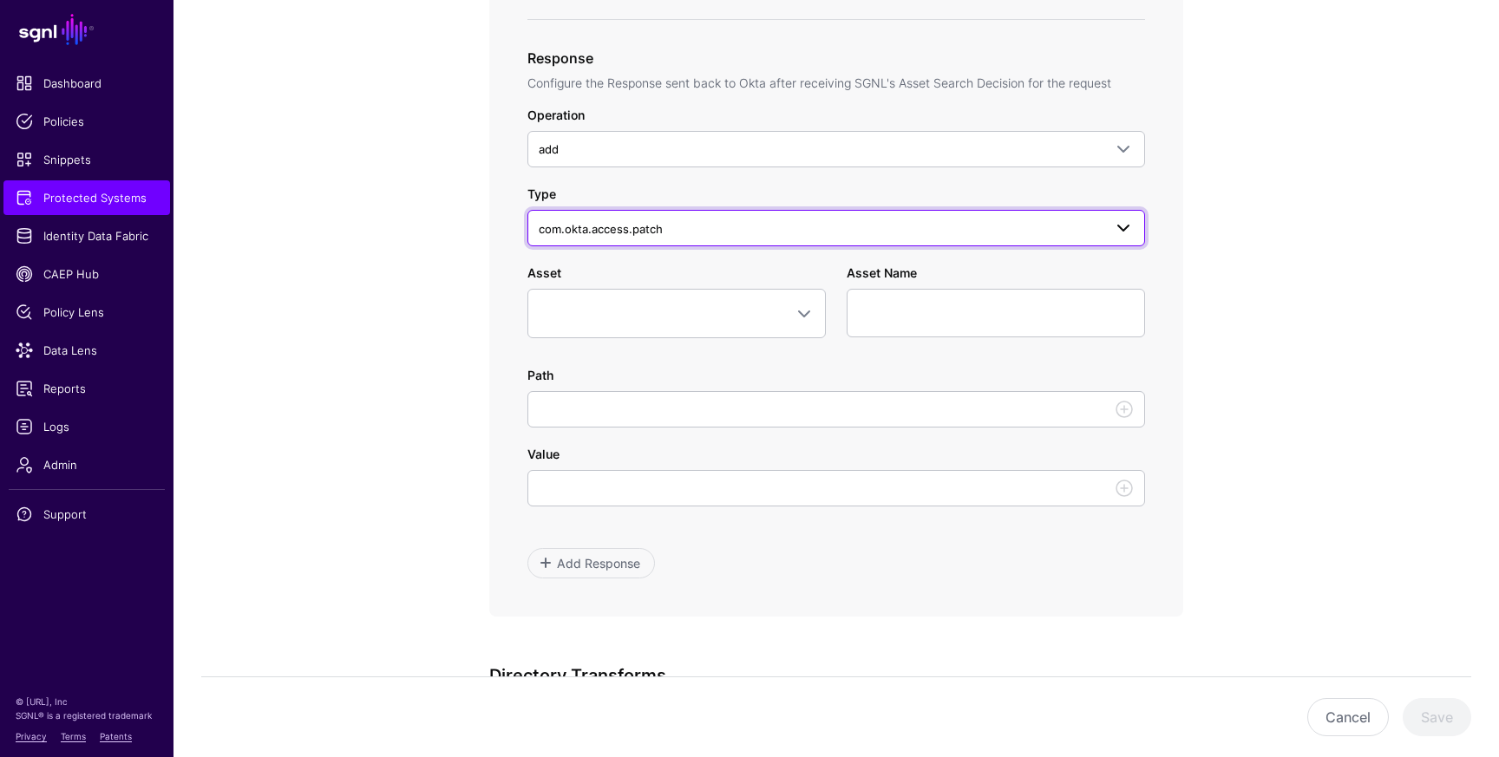
click at [1117, 220] on span at bounding box center [1123, 228] width 21 height 21
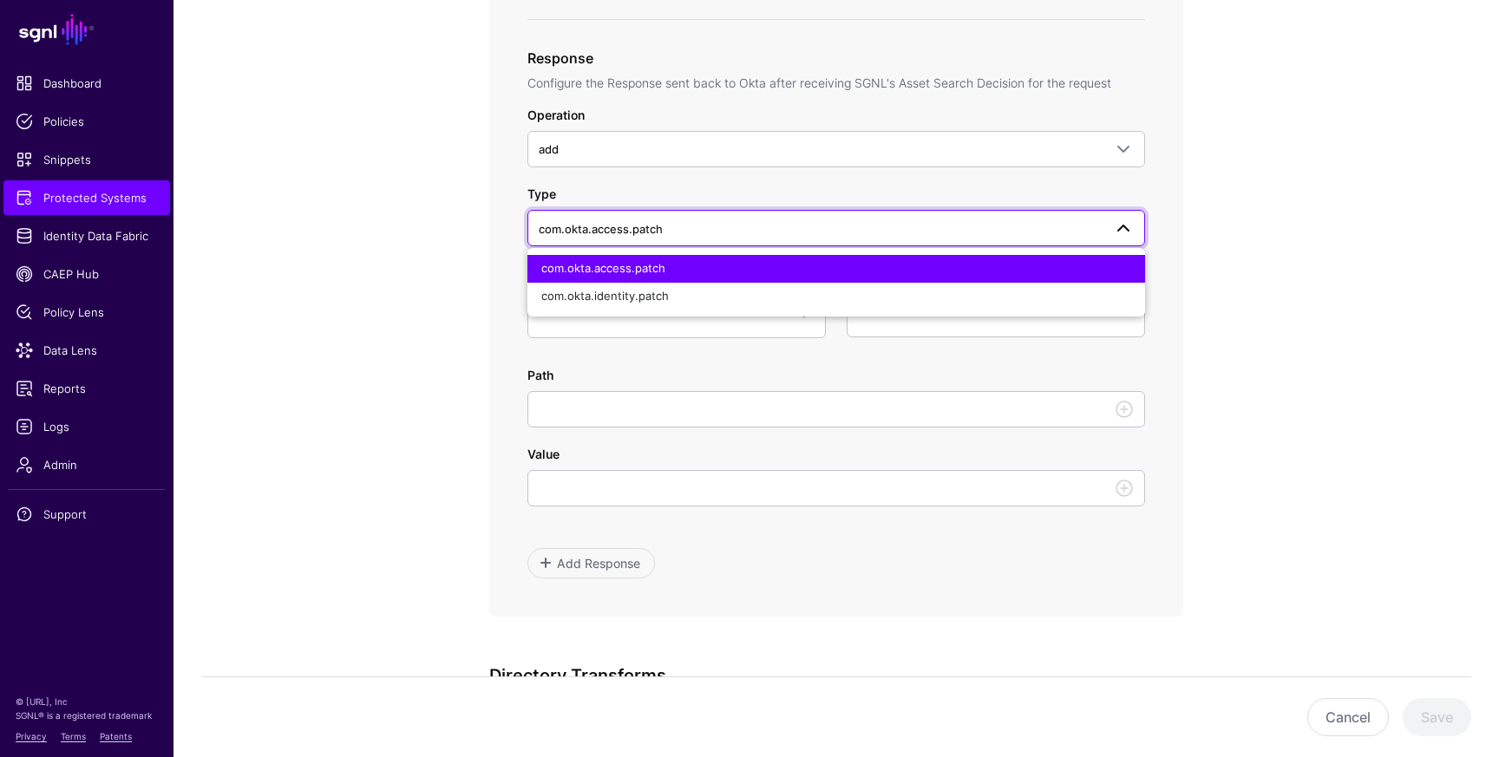
click at [1117, 220] on span at bounding box center [1123, 228] width 21 height 21
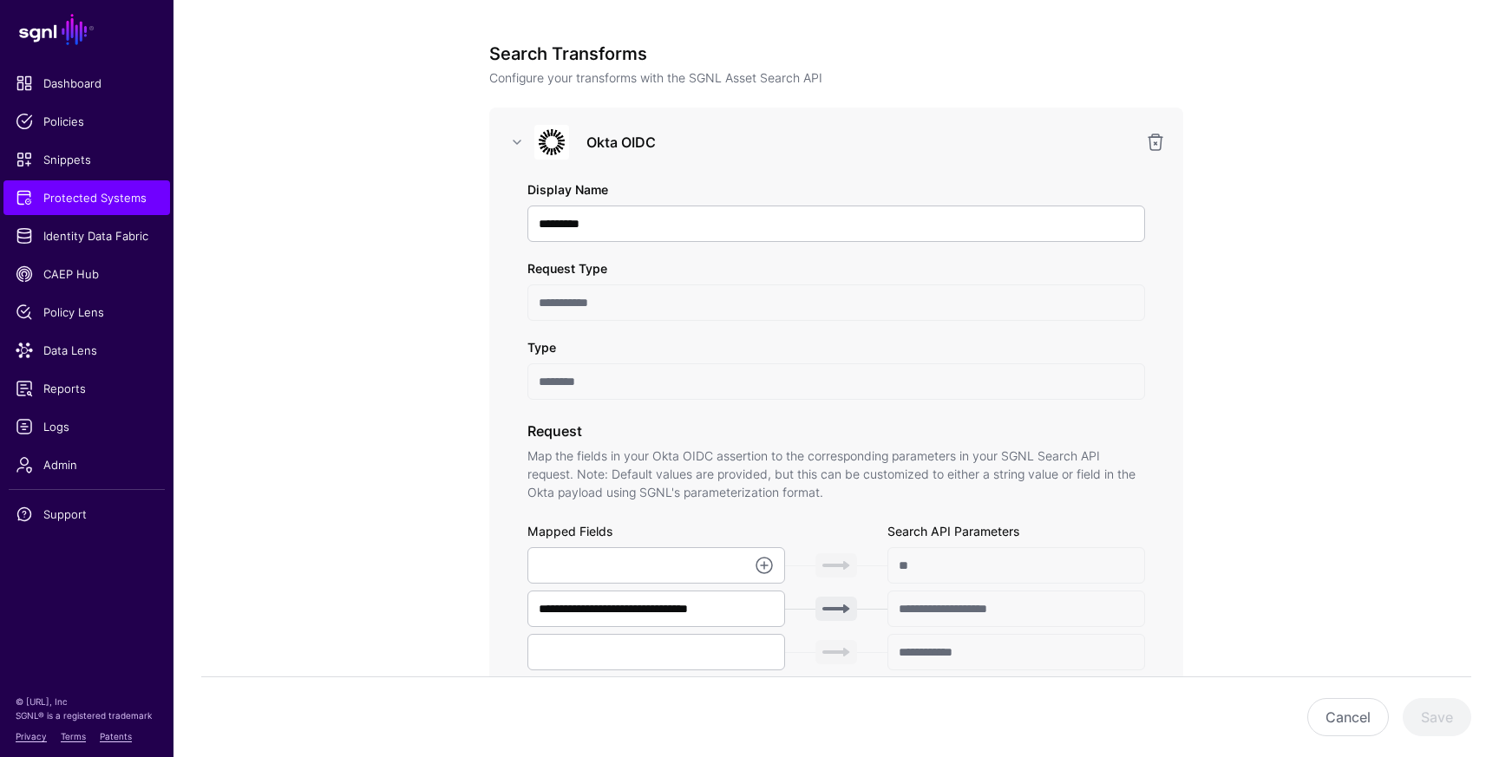
scroll to position [209, 0]
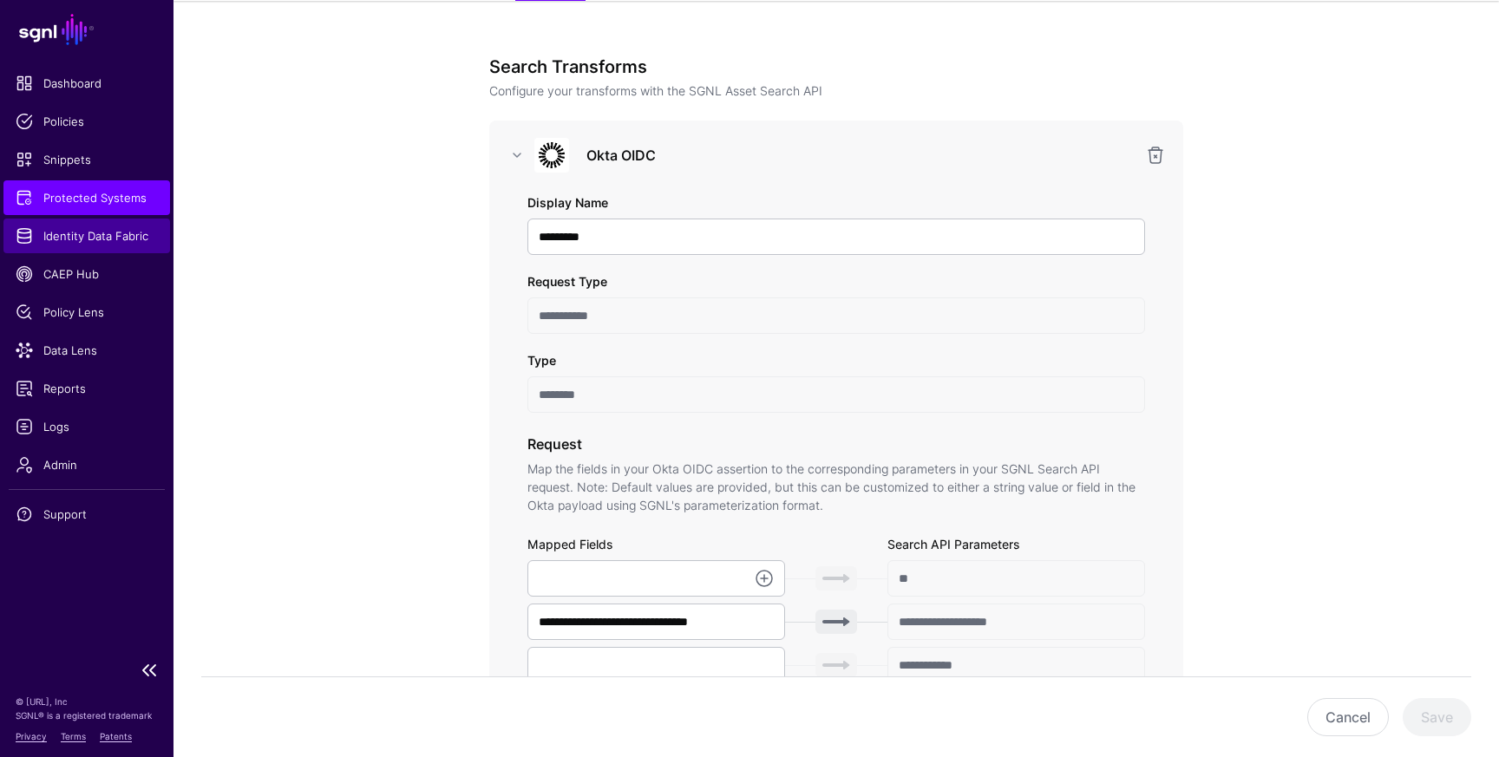
click at [124, 239] on span "Identity Data Fabric" at bounding box center [87, 235] width 142 height 17
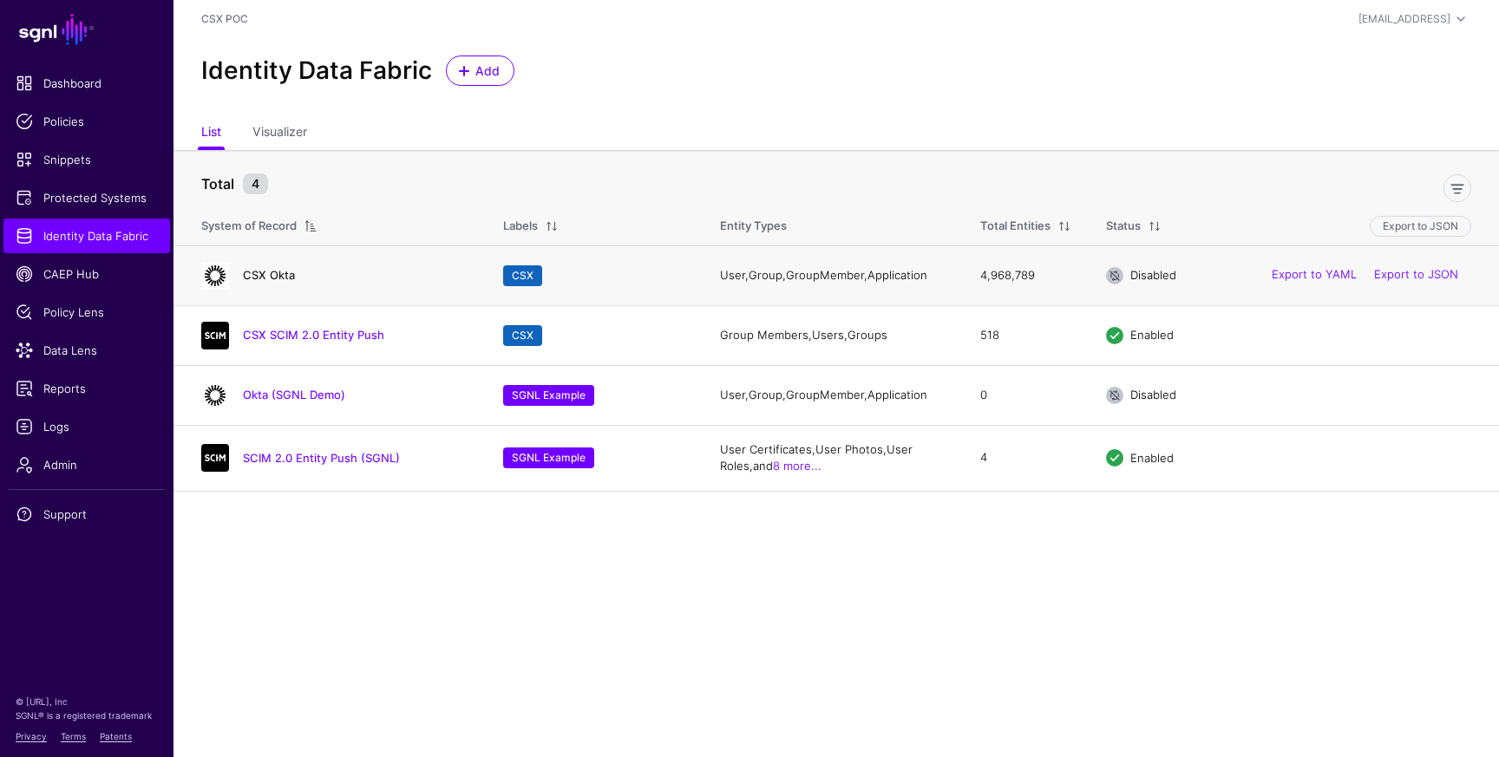
click at [273, 274] on link "CSX Okta" at bounding box center [269, 275] width 52 height 14
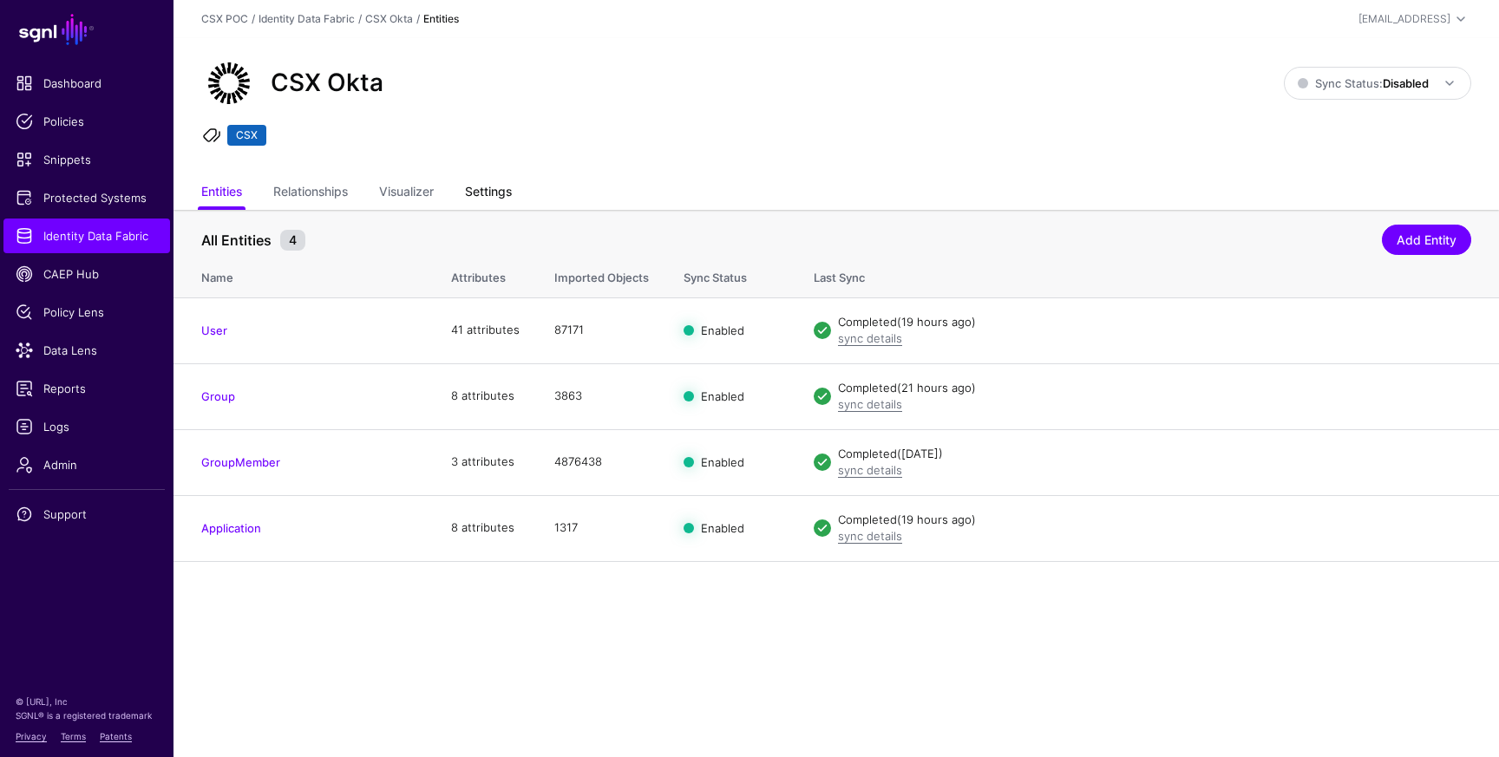
click at [502, 190] on link "Settings" at bounding box center [488, 193] width 47 height 33
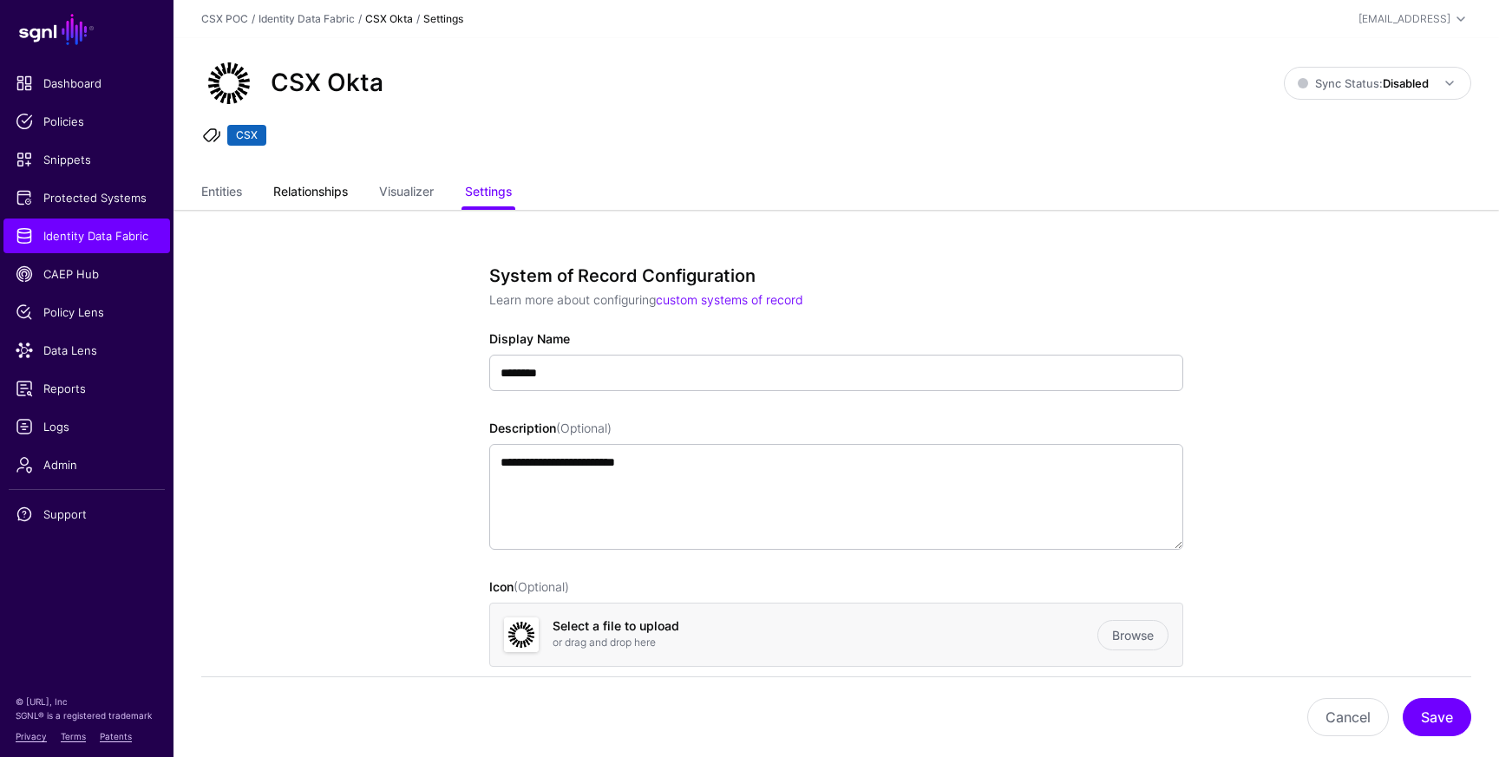
click at [323, 207] on link "Relationships" at bounding box center [310, 193] width 75 height 33
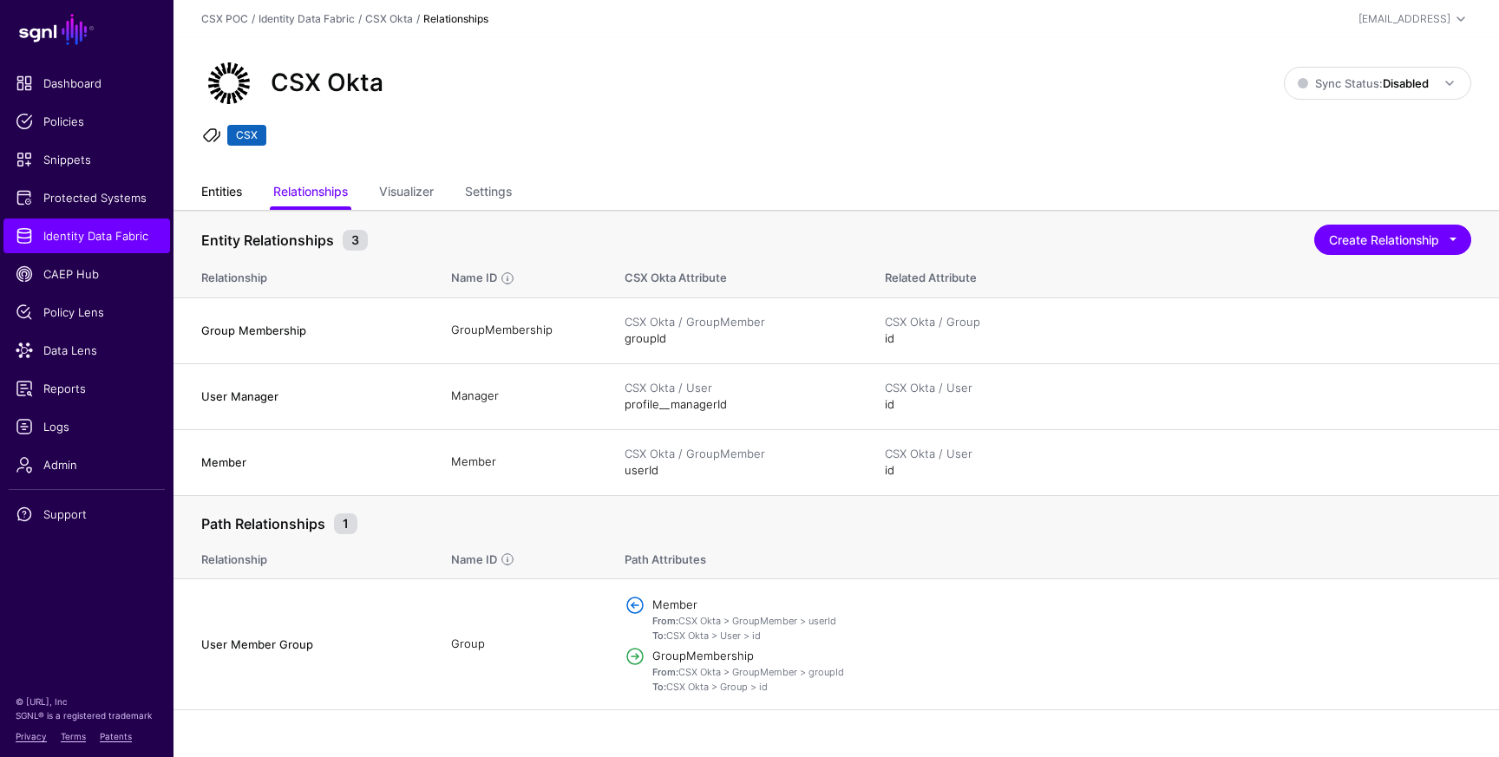
click at [232, 201] on link "Entities" at bounding box center [221, 193] width 41 height 33
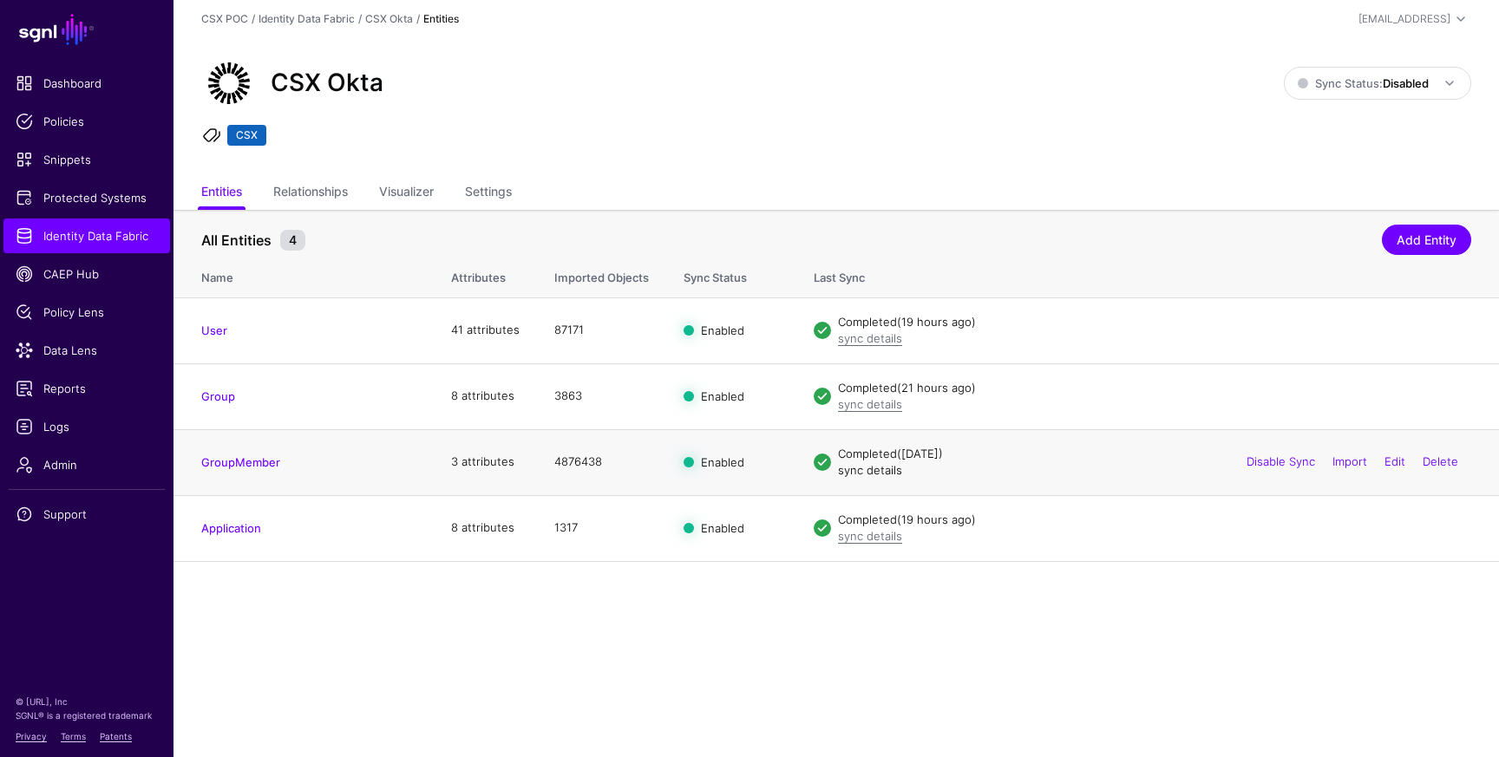
click at [893, 473] on link "sync details" at bounding box center [870, 470] width 64 height 14
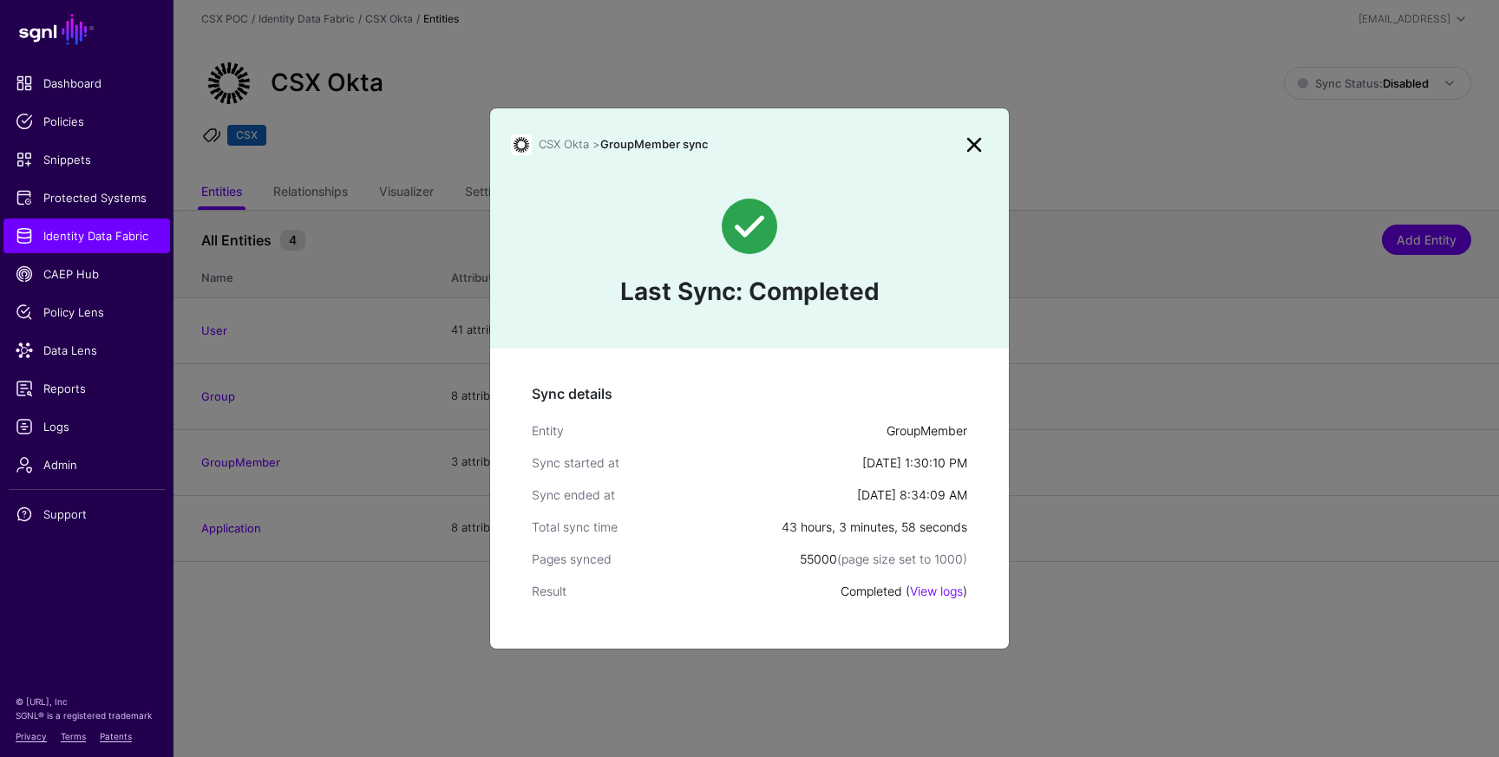
click at [967, 138] on link at bounding box center [975, 145] width 28 height 28
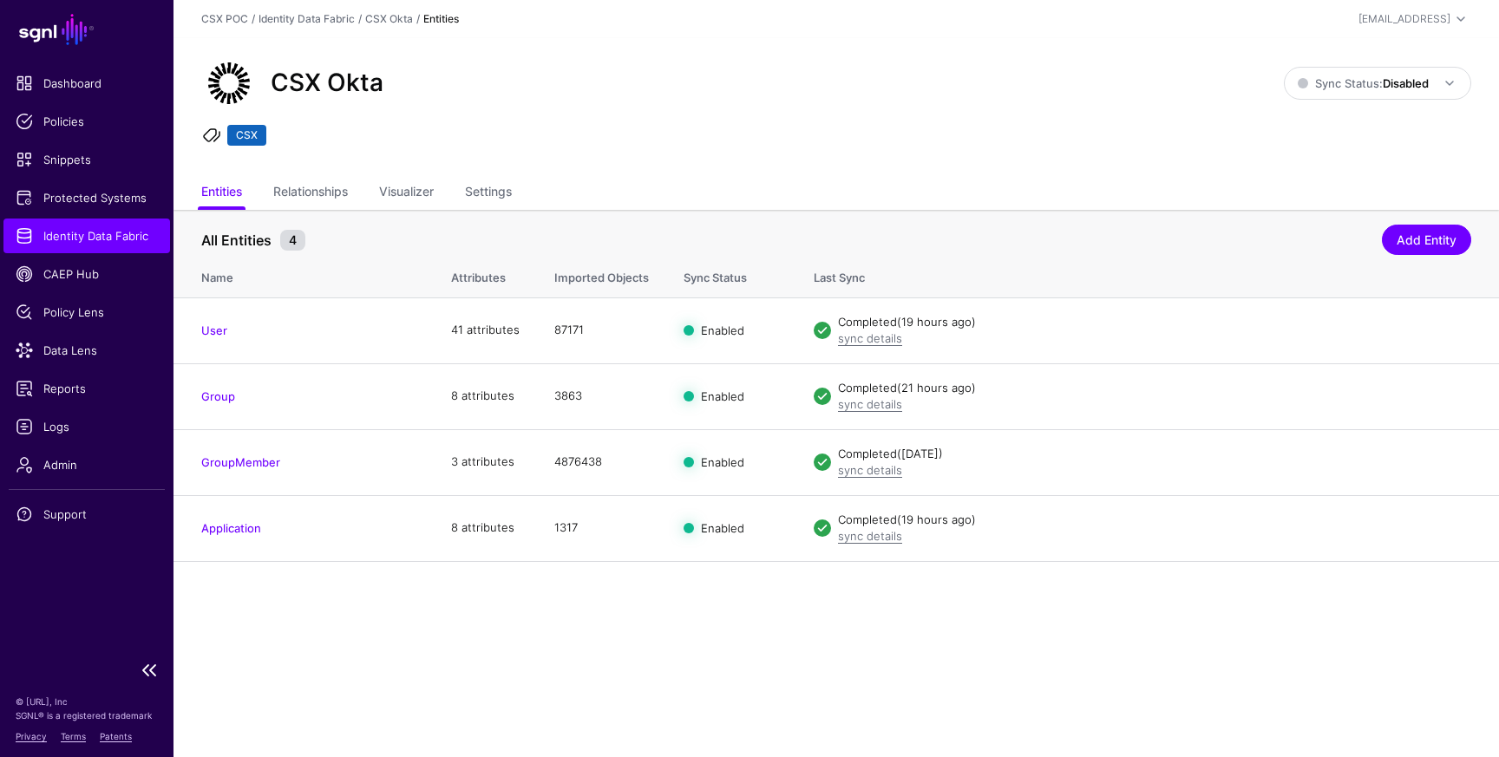
click at [120, 245] on link "Identity Data Fabric" at bounding box center [86, 236] width 167 height 35
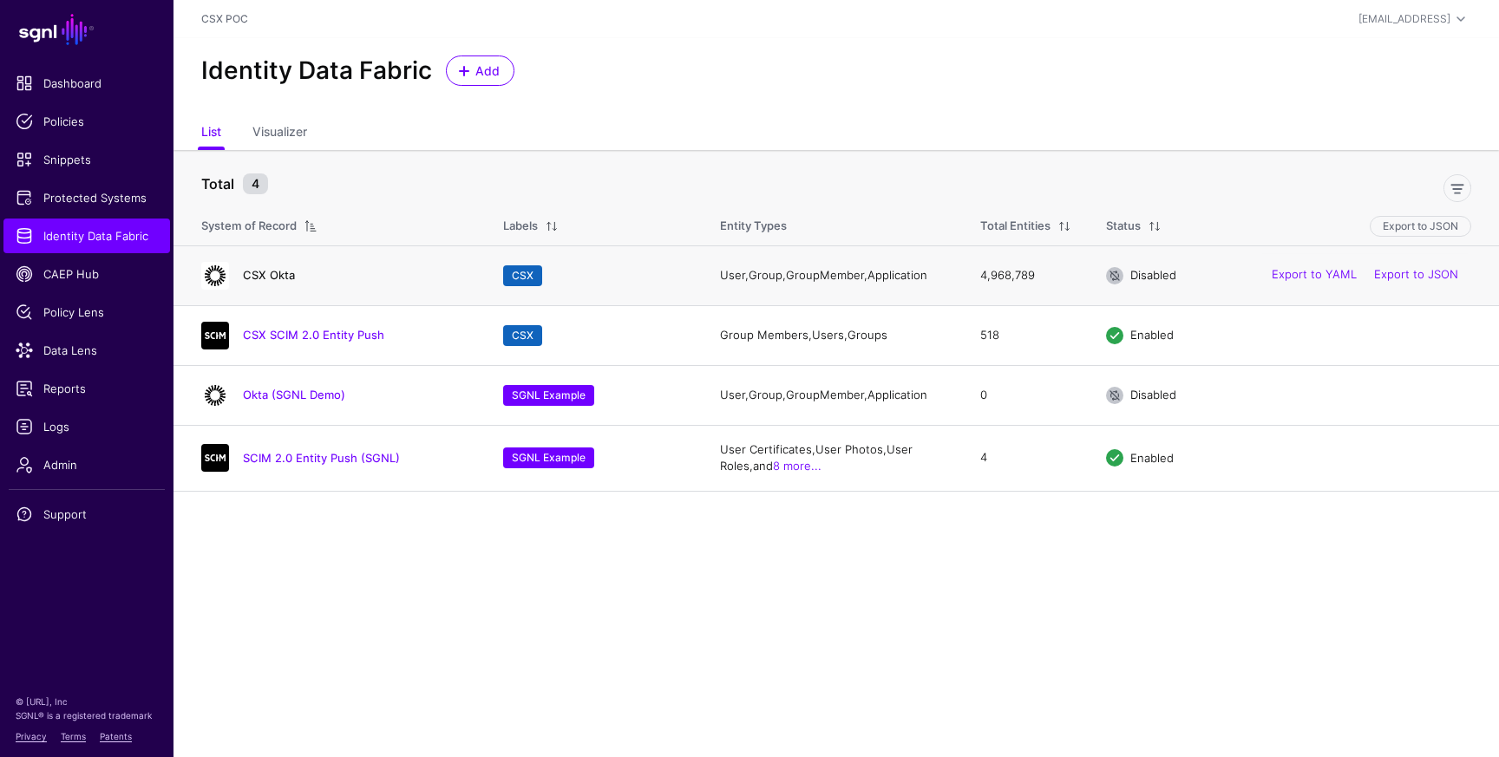
click at [268, 274] on link "CSX Okta" at bounding box center [269, 275] width 52 height 14
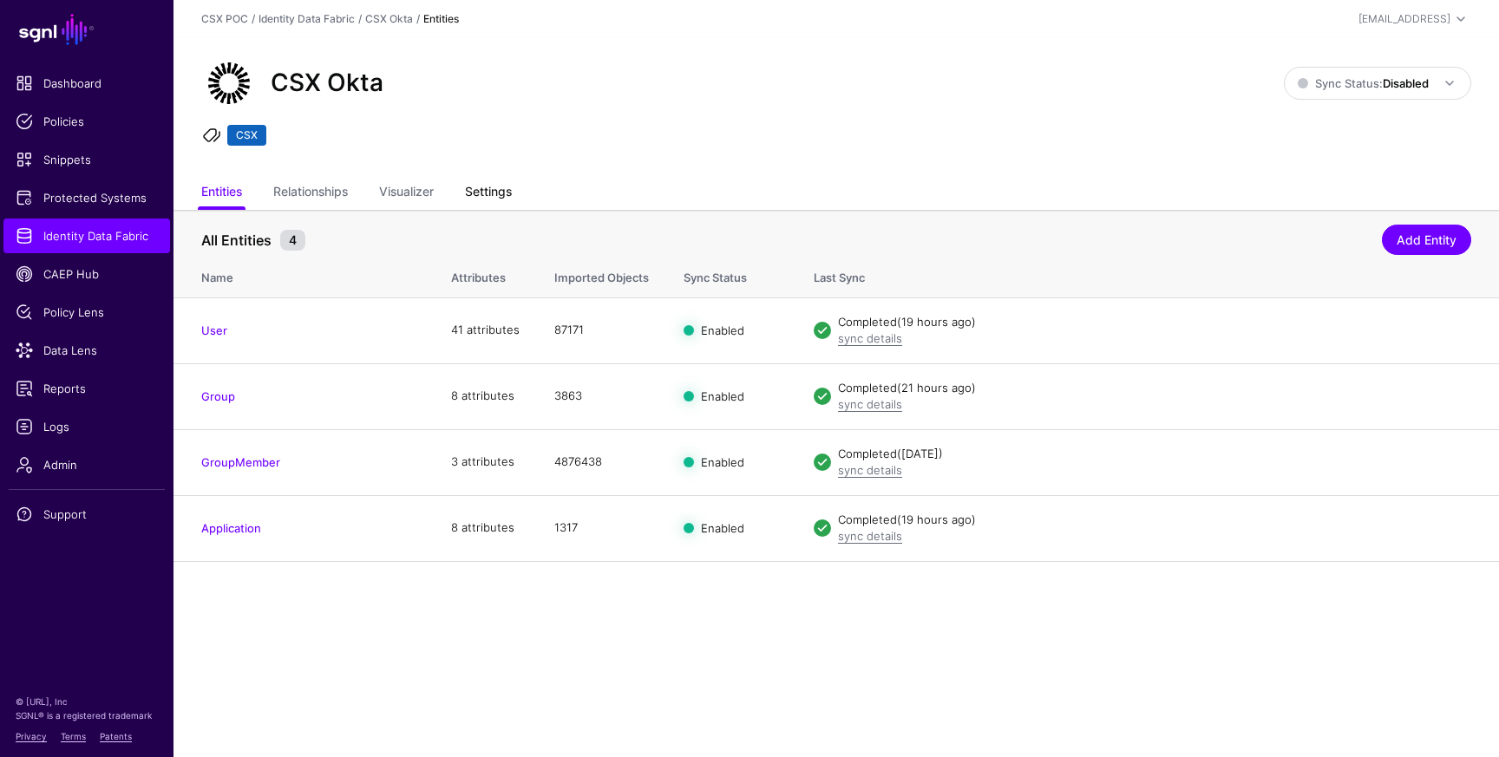
click at [511, 197] on link "Settings" at bounding box center [488, 193] width 47 height 33
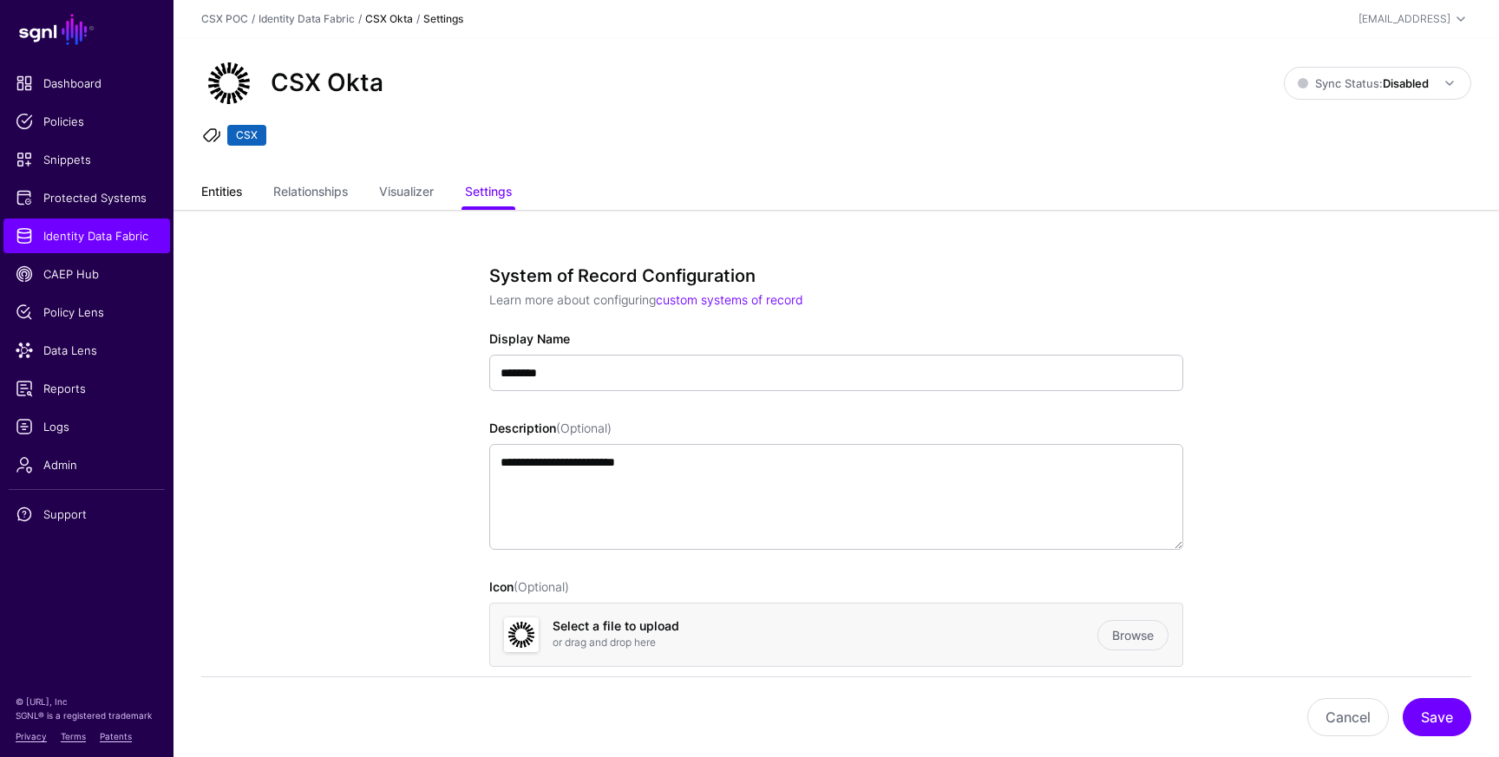
click at [233, 196] on link "Entities" at bounding box center [221, 193] width 41 height 33
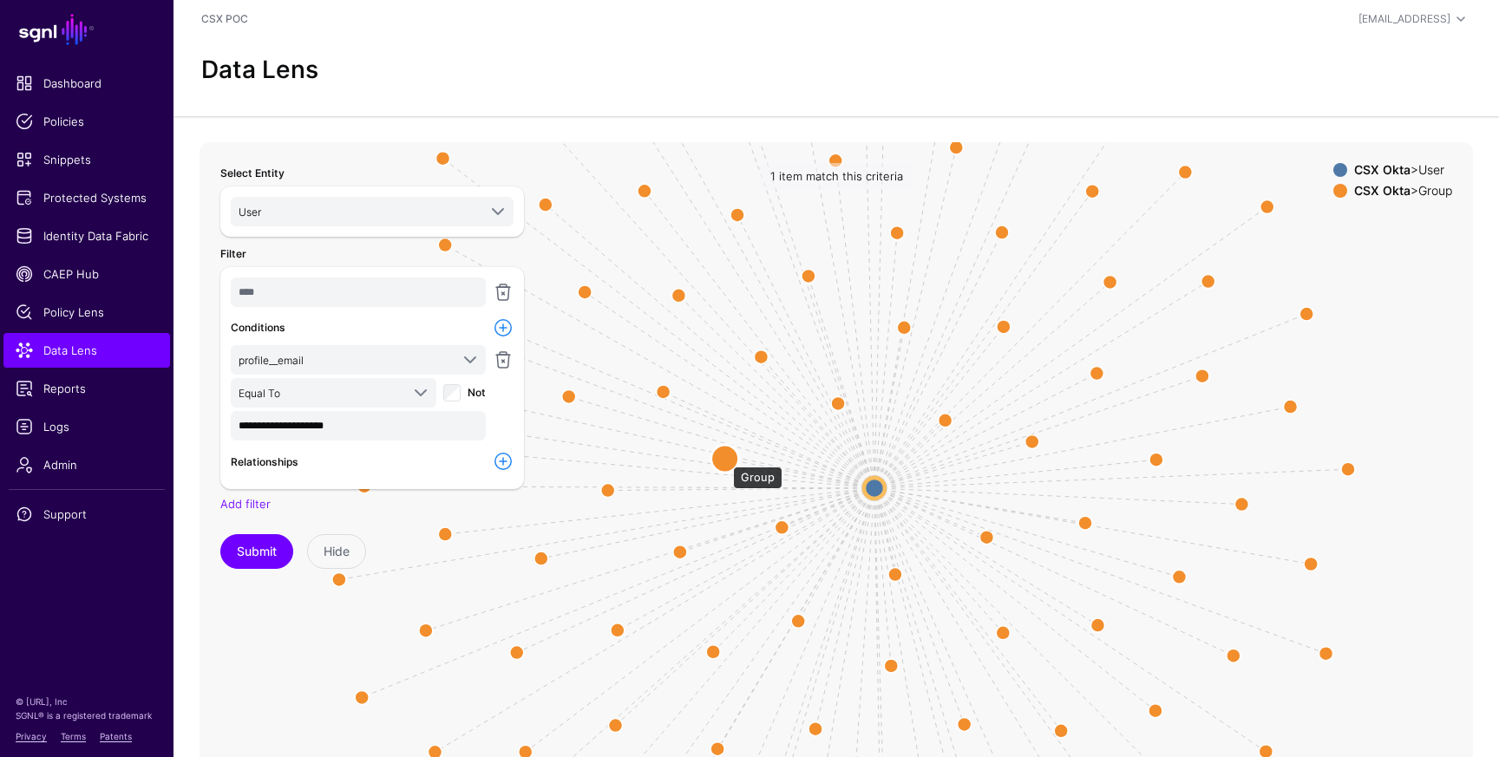
click at [724, 458] on circle at bounding box center [725, 459] width 28 height 28
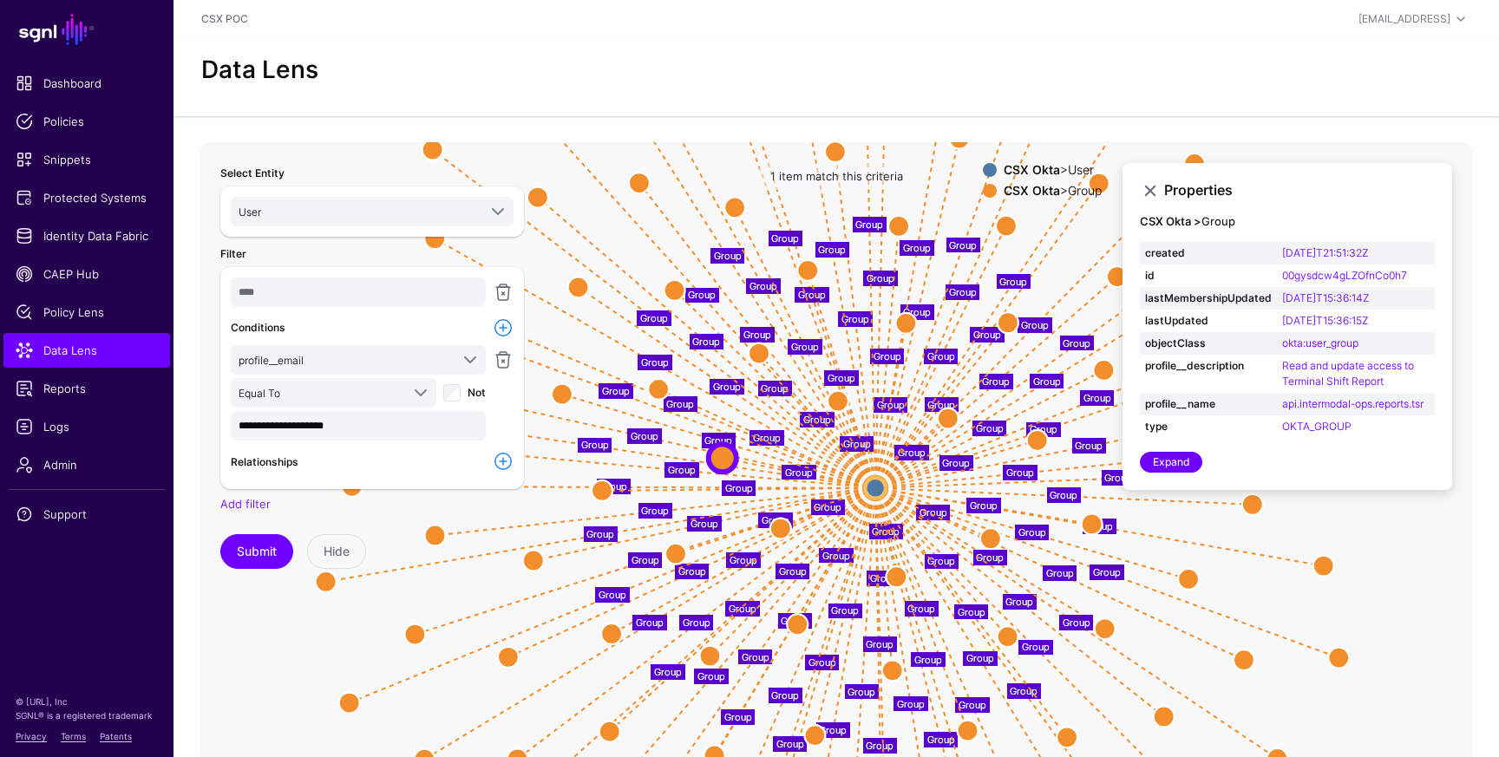
click at [533, 560] on div "Select Entity User CSX SCIM 2.0 Entity Push Group Members Groups Users SCIM 2.0…" at bounding box center [372, 489] width 325 height 673
click at [537, 560] on circle at bounding box center [533, 560] width 21 height 21
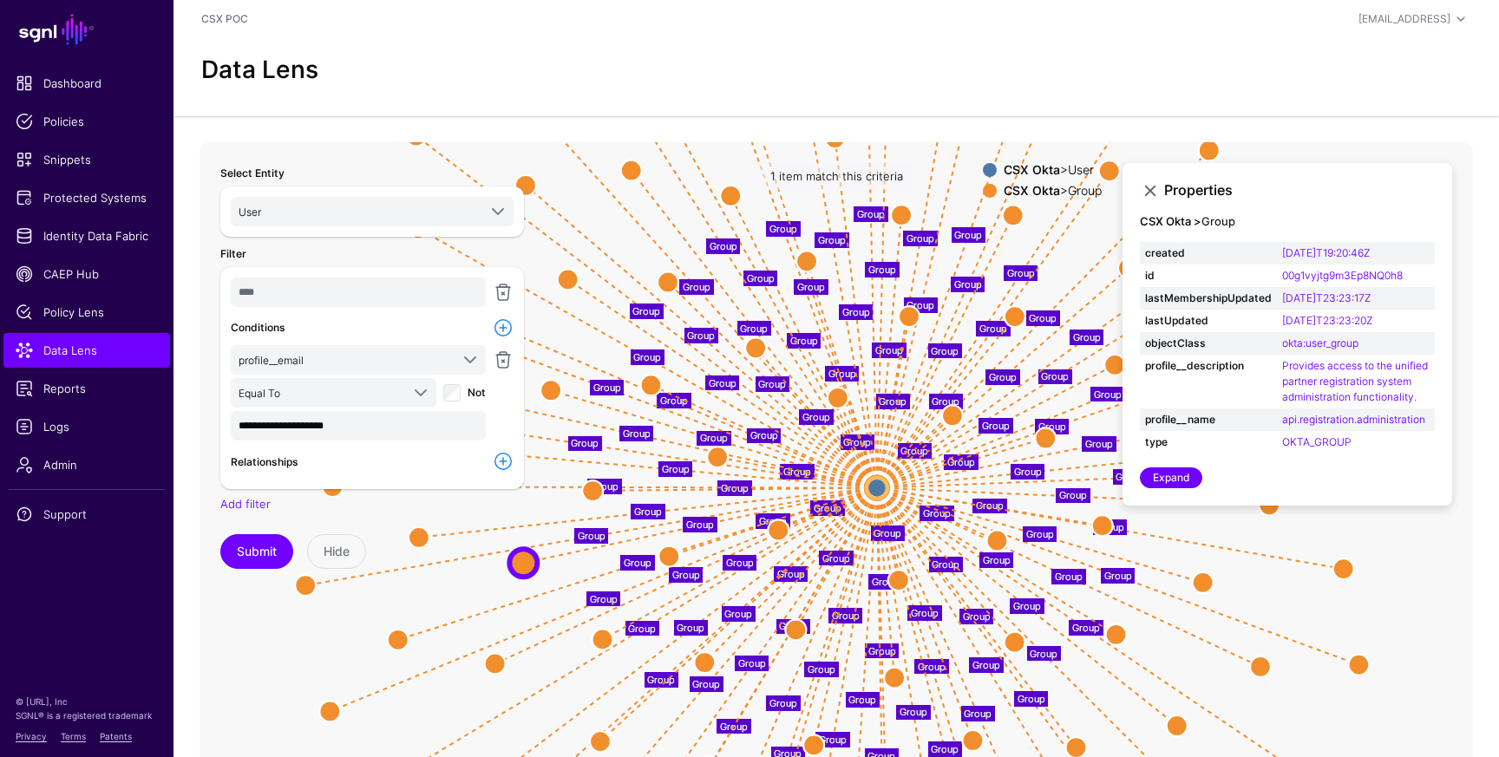
click at [421, 535] on div "Submit Hide" at bounding box center [372, 551] width 304 height 35
click at [421, 542] on div "Submit Hide" at bounding box center [372, 551] width 304 height 35
click at [397, 638] on div "Select Entity User CSX SCIM 2.0 Entity Push Group Members Groups Users SCIM 2.0…" at bounding box center [372, 489] width 325 height 673
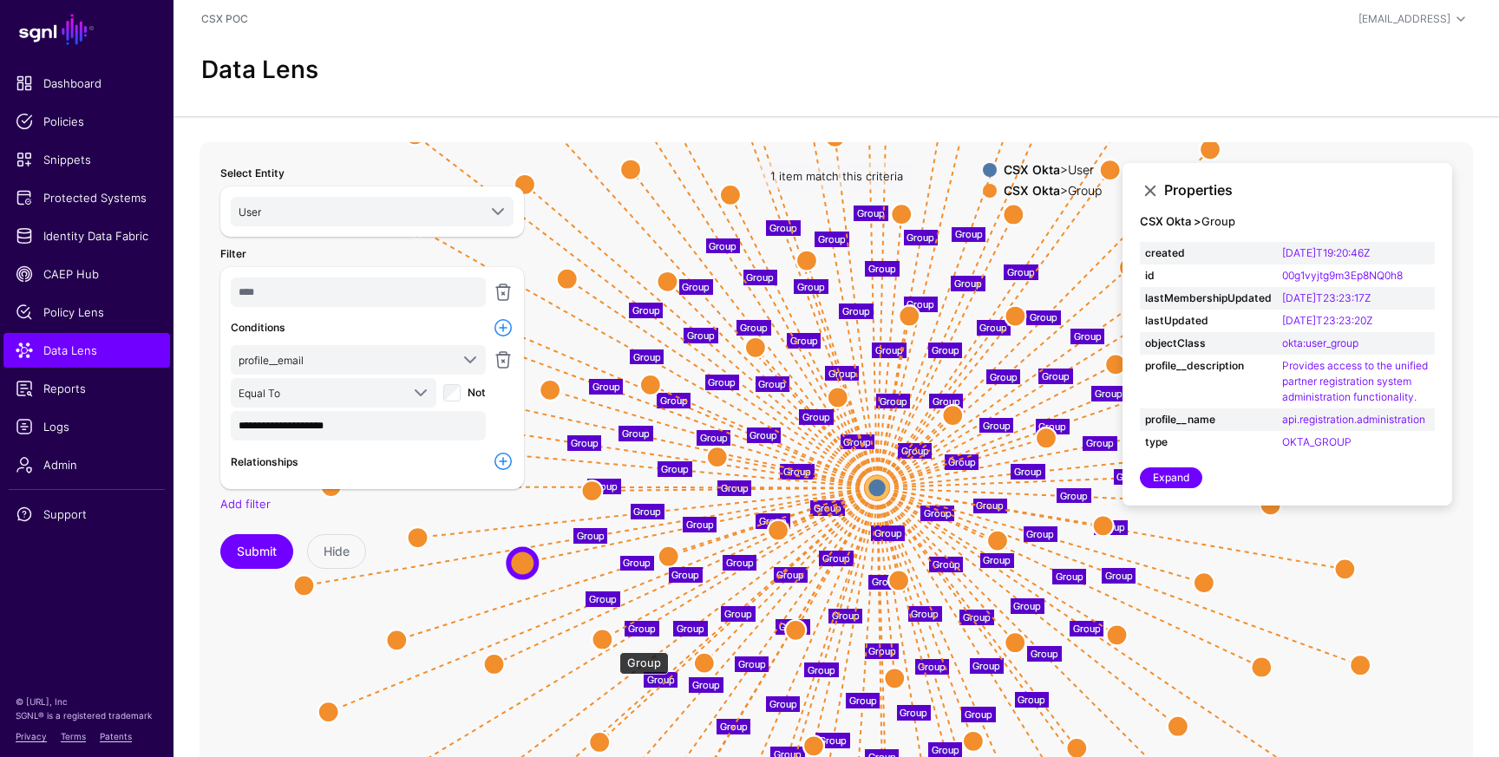
click at [611, 644] on circle at bounding box center [602, 639] width 21 height 21
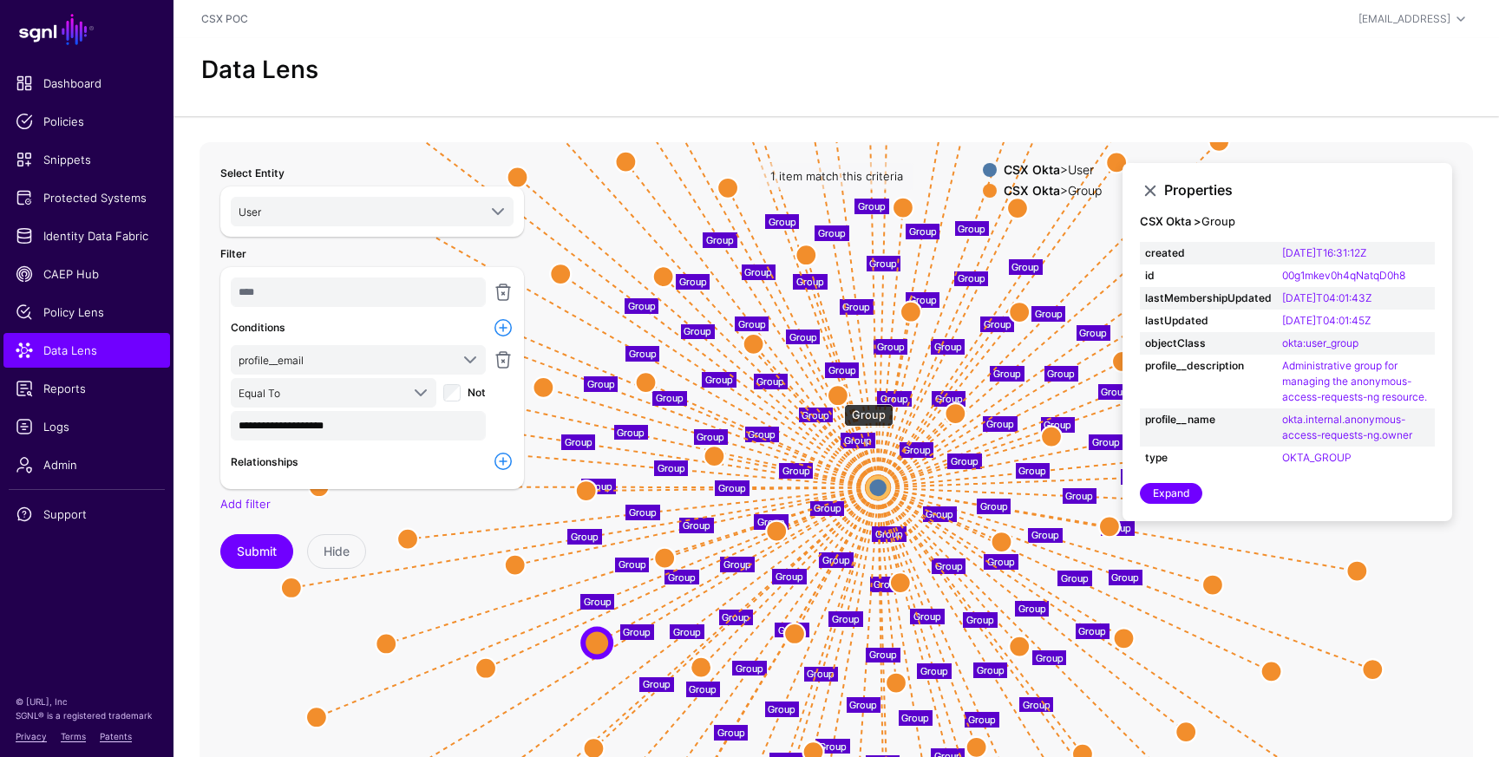
click at [836, 396] on circle at bounding box center [838, 395] width 21 height 21
